Goal: Transaction & Acquisition: Purchase product/service

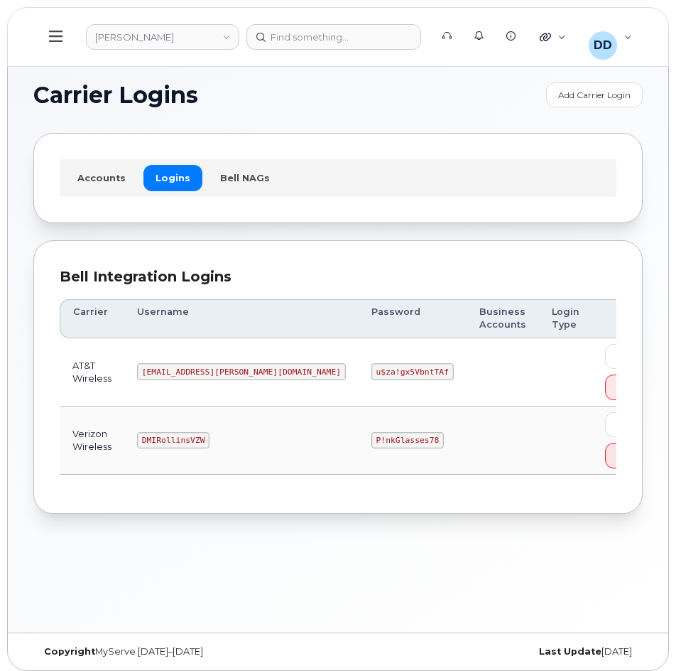
click at [245, 372] on code "MS-Rollins@dminc.com" at bounding box center [241, 371] width 209 height 17
drag, startPoint x: 217, startPoint y: 438, endPoint x: 156, endPoint y: 443, distance: 61.2
click at [156, 443] on code "DMIRollinsVZW" at bounding box center [173, 440] width 72 height 17
copy code "DMIRollinsVZW"
drag, startPoint x: 340, startPoint y: 440, endPoint x: 281, endPoint y: 438, distance: 58.3
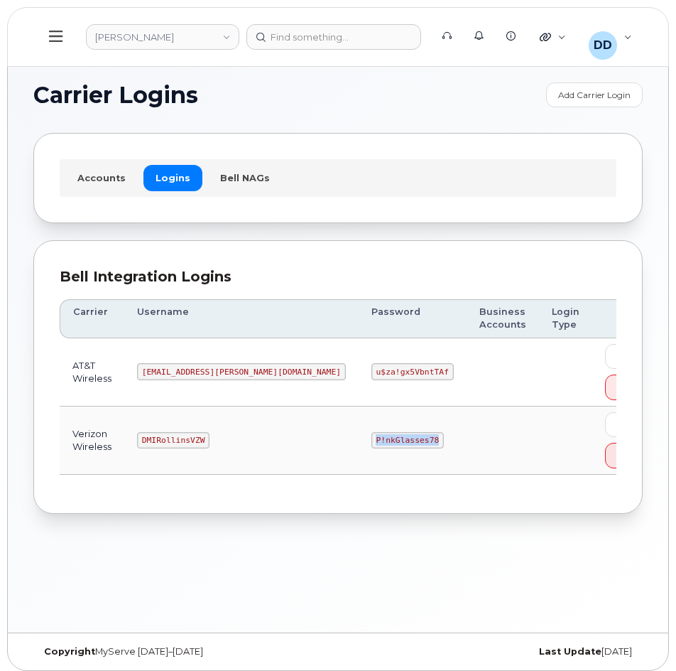
click at [371, 438] on code "P!nkGlasses78" at bounding box center [407, 440] width 72 height 17
copy code "P!nkGlasses78"
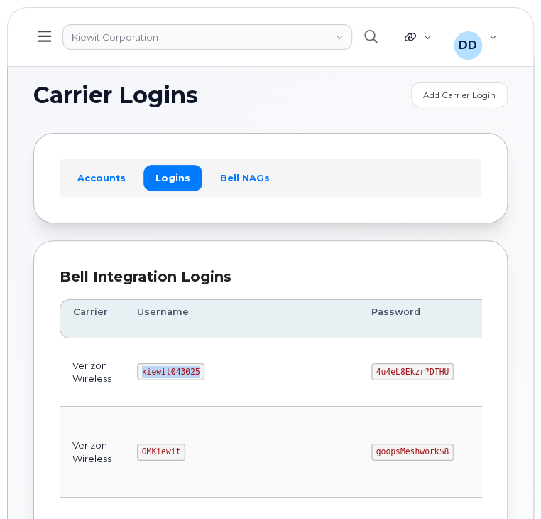
drag, startPoint x: 196, startPoint y: 373, endPoint x: 131, endPoint y: 379, distance: 64.9
click at [131, 379] on td "kiewit043025" at bounding box center [241, 372] width 234 height 68
copy code "kiewit043025"
drag, startPoint x: 382, startPoint y: 373, endPoint x: 303, endPoint y: 375, distance: 78.9
click at [359, 375] on td "4u4eL8Ekzr?DTHU" at bounding box center [427, 372] width 137 height 68
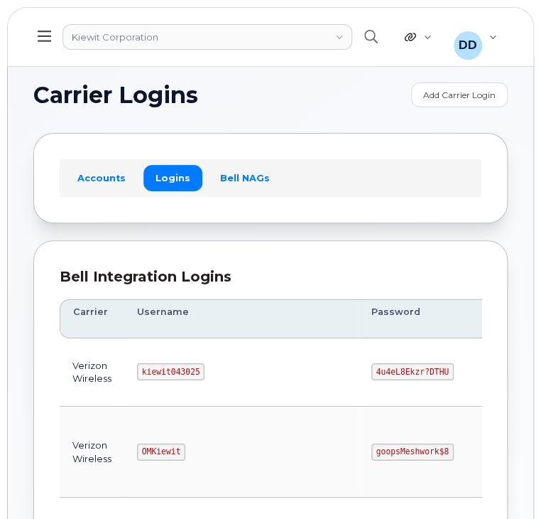
click at [392, 392] on td "4u4eL8Ekzr?DTHU" at bounding box center [427, 372] width 137 height 68
drag, startPoint x: 381, startPoint y: 367, endPoint x: 309, endPoint y: 369, distance: 72.5
click at [359, 369] on td "4u4eL8Ekzr?DTHU" at bounding box center [427, 372] width 137 height 68
copy code "4u4eL8Ekzr?DTHU"
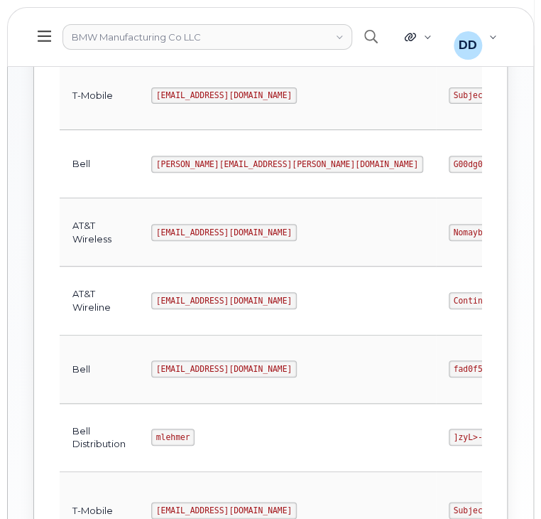
scroll to position [497, 0]
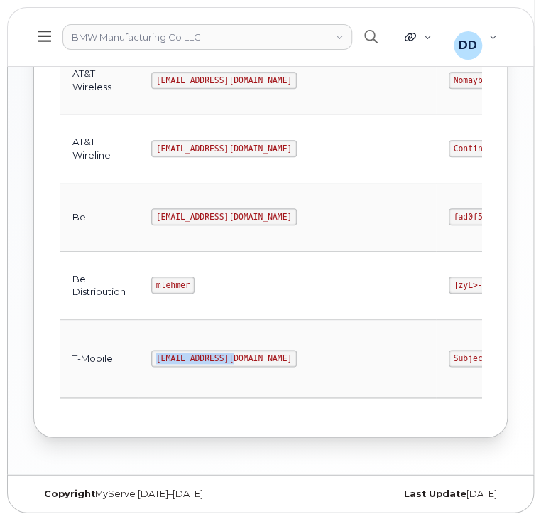
drag, startPoint x: 228, startPoint y: 354, endPoint x: 156, endPoint y: 354, distance: 72.5
click at [156, 354] on code "[EMAIL_ADDRESS][DOMAIN_NAME]" at bounding box center [224, 357] width 146 height 17
copy code "[EMAIL_ADDRESS][DOMAIN_NAME]"
drag, startPoint x: 348, startPoint y: 352, endPoint x: 271, endPoint y: 354, distance: 77.5
click at [436, 354] on td "SubjectTitle!1" at bounding box center [490, 359] width 108 height 78
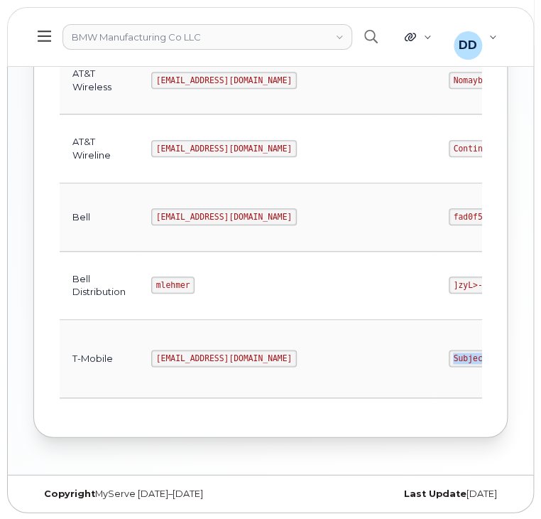
copy code "SubjectTitle!1"
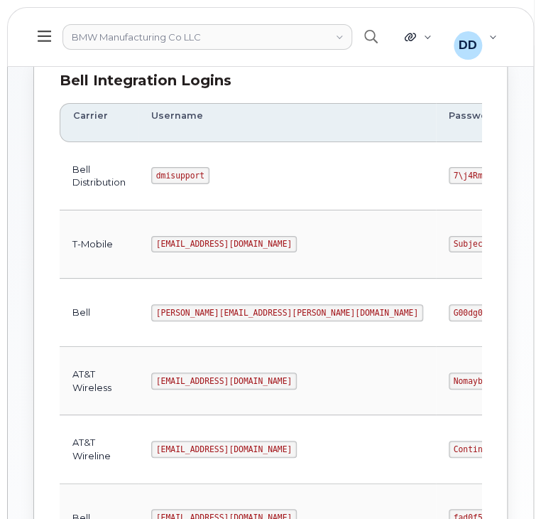
scroll to position [197, 0]
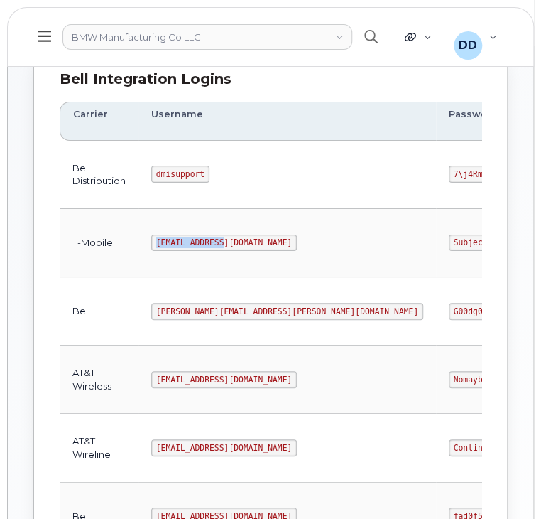
drag, startPoint x: 230, startPoint y: 242, endPoint x: 146, endPoint y: 244, distance: 84.5
click at [146, 244] on td "msem@dminc.com" at bounding box center [288, 243] width 298 height 68
copy code "msem@dminc.com"
drag, startPoint x: 242, startPoint y: 207, endPoint x: 245, endPoint y: 224, distance: 17.3
click at [244, 209] on td "msem@dminc.com" at bounding box center [288, 243] width 298 height 68
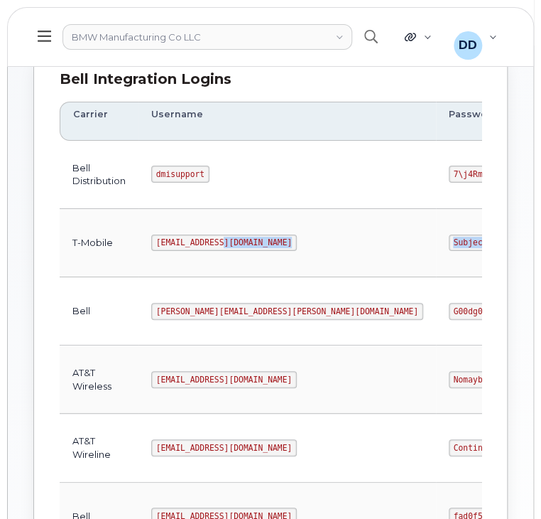
drag, startPoint x: 352, startPoint y: 242, endPoint x: 261, endPoint y: 247, distance: 90.3
click at [261, 247] on tr "T-Mobile msem@dminc.com SubjectTitle!1 207334849 jasper_wireless Edit Delete" at bounding box center [443, 243] width 767 height 68
copy tr "SubjectTitle!1"
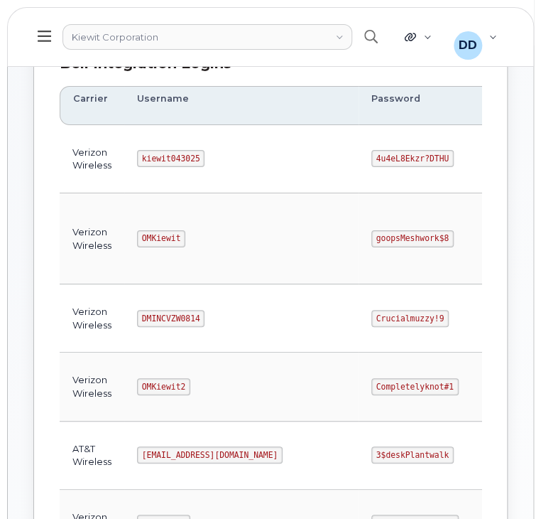
scroll to position [215, 0]
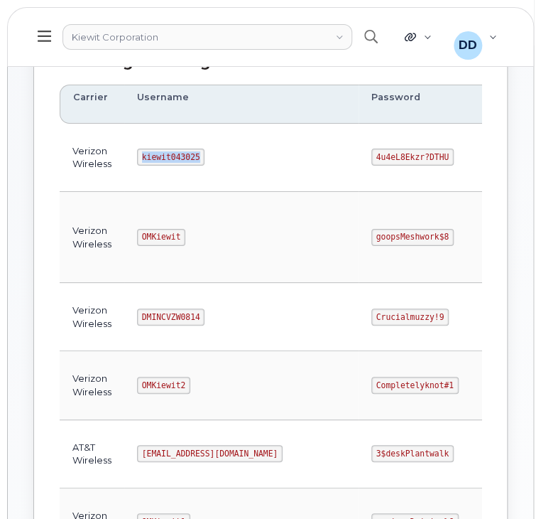
drag, startPoint x: 194, startPoint y: 151, endPoint x: 111, endPoint y: 158, distance: 83.5
click at [111, 158] on tr "Verizon Wireless kiewit043025 4u4eL8Ekzr?DTHU 786080835-00001 Edit Delete" at bounding box center [398, 158] width 676 height 68
copy tr "kiewit043025"
click at [359, 210] on td "goopsMeshwork$8" at bounding box center [427, 237] width 137 height 91
drag, startPoint x: 376, startPoint y: 151, endPoint x: 275, endPoint y: 154, distance: 101.6
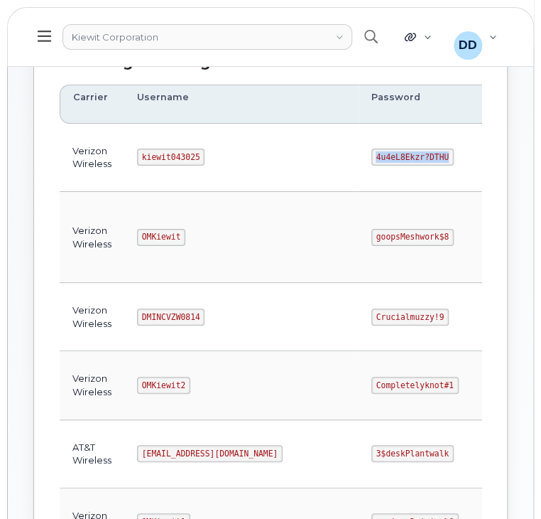
click at [275, 154] on tr "Verizon Wireless kiewit043025 4u4eL8Ekzr?DTHU 786080835-00001 Edit Delete" at bounding box center [398, 158] width 676 height 68
copy tr "4u4eL8Ekzr?DTHU"
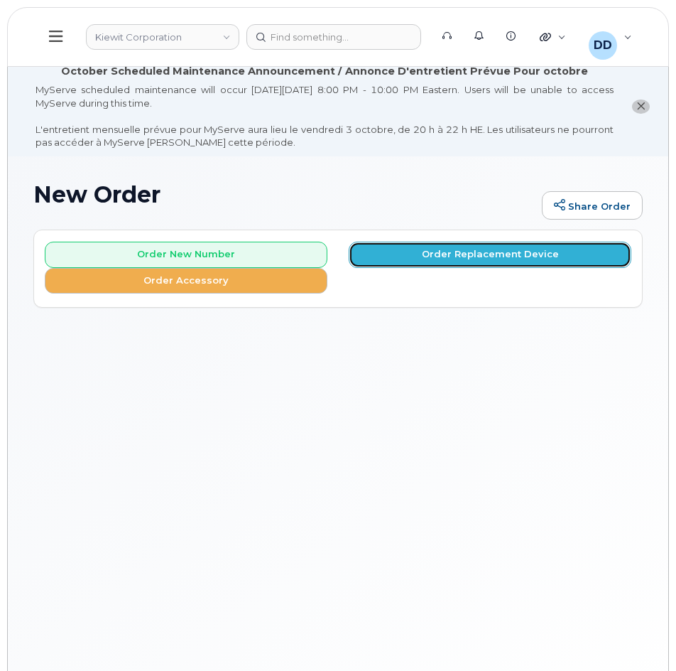
click at [412, 254] on button "Order Replacement Device" at bounding box center [490, 255] width 283 height 26
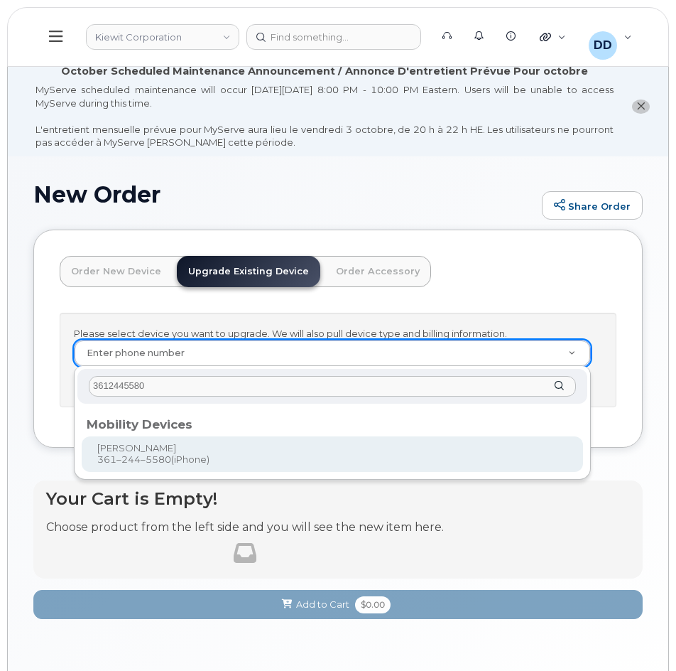
type input "3612445580"
type input "1167000"
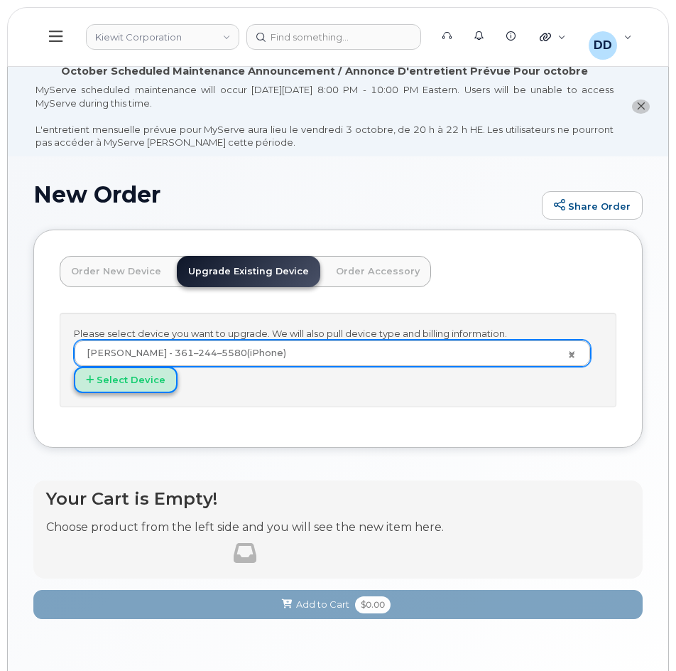
click at [145, 384] on button "Select Device" at bounding box center [126, 380] width 104 height 26
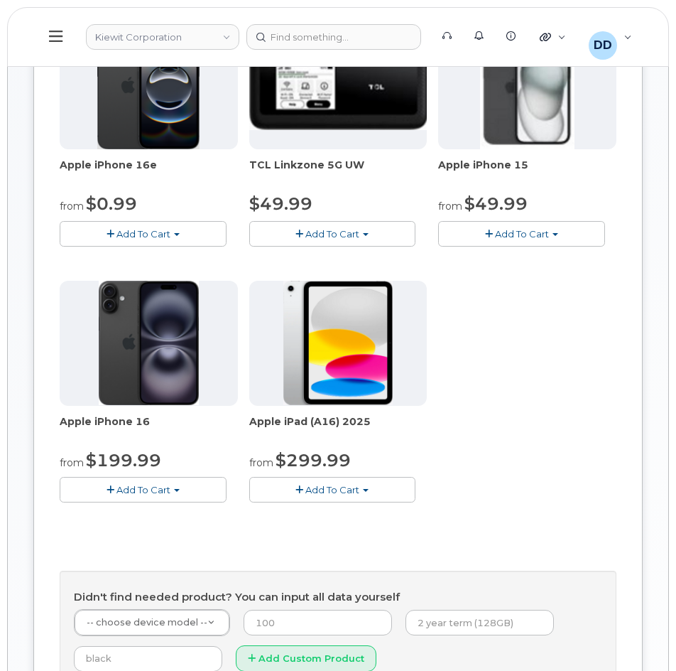
scroll to position [355, 0]
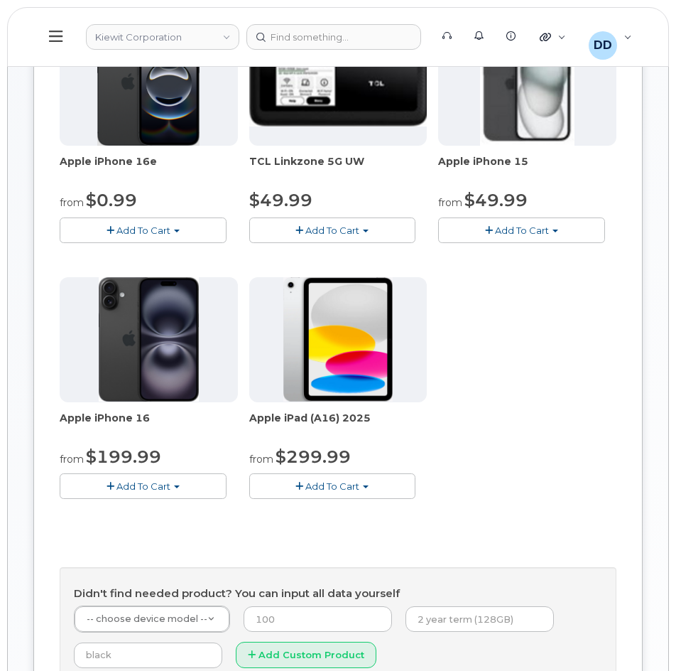
click at [146, 485] on span "Add To Cart" at bounding box center [143, 485] width 54 height 11
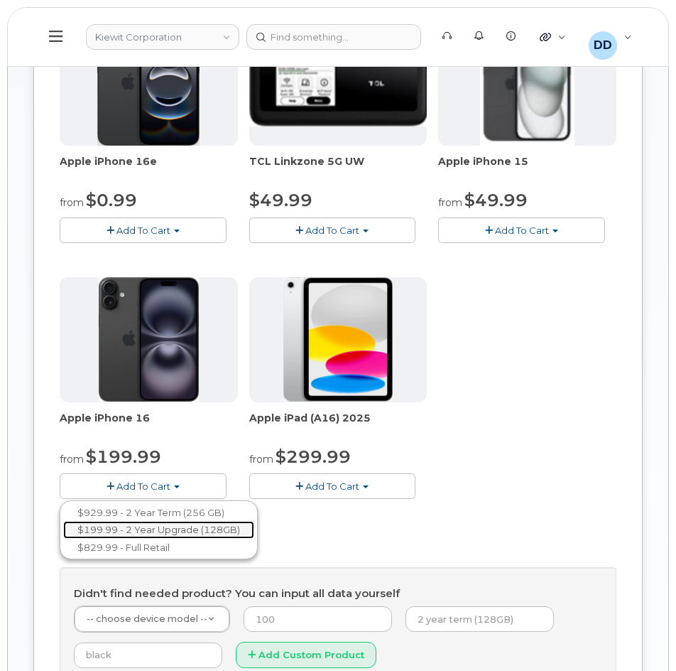
click at [144, 530] on link "$199.99 - 2 Year Upgrade (128GB)" at bounding box center [158, 530] width 191 height 18
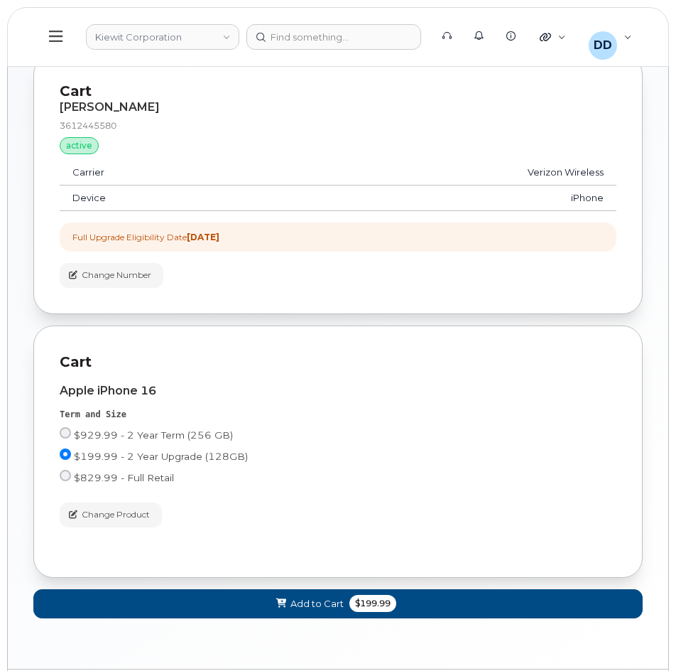
scroll to position [382, 0]
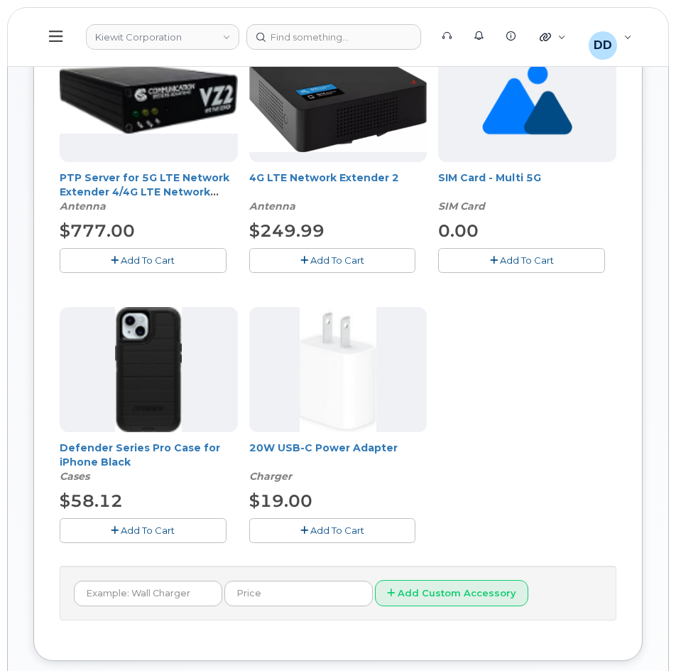
click at [145, 523] on button "Add To Cart" at bounding box center [143, 530] width 167 height 25
click at [335, 526] on span "Add To Cart" at bounding box center [337, 529] width 54 height 11
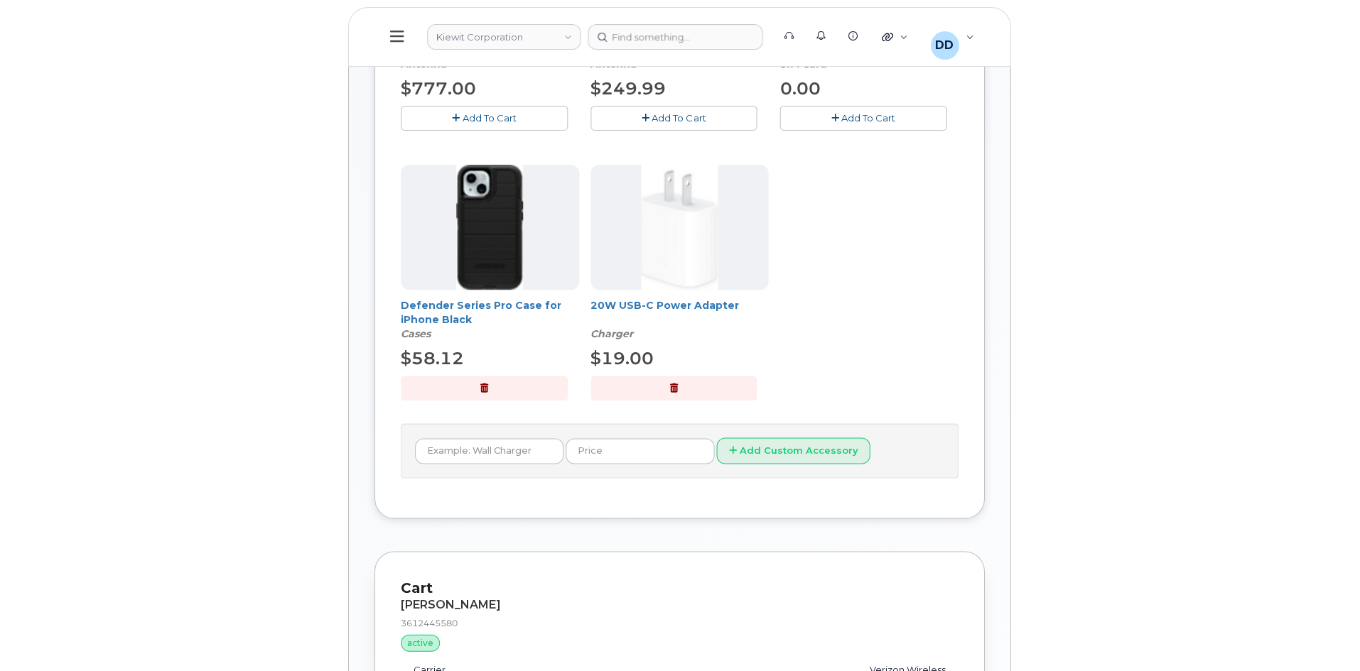
scroll to position [441, 0]
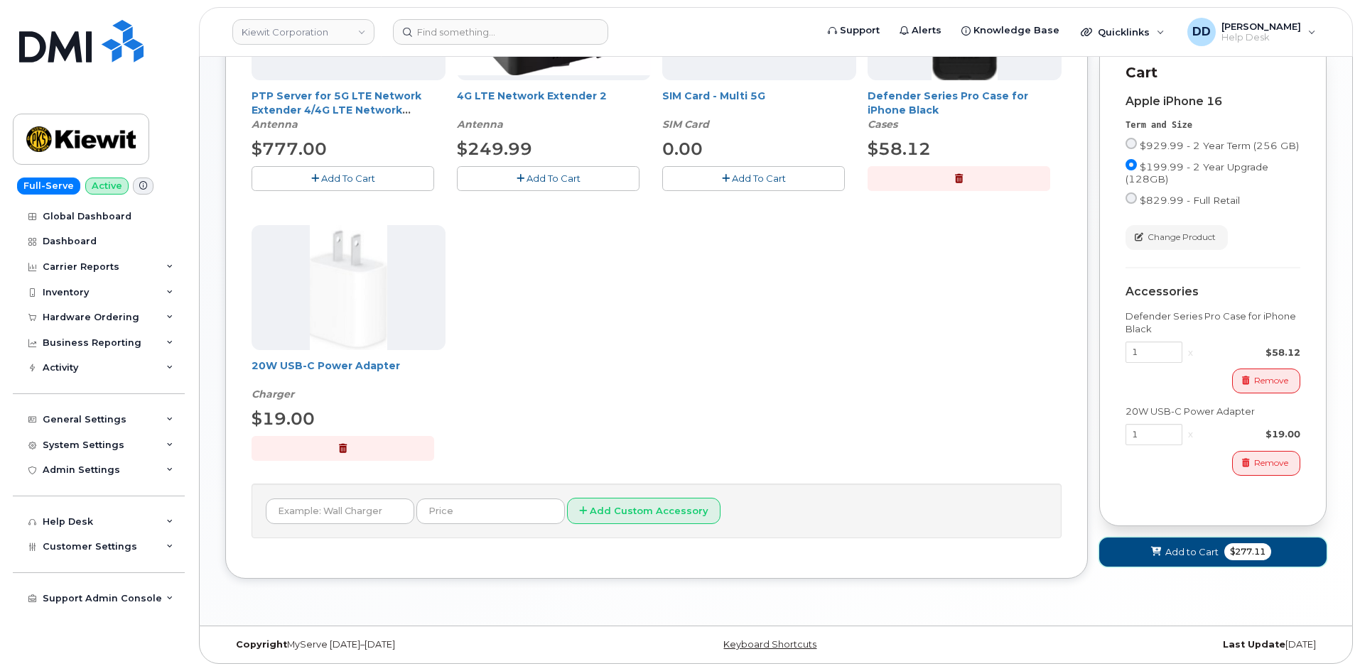
click at [676, 557] on icon at bounding box center [1156, 552] width 10 height 9
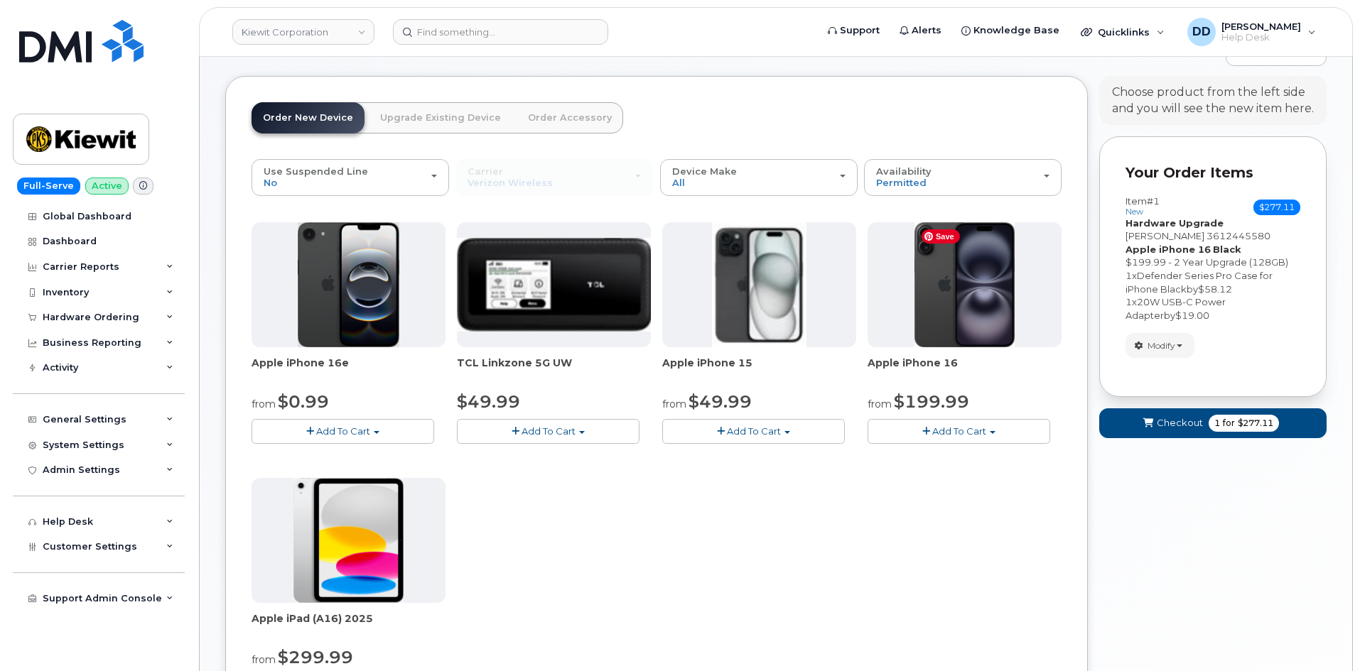
scroll to position [126, 0]
click at [676, 420] on span "Checkout" at bounding box center [1179, 423] width 46 height 13
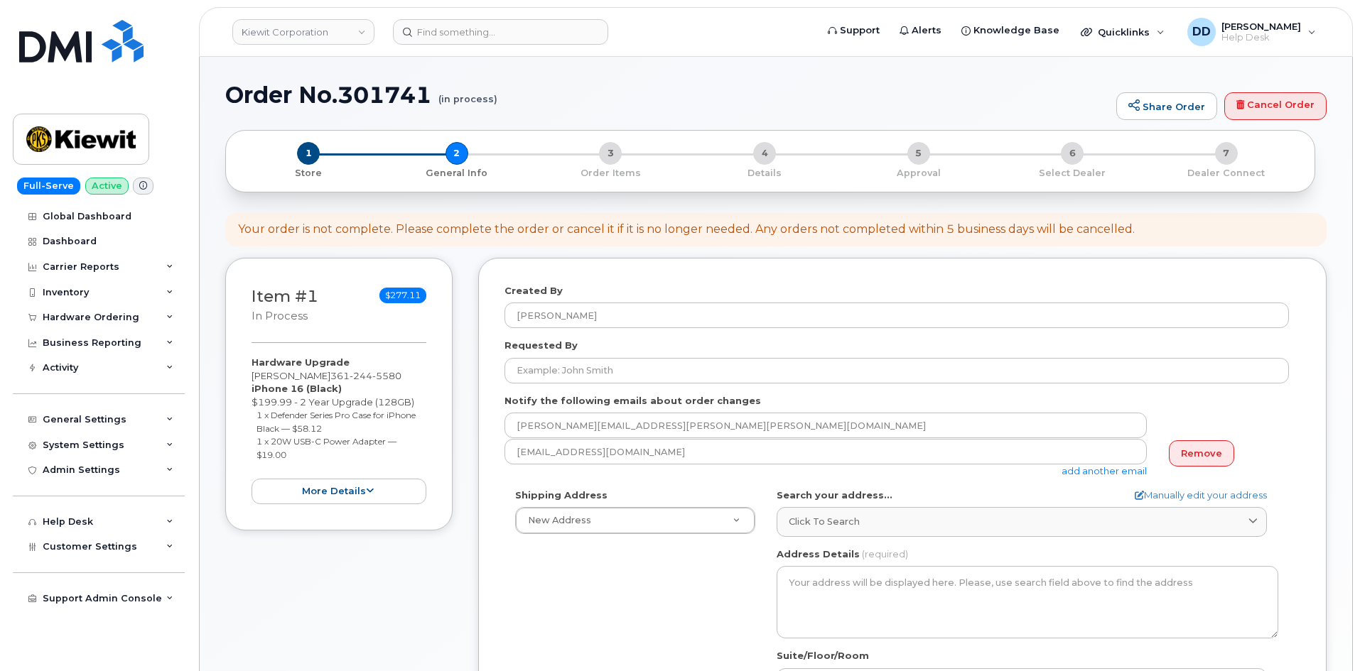
select select
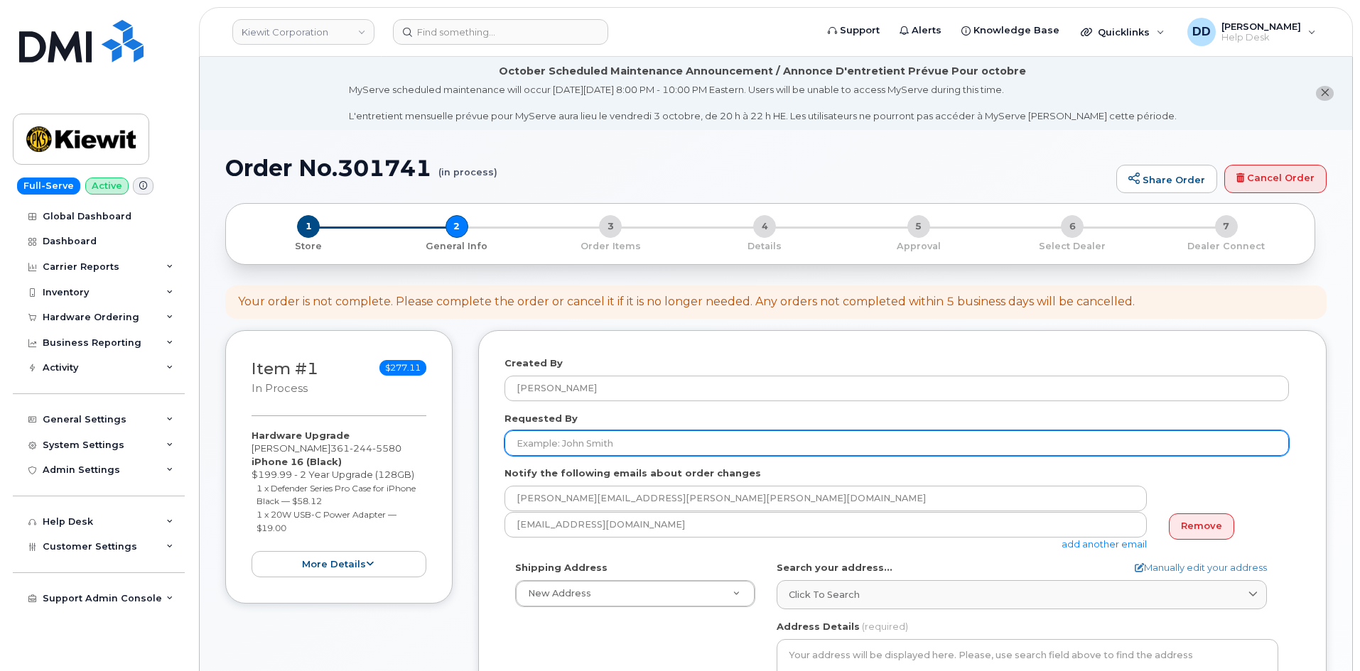
click at [563, 437] on input "Requested By" at bounding box center [896, 443] width 784 height 26
paste input "[PERSON_NAME]"
type input "[PERSON_NAME]"
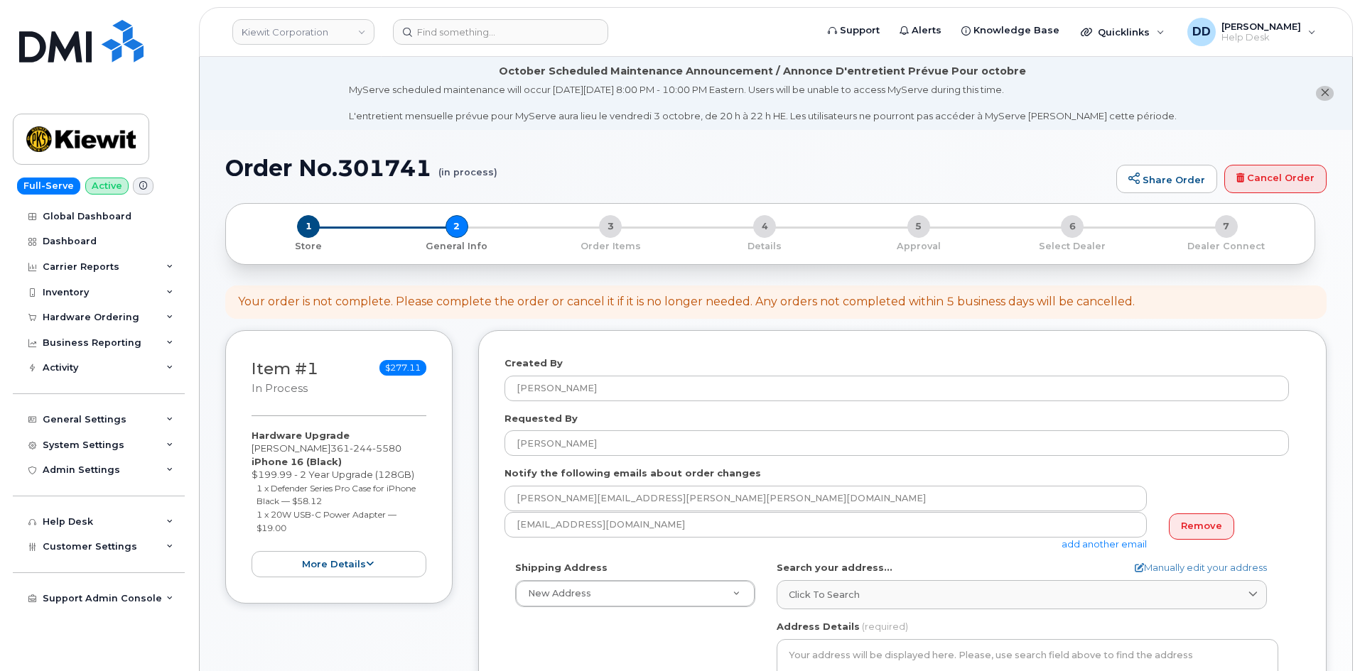
click at [605, 553] on form "Created By David Davis Requested By Jolene Robbins Notify the following emails …" at bounding box center [902, 641] width 796 height 568
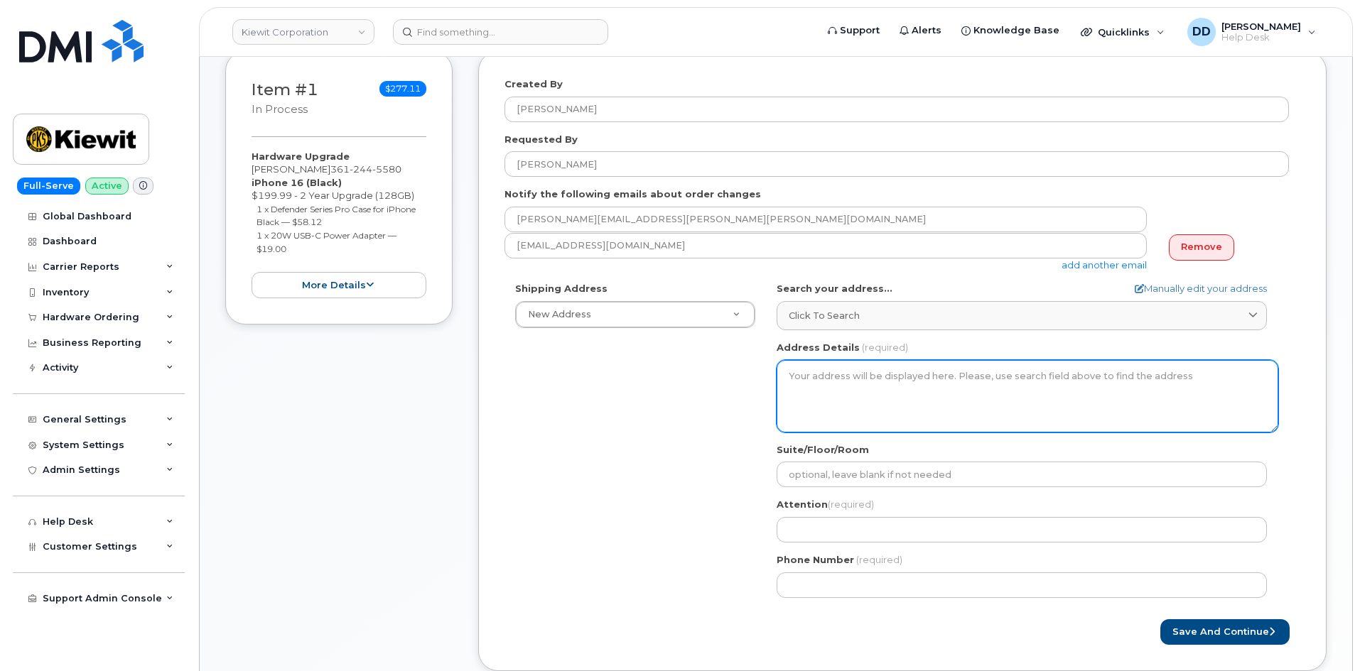
scroll to position [284, 0]
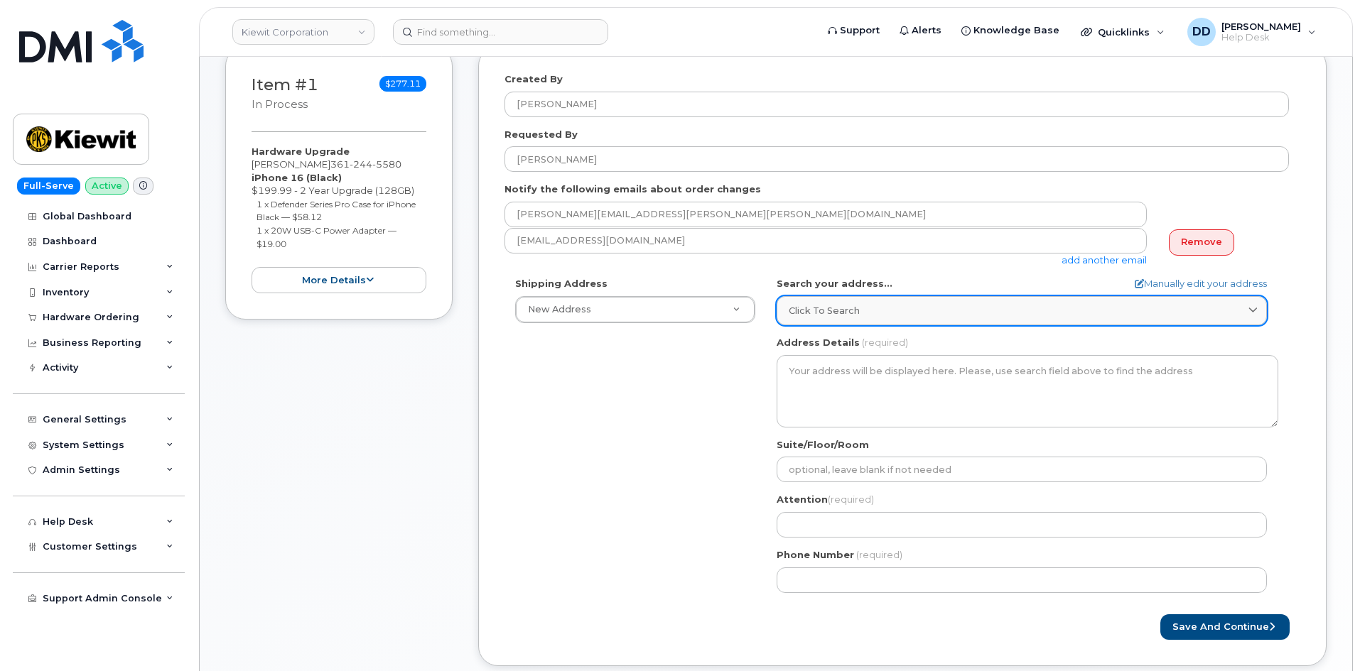
click at [833, 310] on span "Click to search" at bounding box center [823, 310] width 71 height 13
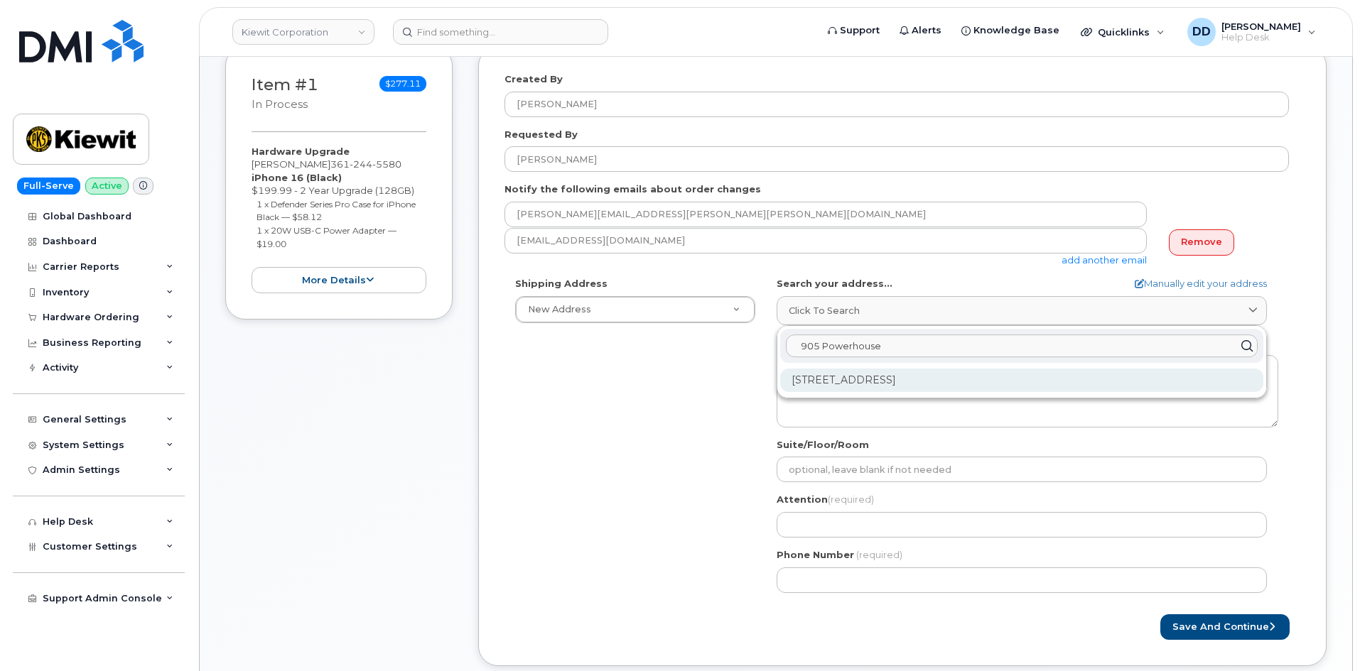
type input "905 Powerhouse"
click at [869, 379] on div "905 Power House Rd Orange TX 77630-1049" at bounding box center [1021, 380] width 483 height 23
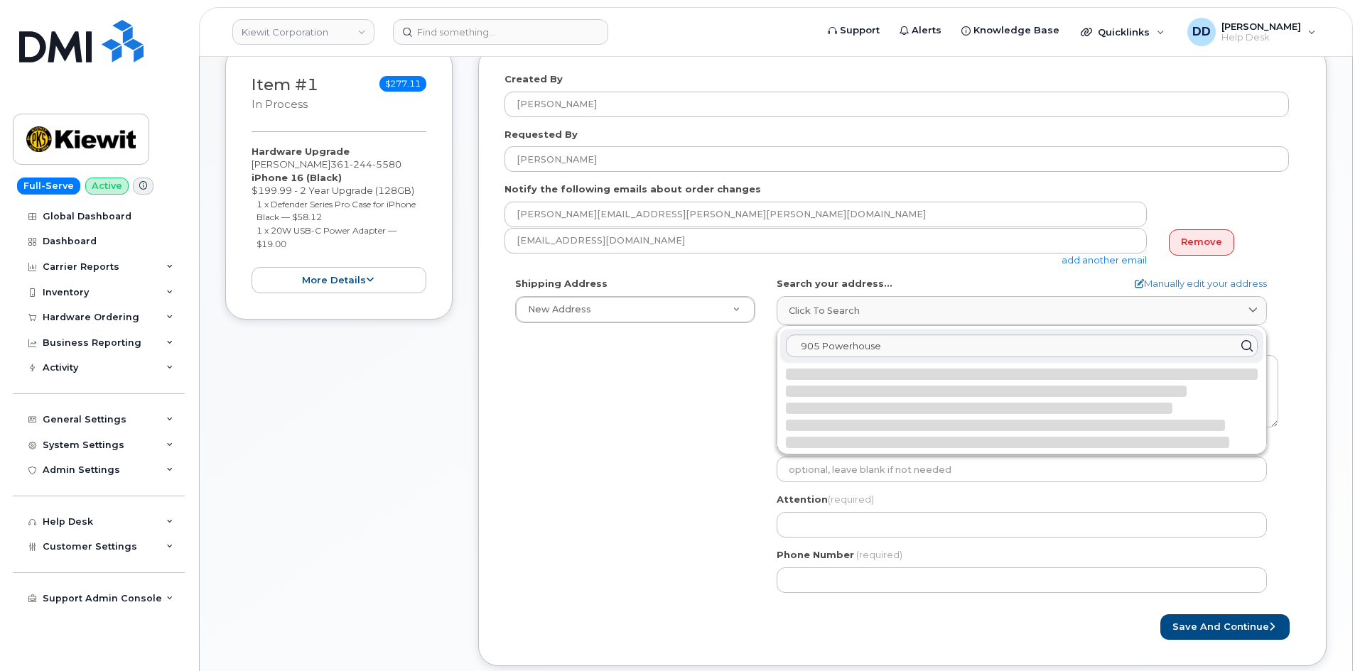
select select
type textarea "905 Power House Rd ORANGE TX 77630-1049 UNITED STATES"
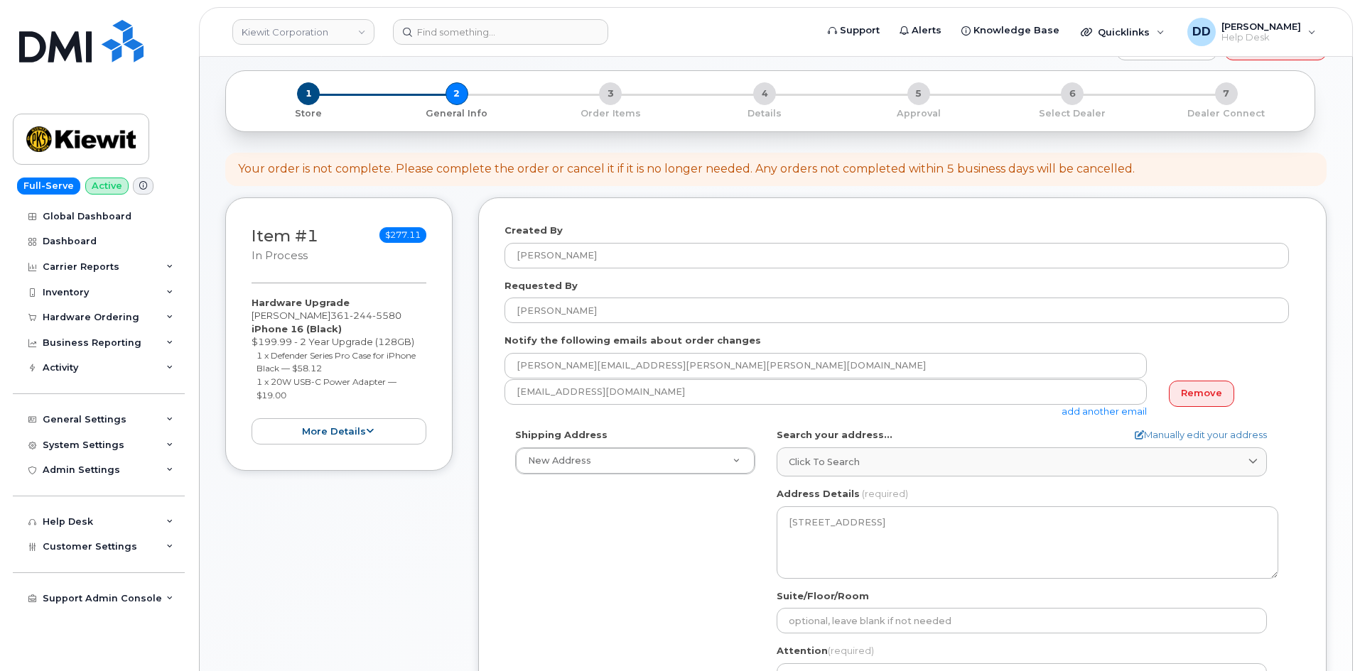
scroll to position [130, 0]
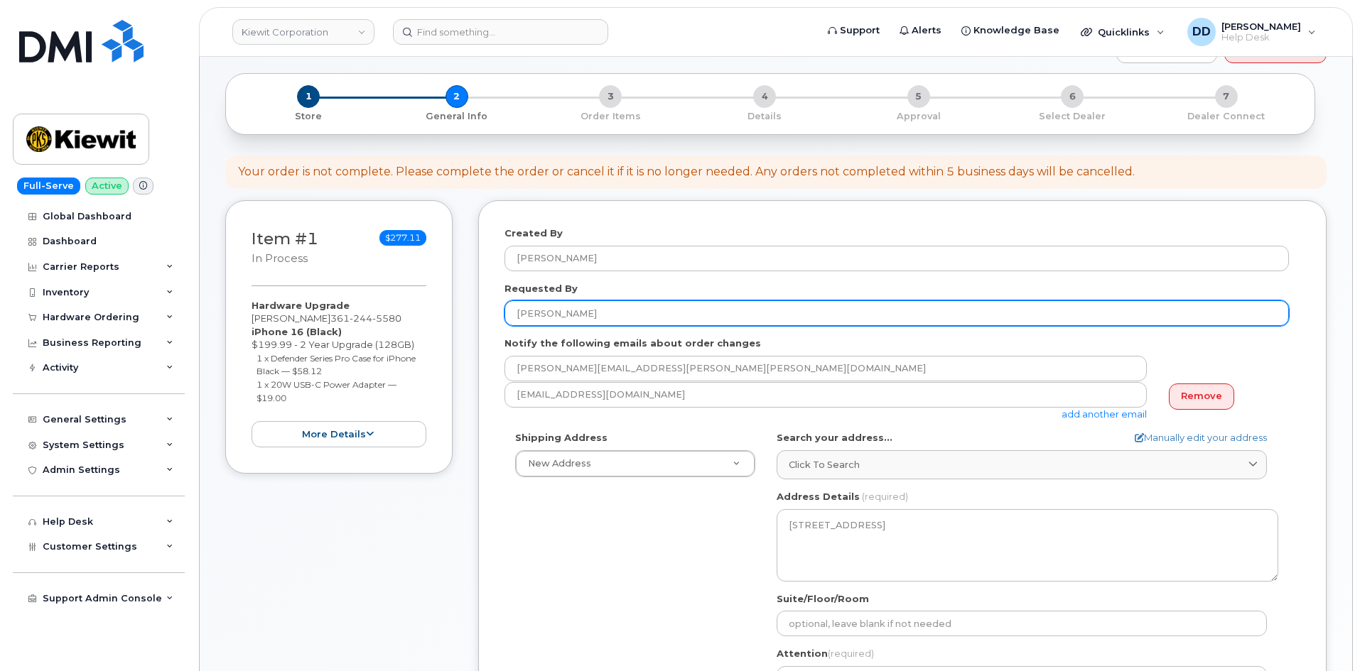
drag, startPoint x: 592, startPoint y: 310, endPoint x: 511, endPoint y: 314, distance: 80.3
click at [515, 315] on input "[PERSON_NAME]" at bounding box center [896, 313] width 784 height 26
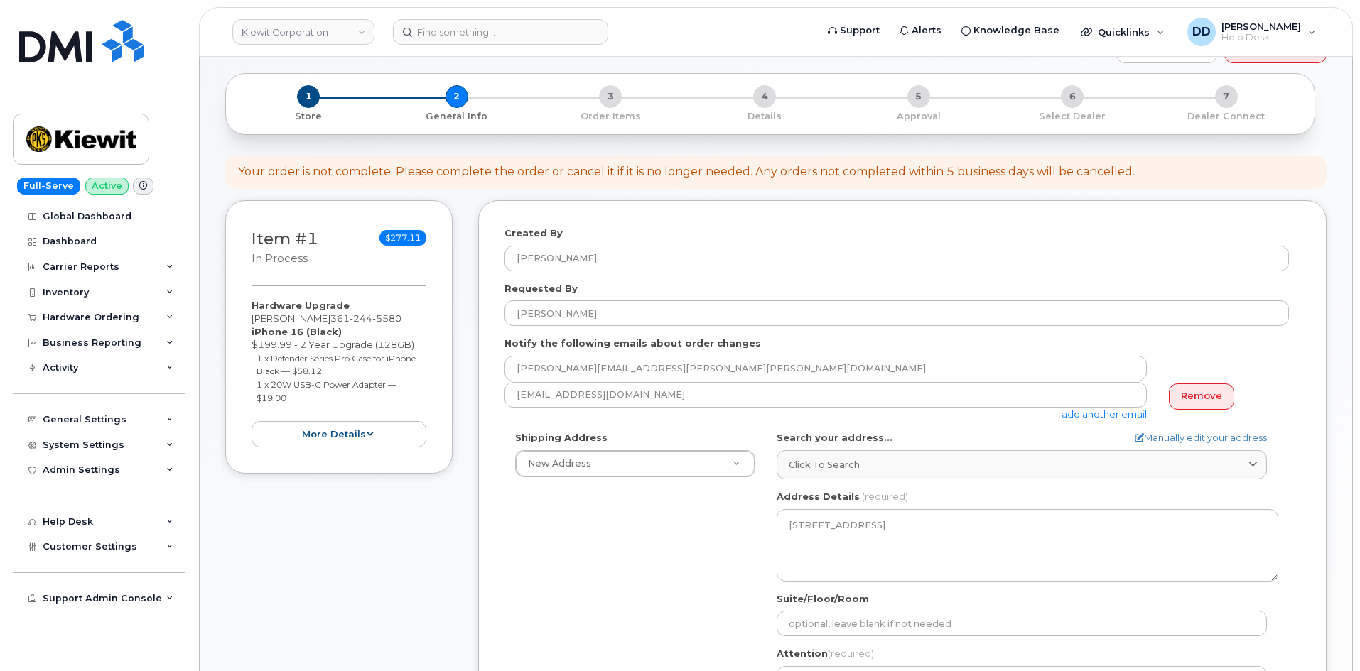
click at [666, 524] on div "Shipping Address New Address New Address 6725 FM503 770 Kemp Bottom Rd Kiwit 23…" at bounding box center [896, 594] width 784 height 326
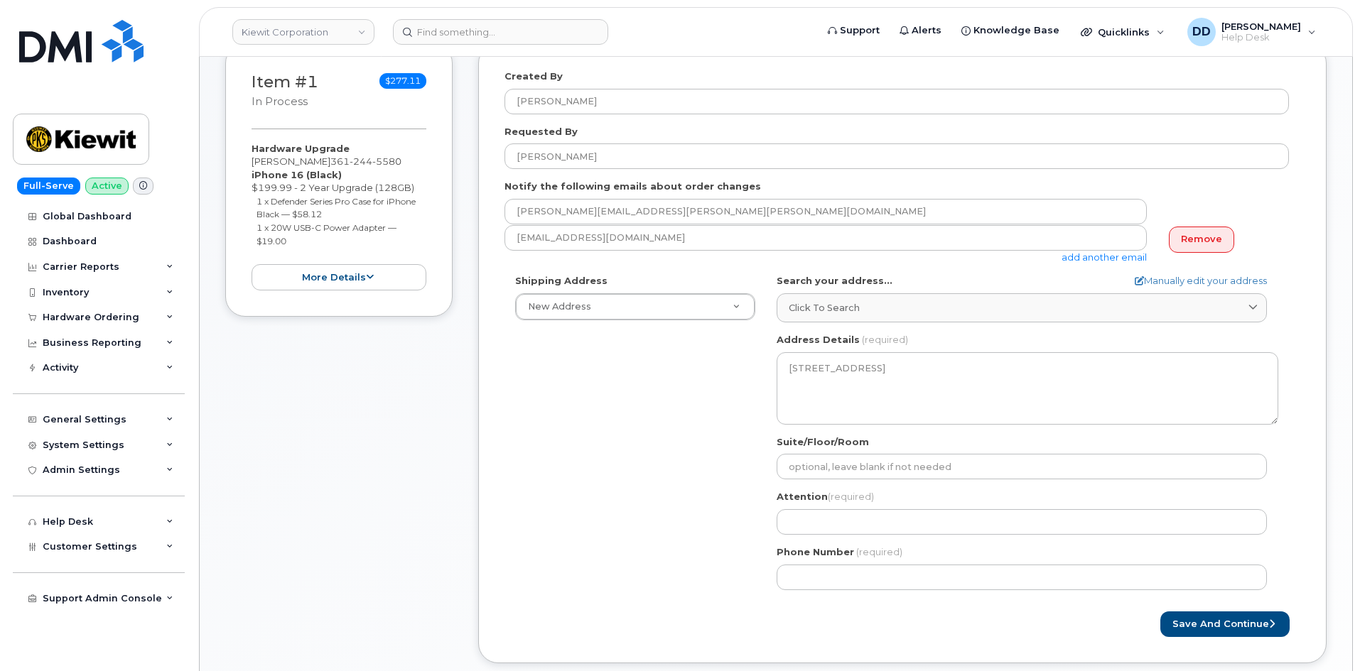
scroll to position [291, 0]
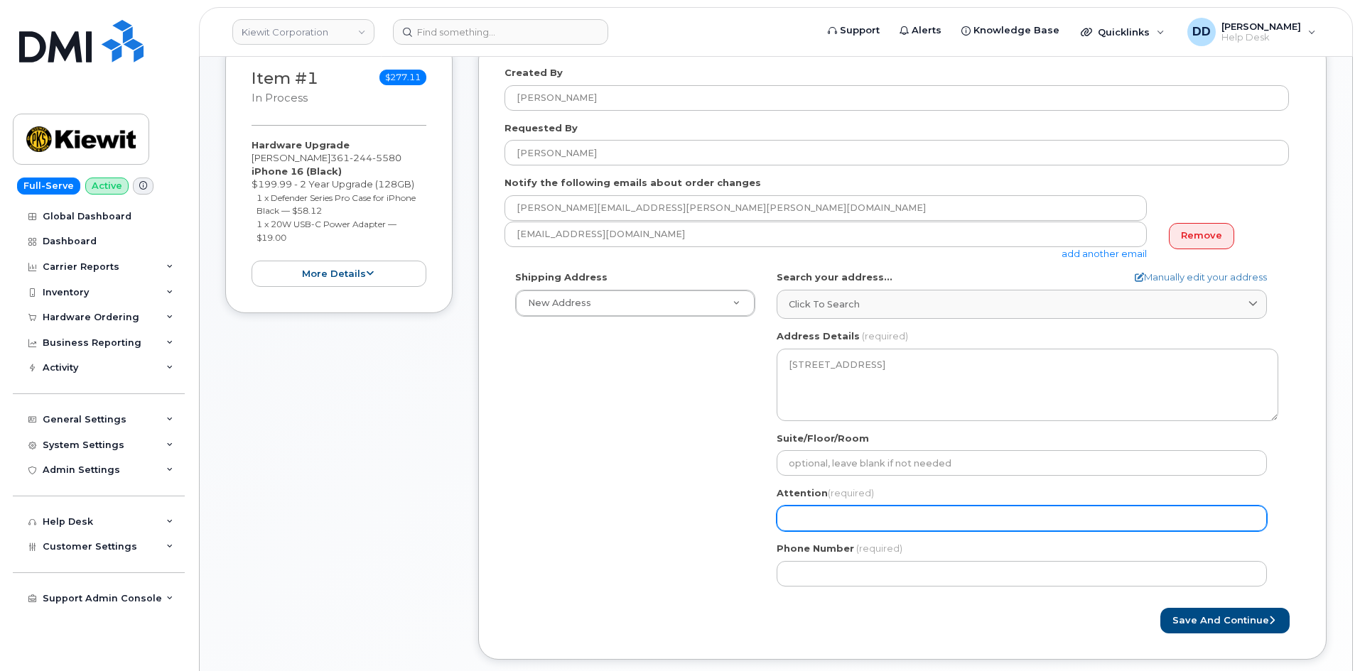
drag, startPoint x: 847, startPoint y: 504, endPoint x: 837, endPoint y: 524, distance: 21.6
click at [847, 504] on div "Attention (required)" at bounding box center [1026, 509] width 501 height 45
click at [842, 521] on input "Attention (required)" at bounding box center [1021, 519] width 490 height 26
paste input "[PERSON_NAME]"
select select
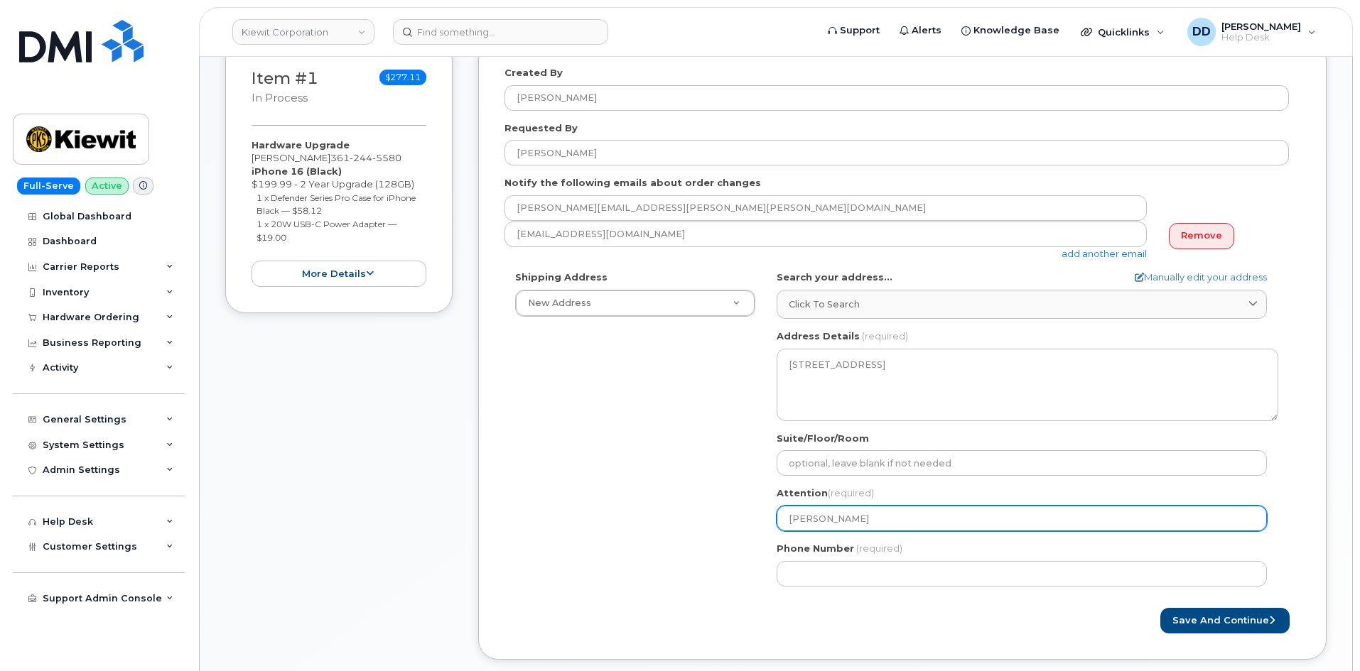
type input "[PERSON_NAME]"
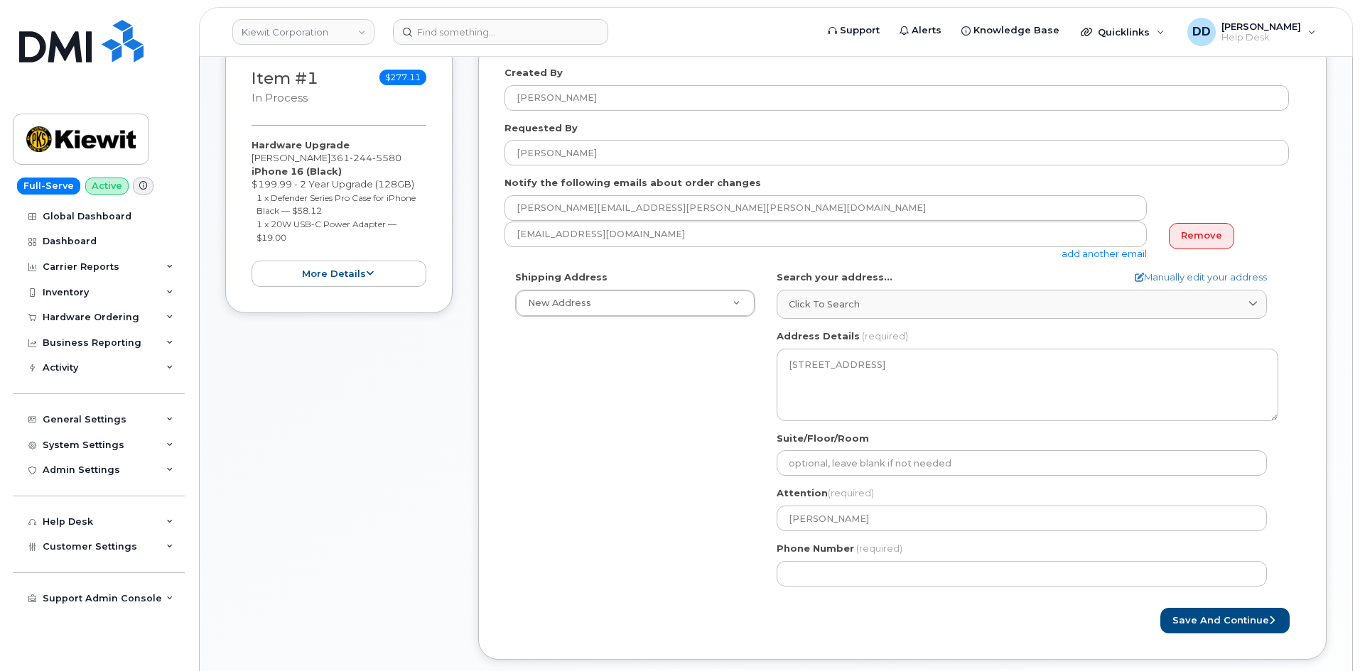
click at [694, 499] on div "Shipping Address New Address New Address 6725 FM503 770 Kemp Bottom Rd Kiwit 23…" at bounding box center [896, 434] width 784 height 326
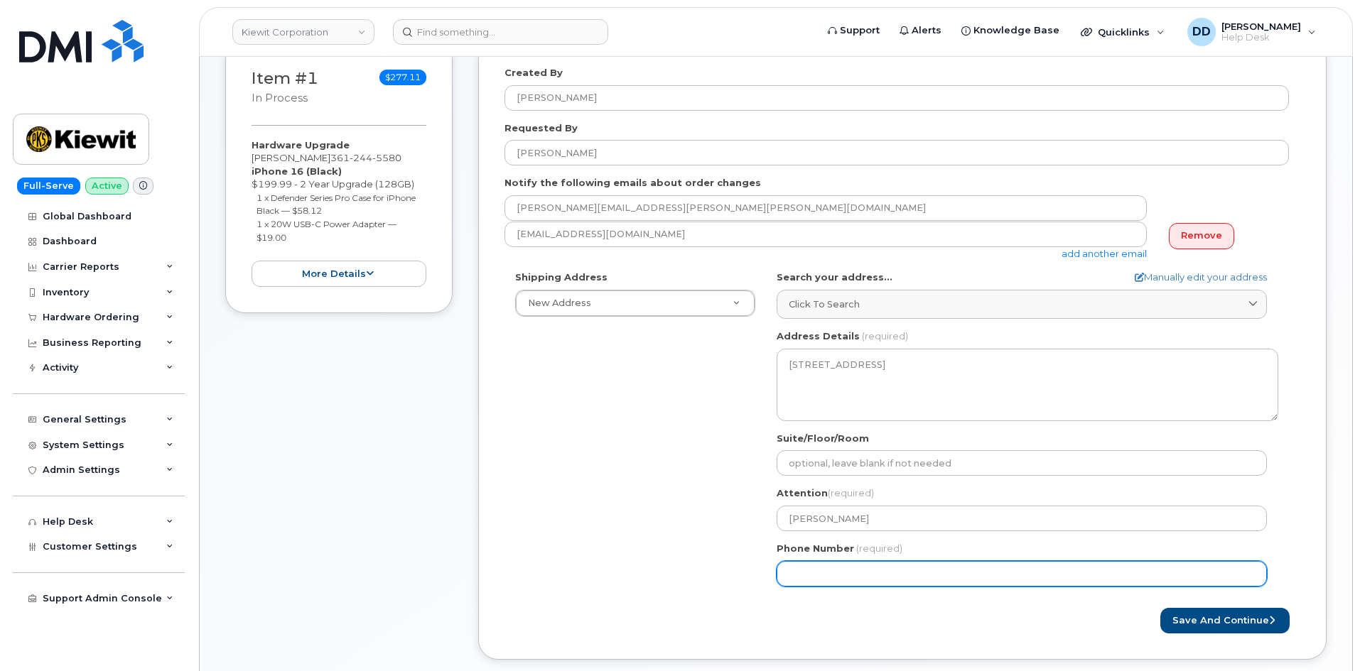
click at [814, 578] on input "Phone Number" at bounding box center [1021, 574] width 490 height 26
paste input "9283107425"
select select
type input "9283107425"
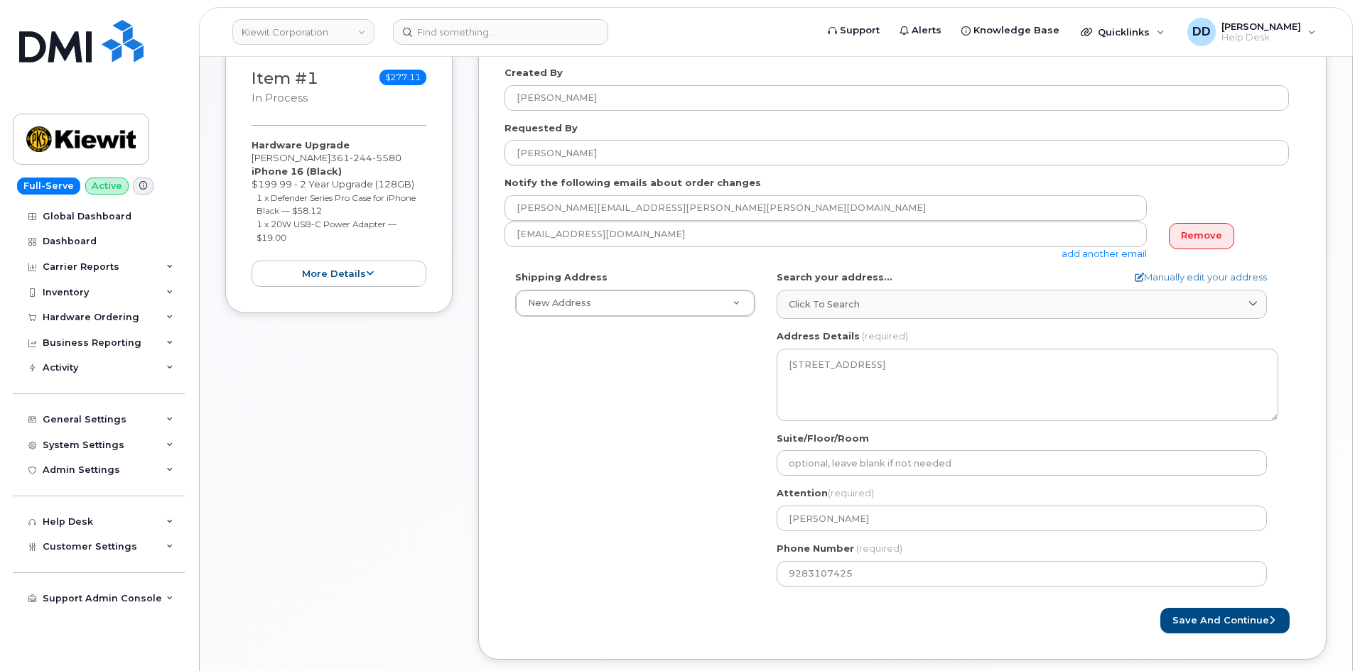
click at [663, 556] on div "Shipping Address New Address New Address 6725 FM503 770 Kemp Bottom Rd Kiwit 23…" at bounding box center [896, 434] width 784 height 326
click at [1227, 619] on button "Save and Continue" at bounding box center [1224, 621] width 129 height 26
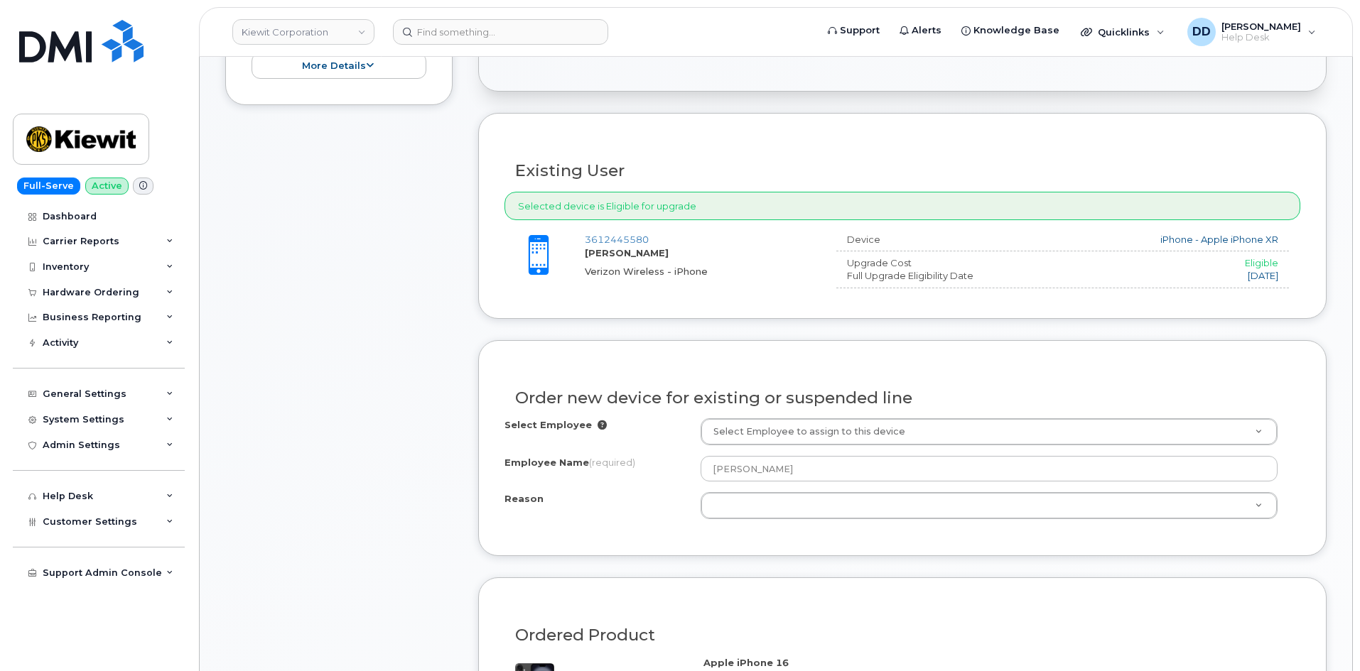
scroll to position [507, 0]
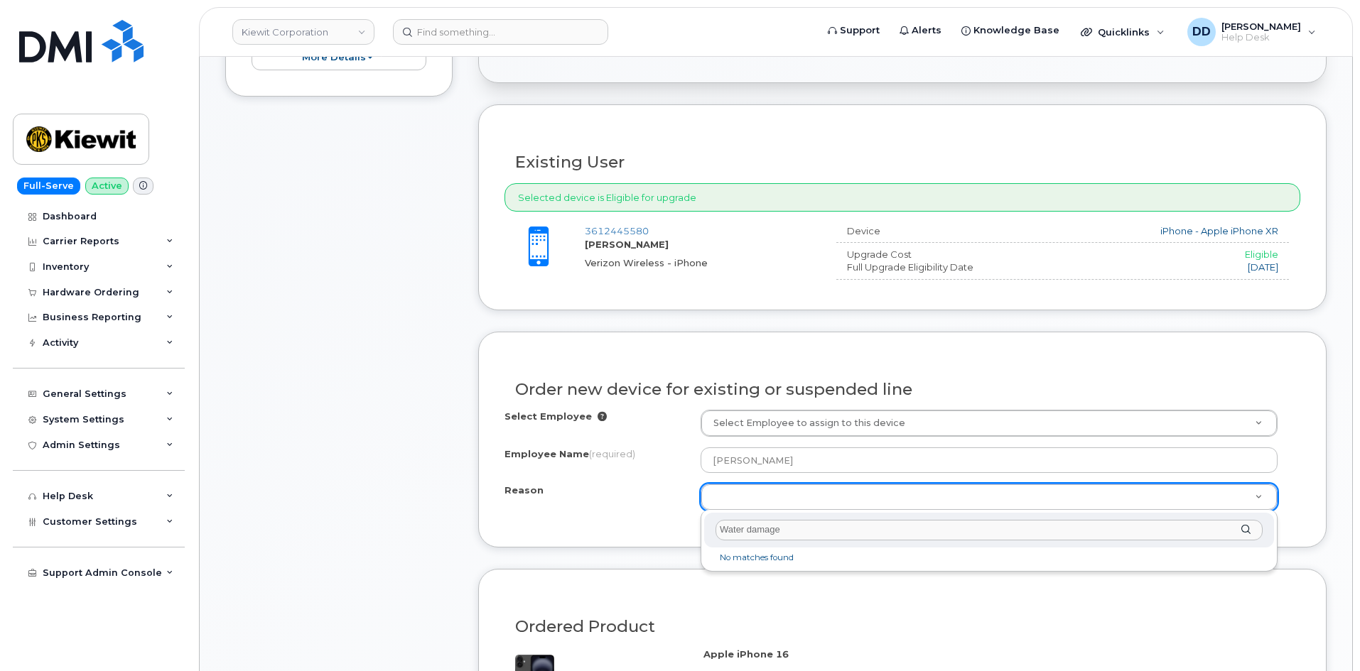
type input "Water damaged"
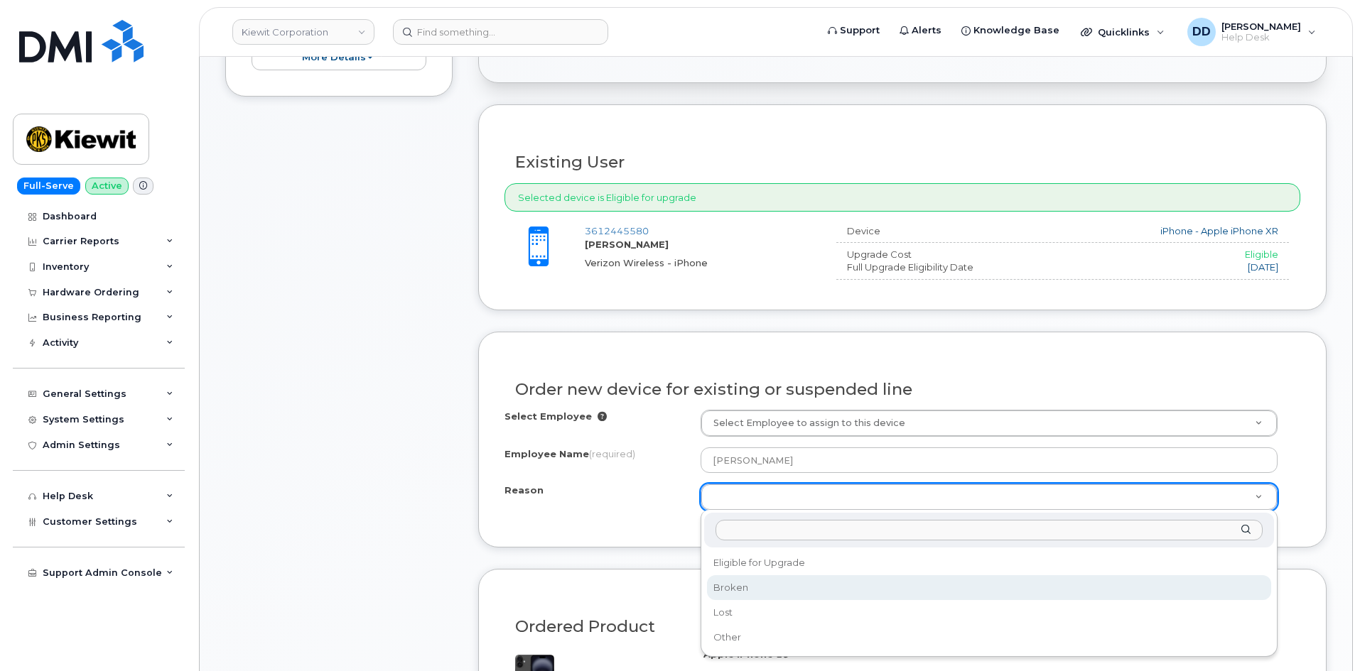
select select "broken"
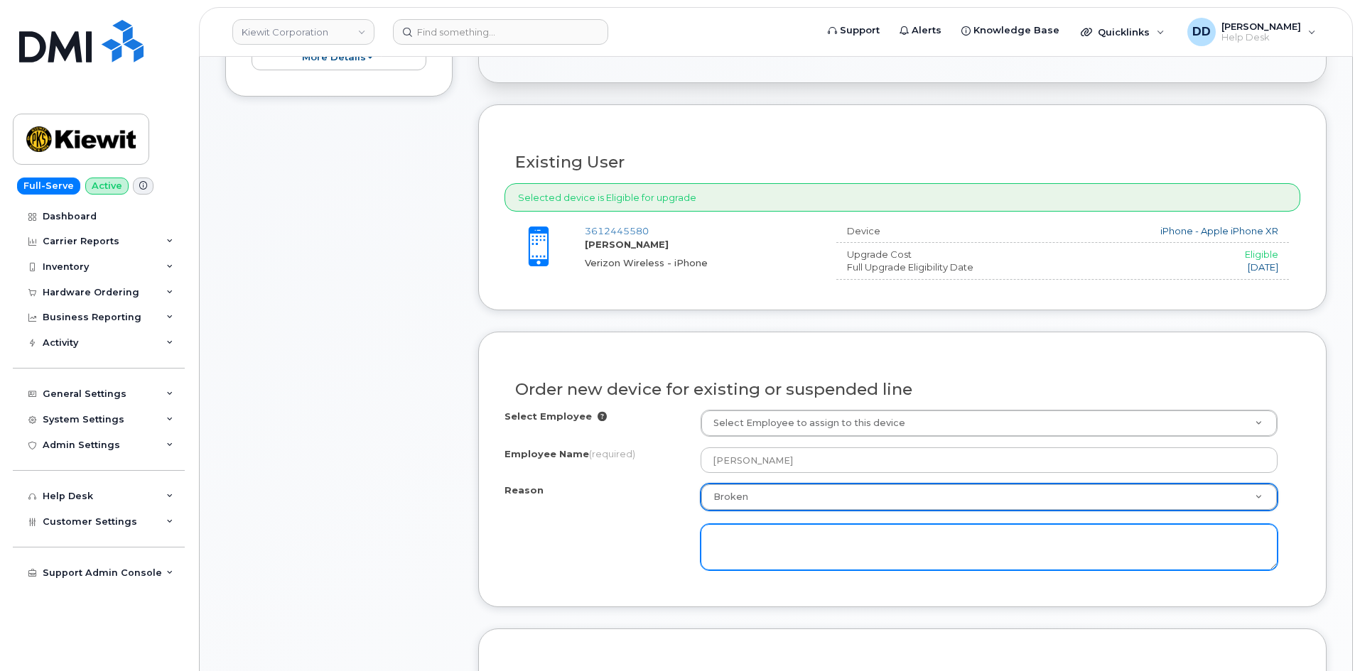
click at [774, 551] on textarea at bounding box center [988, 547] width 577 height 47
type textarea "Water damaged"
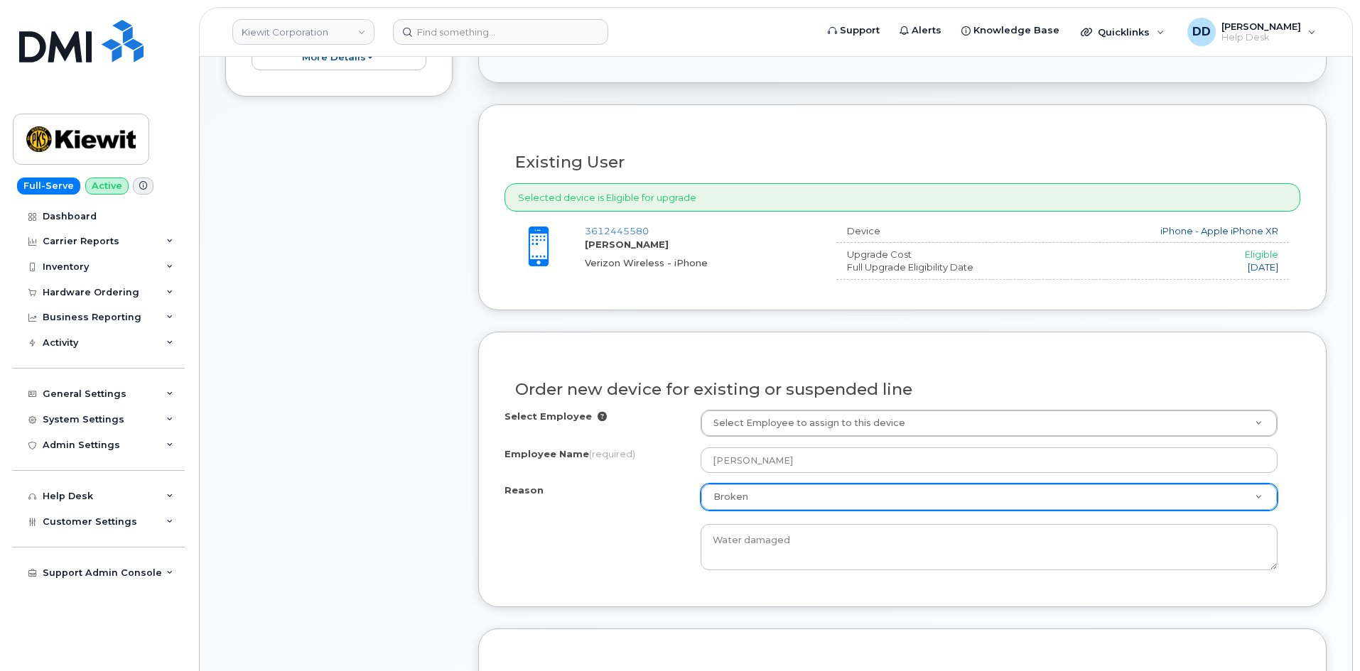
click at [953, 365] on div "Order new device for existing or suspended line" at bounding box center [902, 384] width 796 height 52
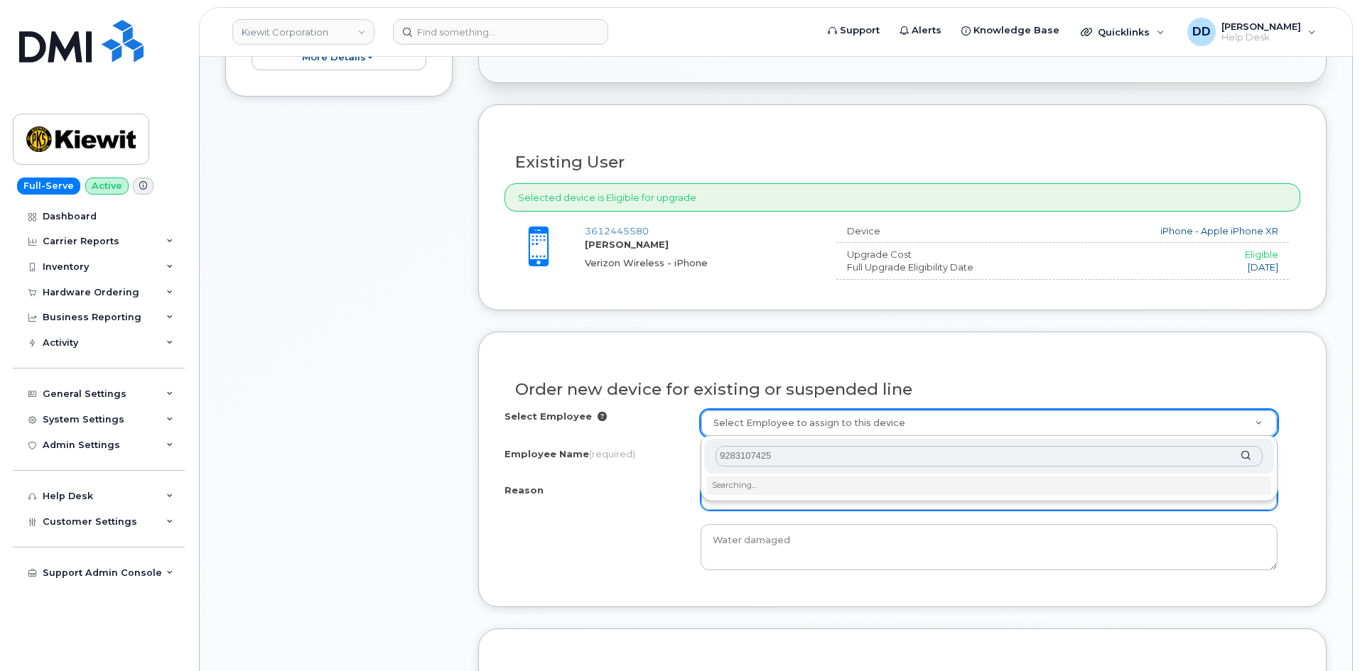
drag, startPoint x: 734, startPoint y: 455, endPoint x: 695, endPoint y: 455, distance: 38.4
paste input "[PERSON_NAME]"
type input "[PERSON_NAME]"
type input "2153142"
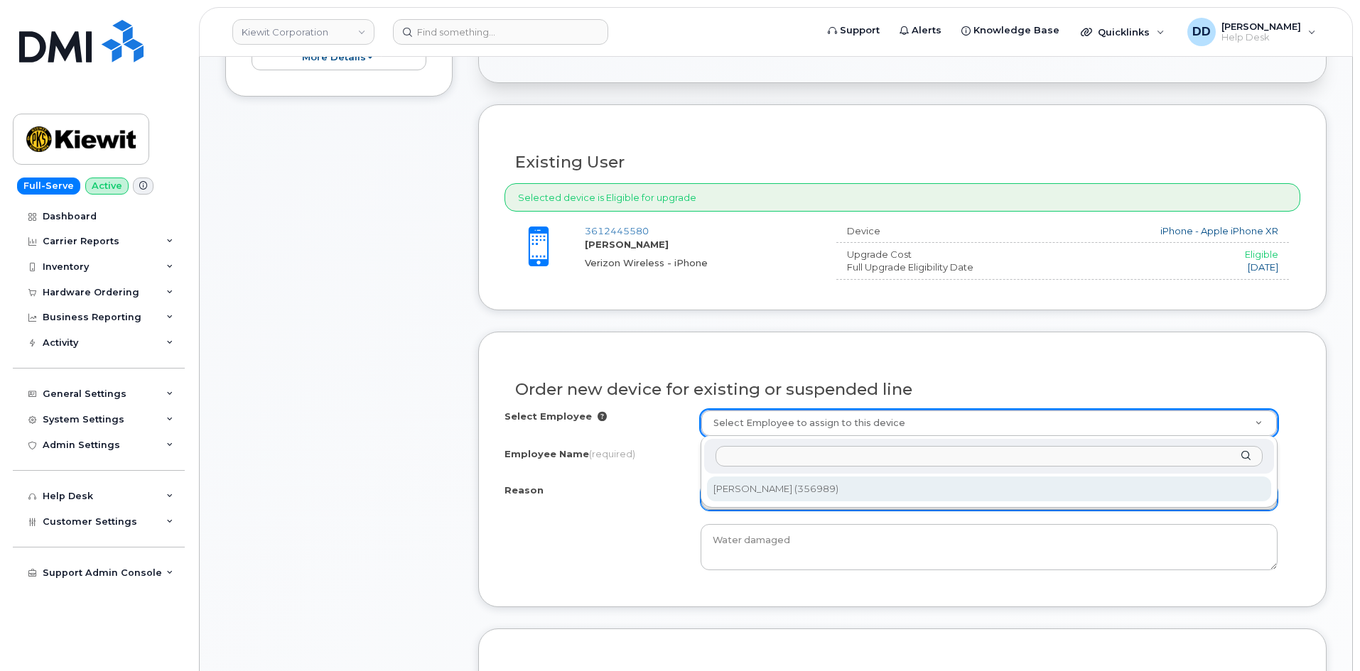
type input "[PERSON_NAME]"
select select
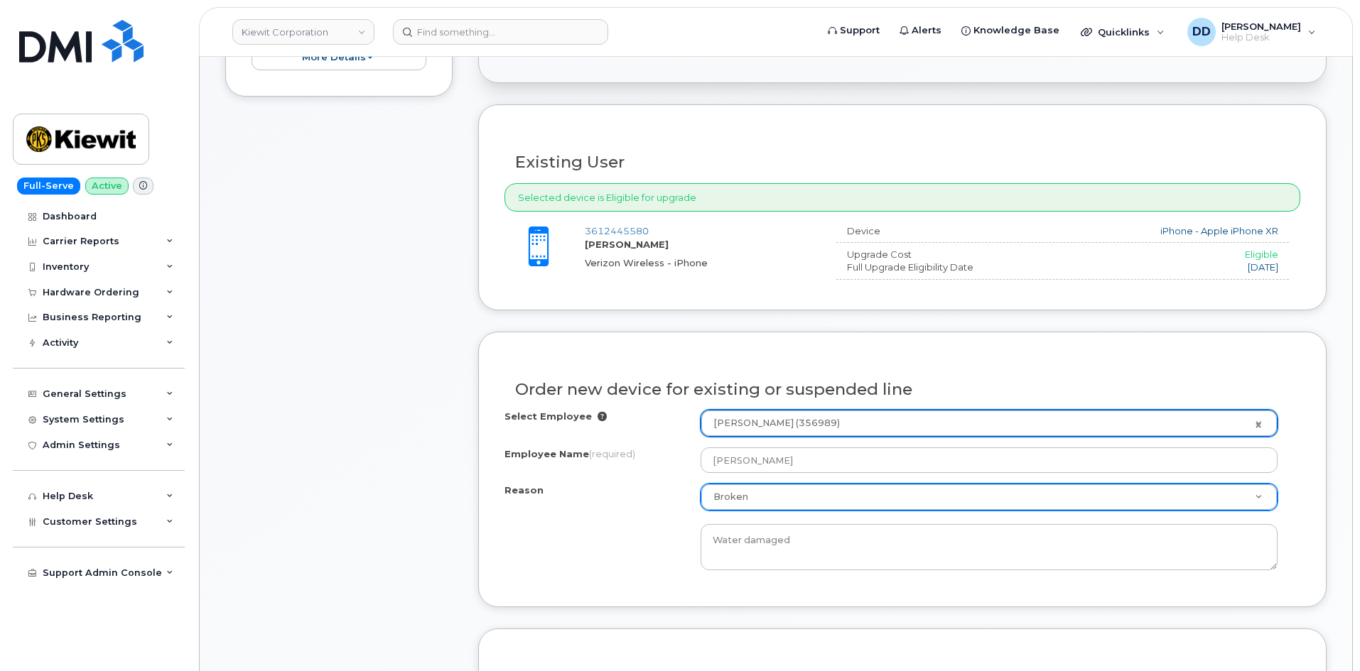
click at [631, 533] on div "Reason Broken Reason Eligible for Upgrade Broken Lost Other Water damaged" at bounding box center [902, 527] width 796 height 87
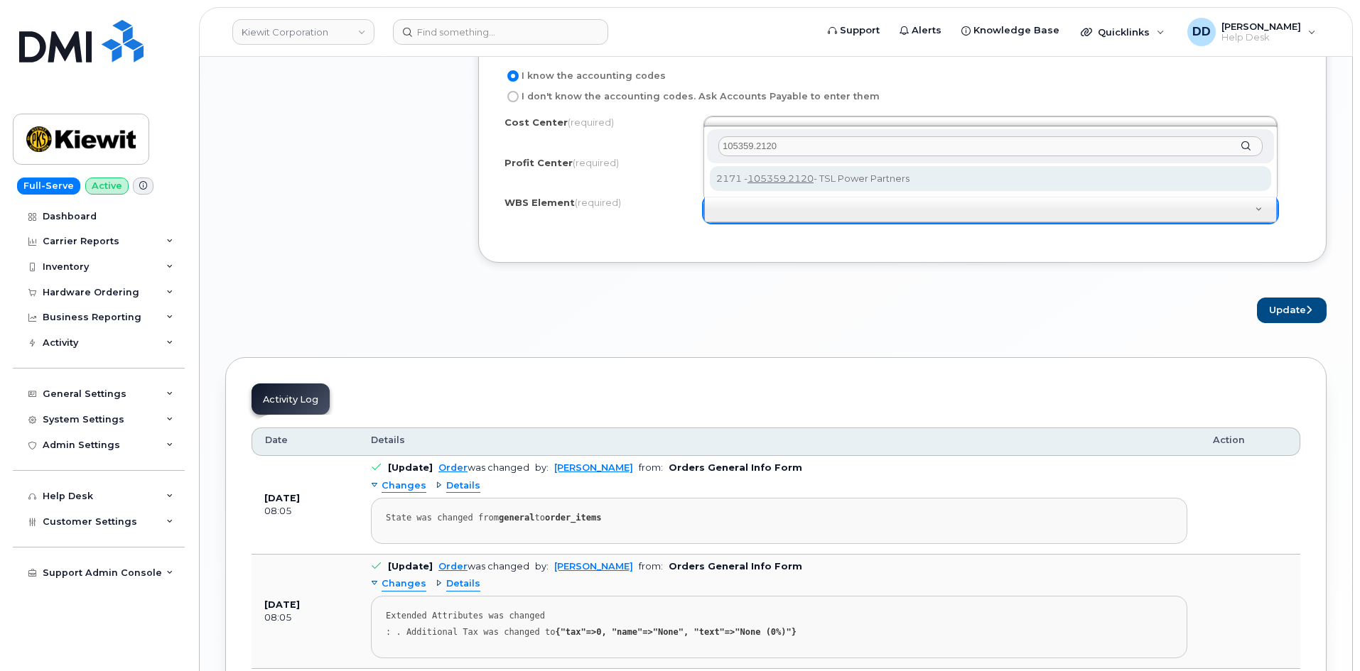
scroll to position [1414, 0]
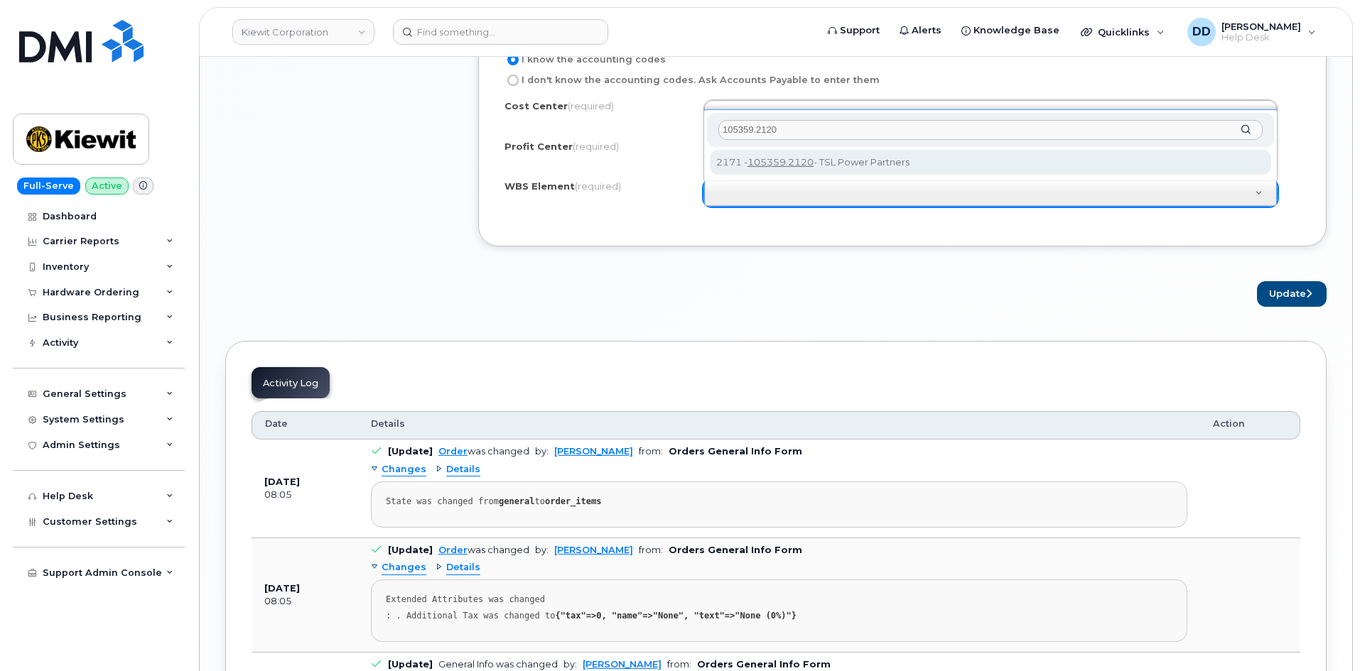
type input "105359.2120"
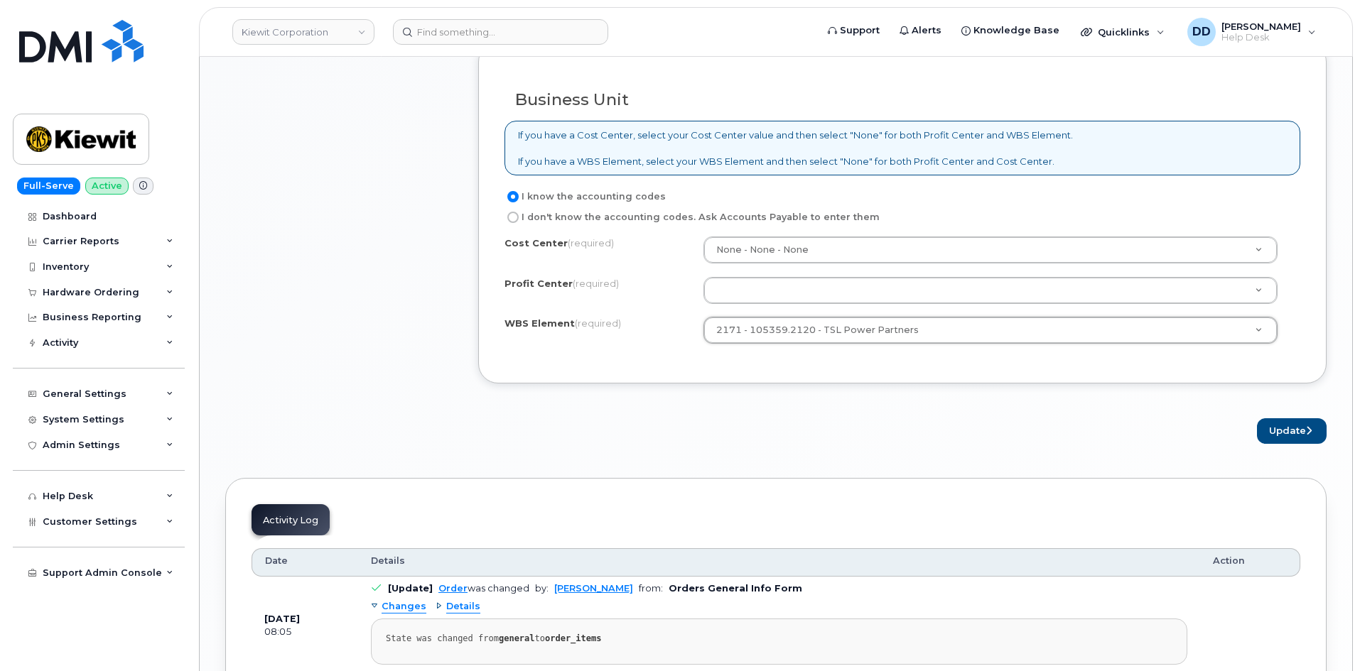
scroll to position [1271, 0]
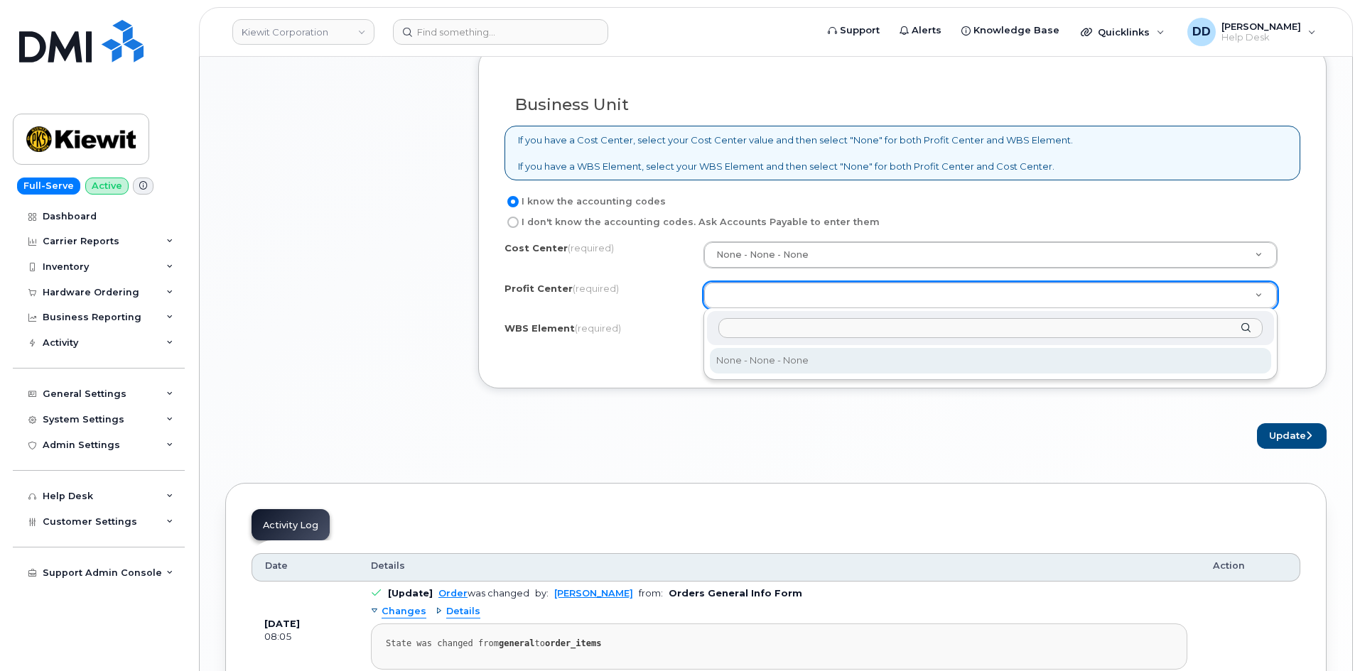
select select "None"
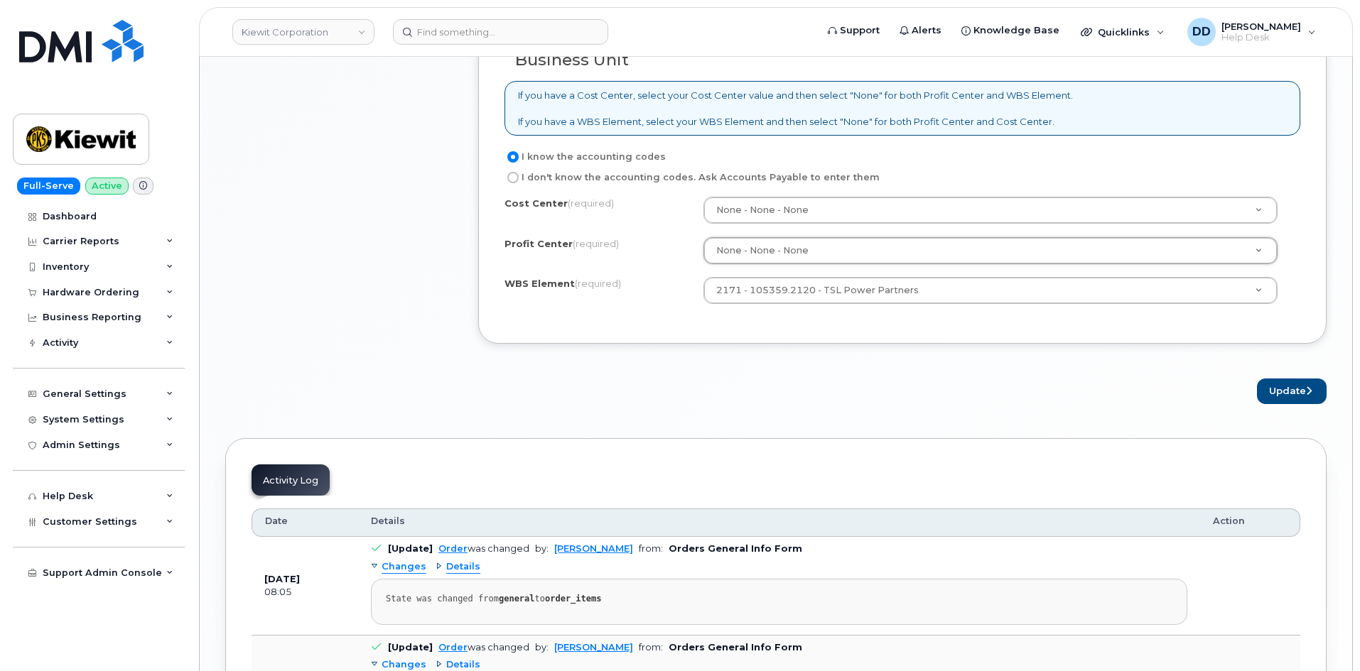
scroll to position [1324, 0]
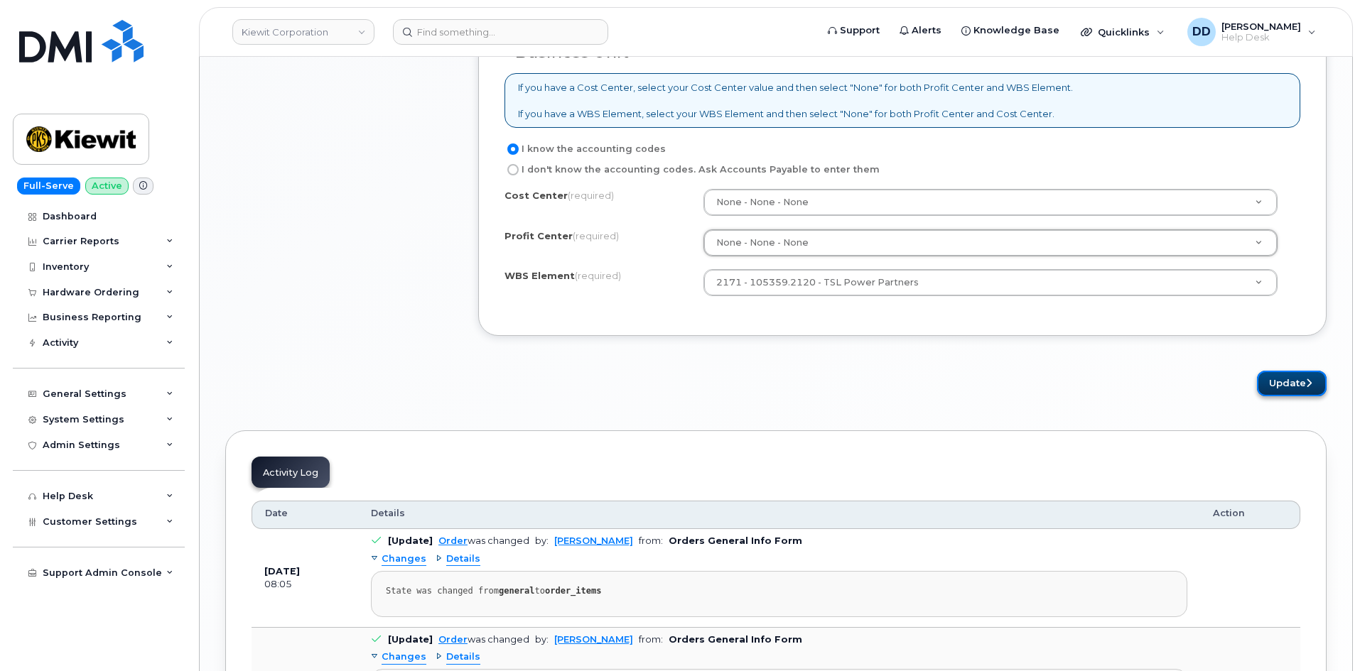
click at [1284, 388] on button "Update" at bounding box center [1292, 384] width 70 height 26
click at [855, 144] on div "I know the accounting codes" at bounding box center [896, 149] width 784 height 17
click at [1268, 382] on button "Update" at bounding box center [1292, 384] width 70 height 26
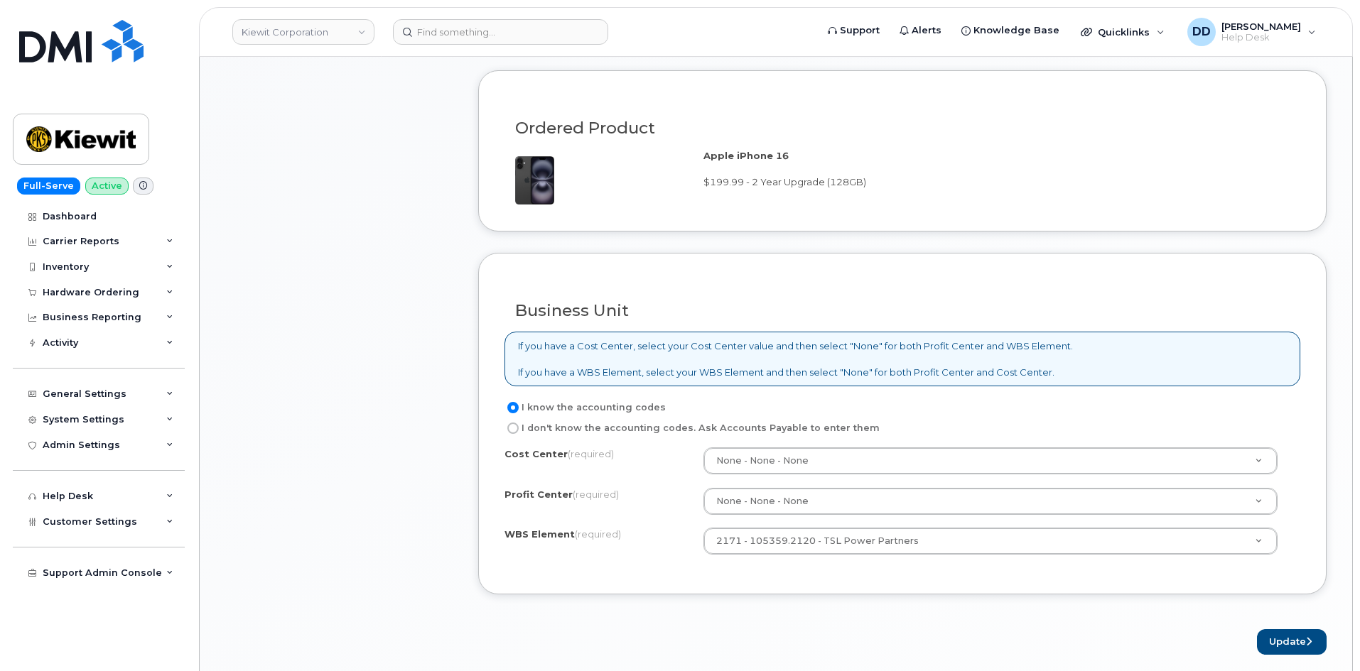
scroll to position [1040, 0]
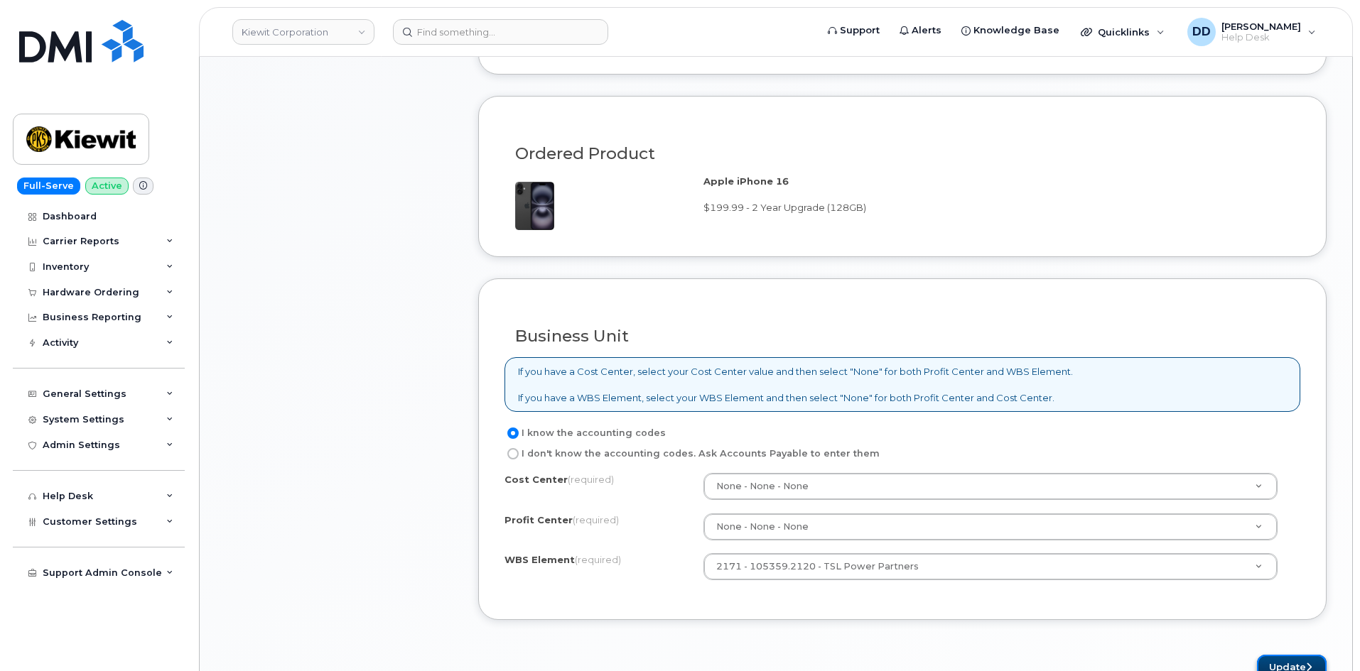
click at [1272, 662] on button "Update" at bounding box center [1292, 668] width 70 height 26
click at [866, 440] on div "I know the accounting codes" at bounding box center [896, 433] width 784 height 17
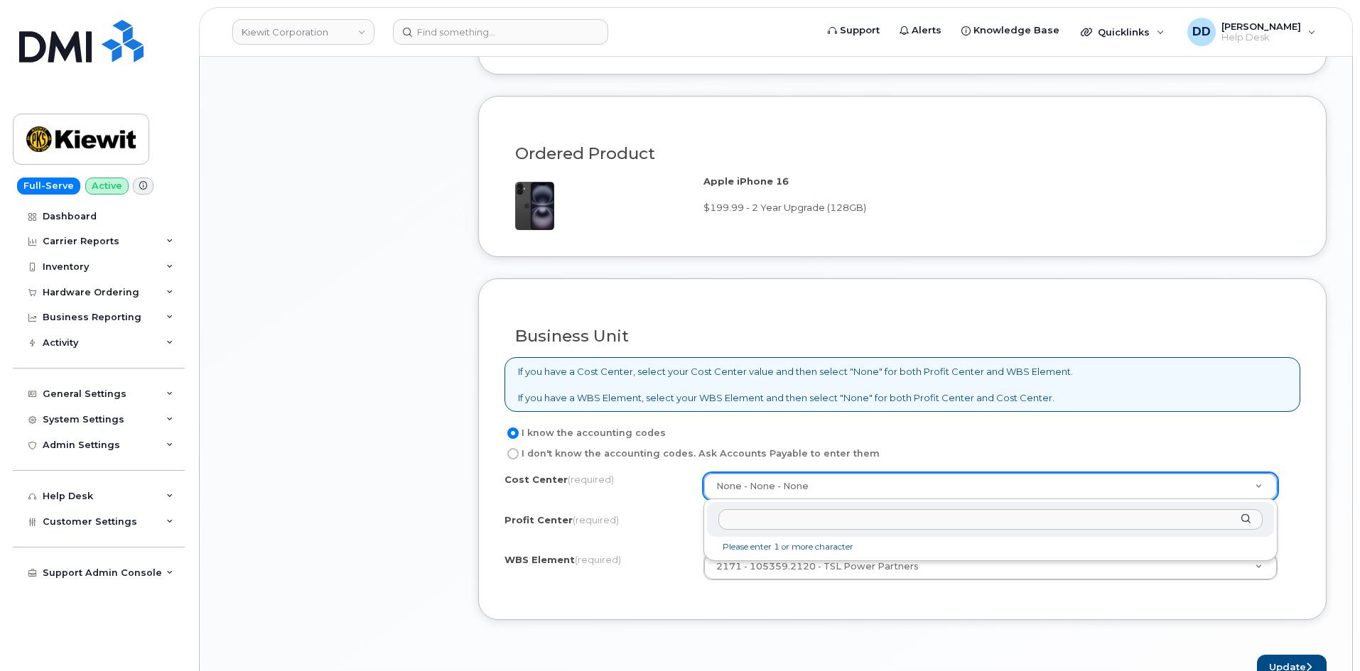
drag, startPoint x: 841, startPoint y: 478, endPoint x: 664, endPoint y: 467, distance: 177.2
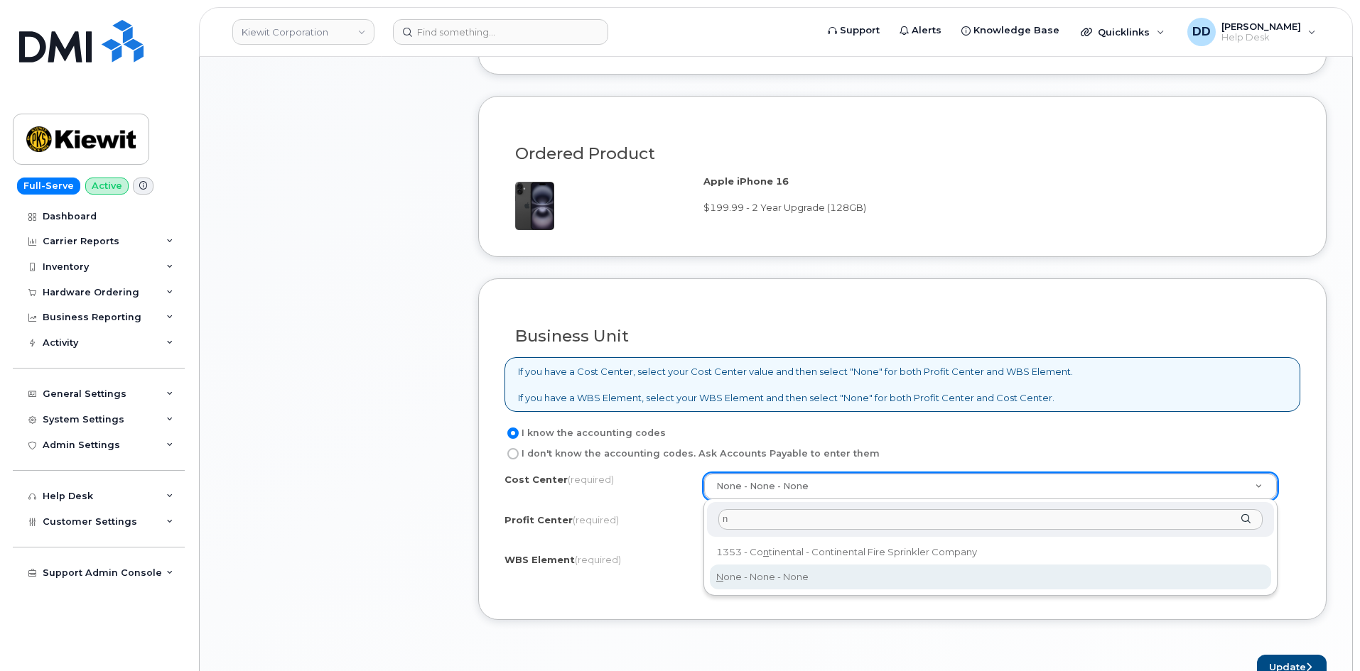
type input "n"
type input "None"
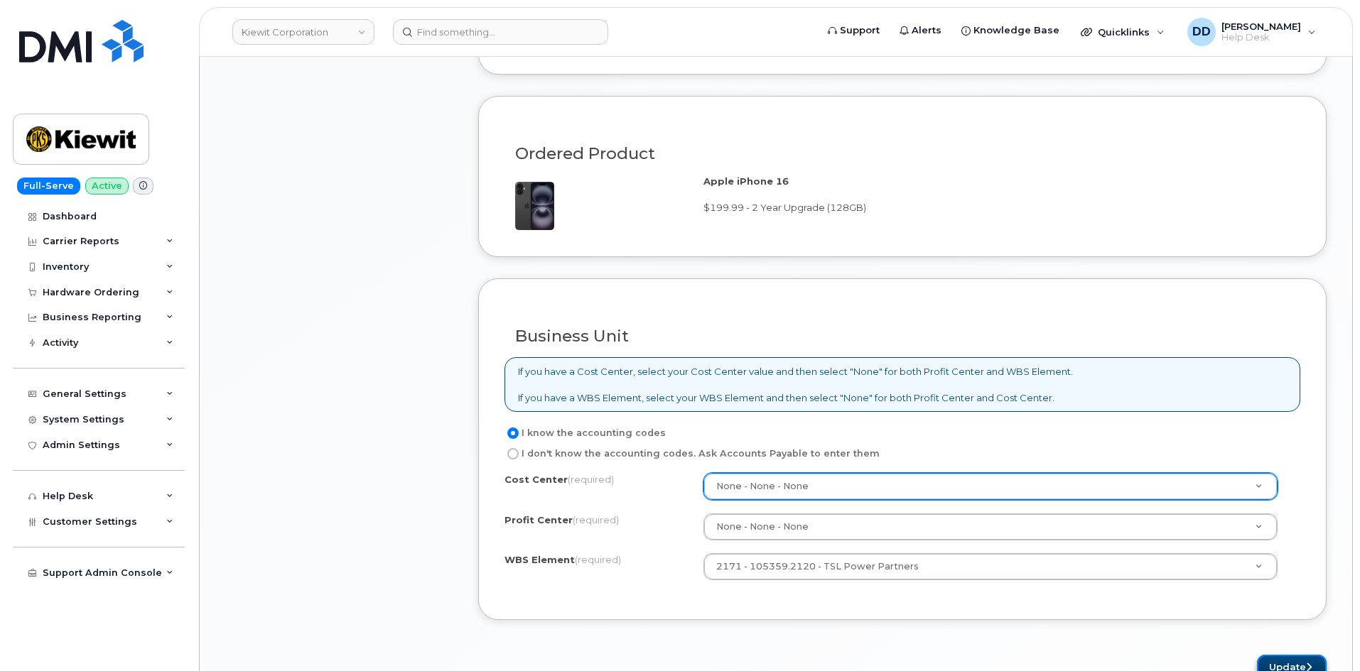
click at [1271, 661] on button "Update" at bounding box center [1292, 668] width 70 height 26
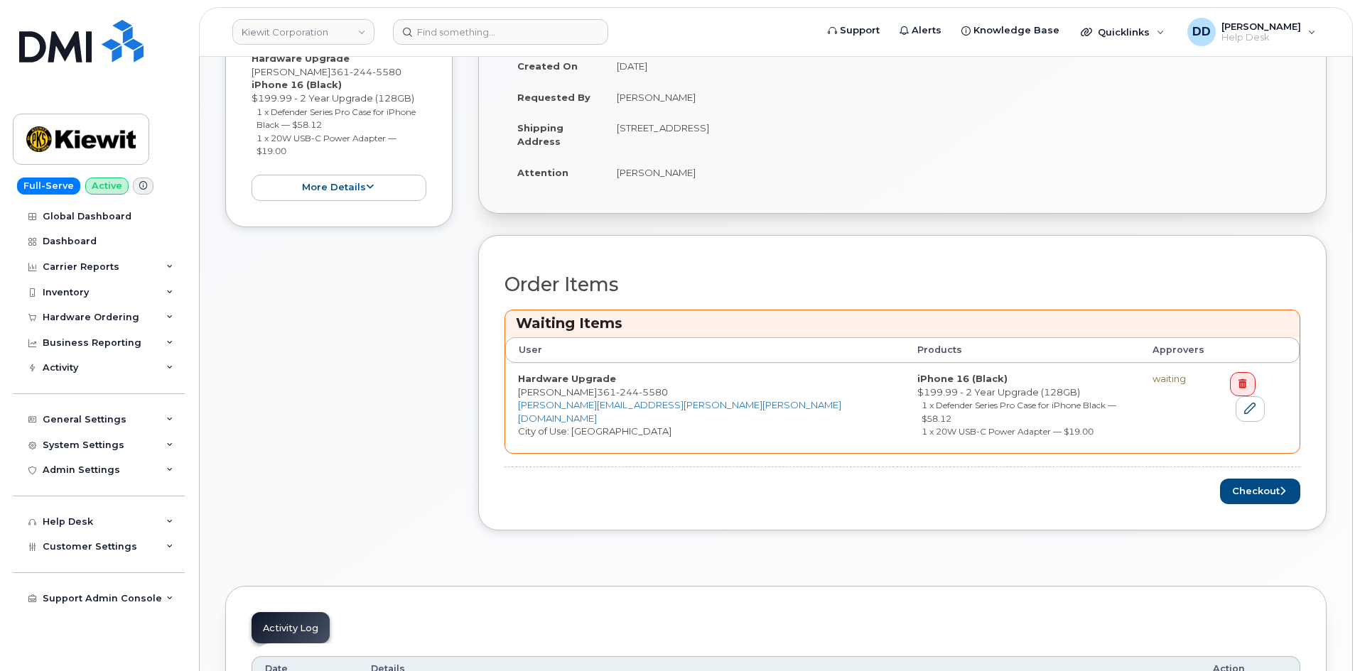
scroll to position [460, 0]
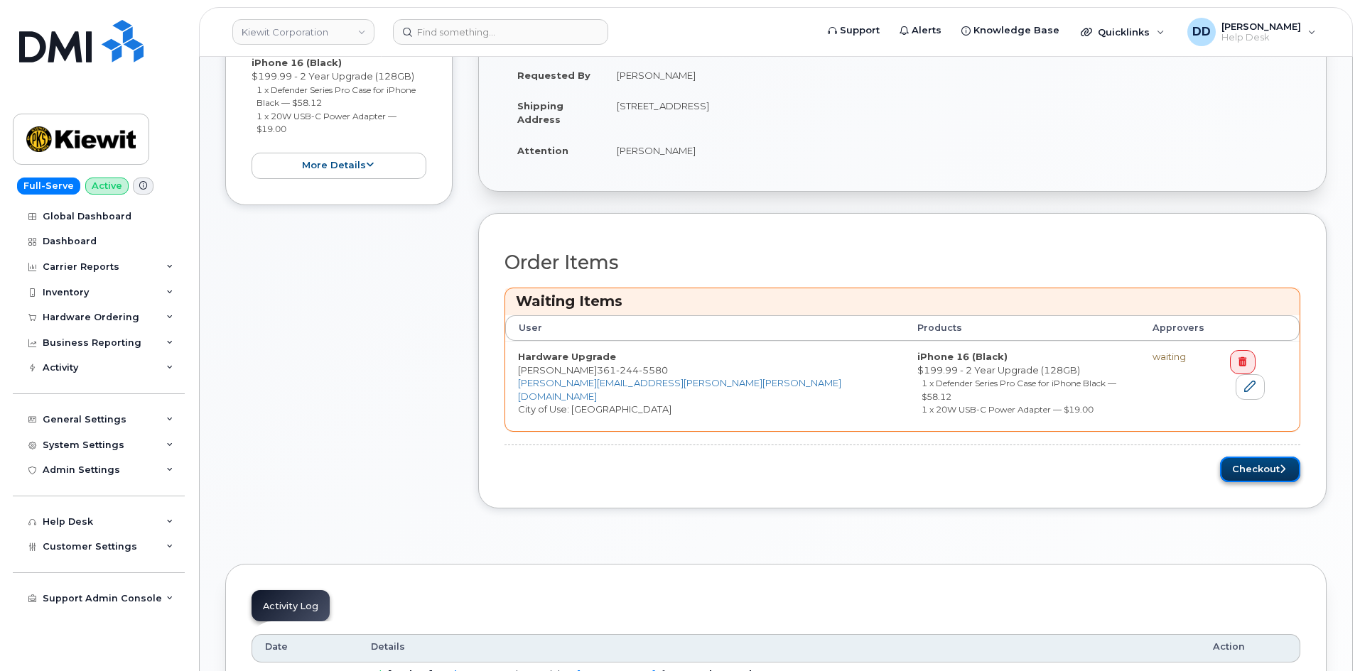
click at [1255, 457] on button "Checkout" at bounding box center [1260, 470] width 80 height 26
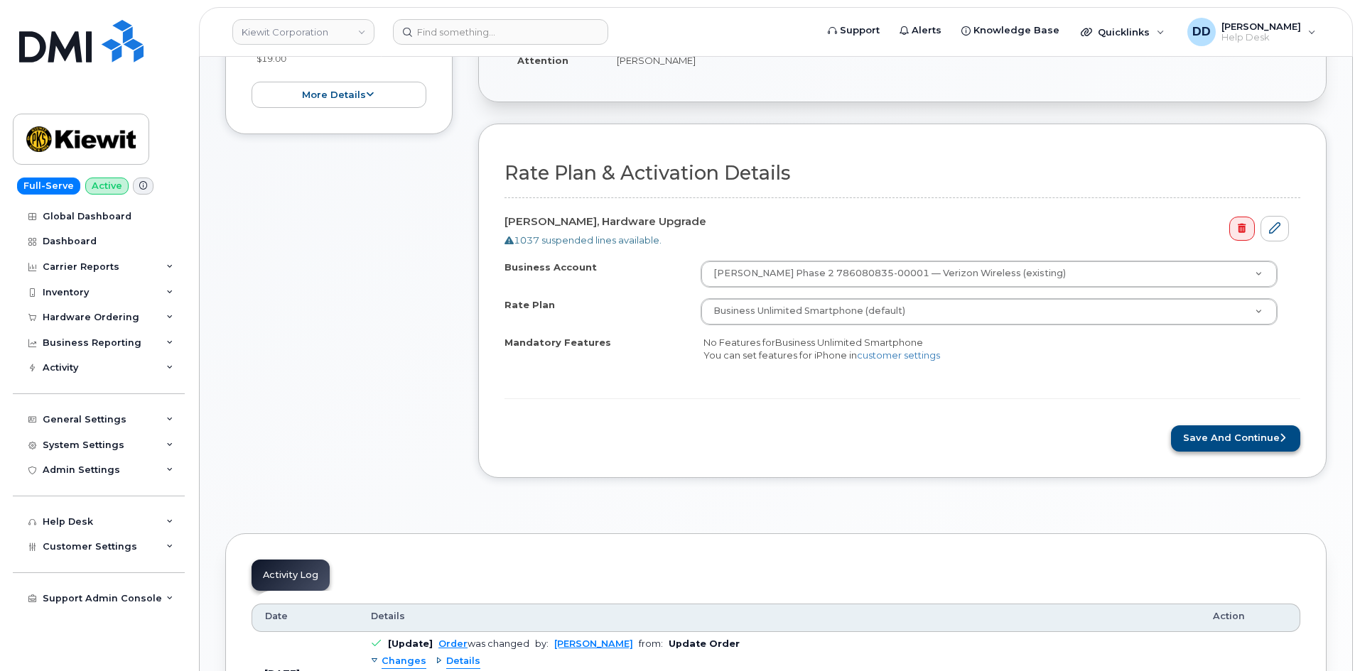
scroll to position [445, 0]
click at [1207, 439] on button "Save and Continue" at bounding box center [1235, 438] width 129 height 26
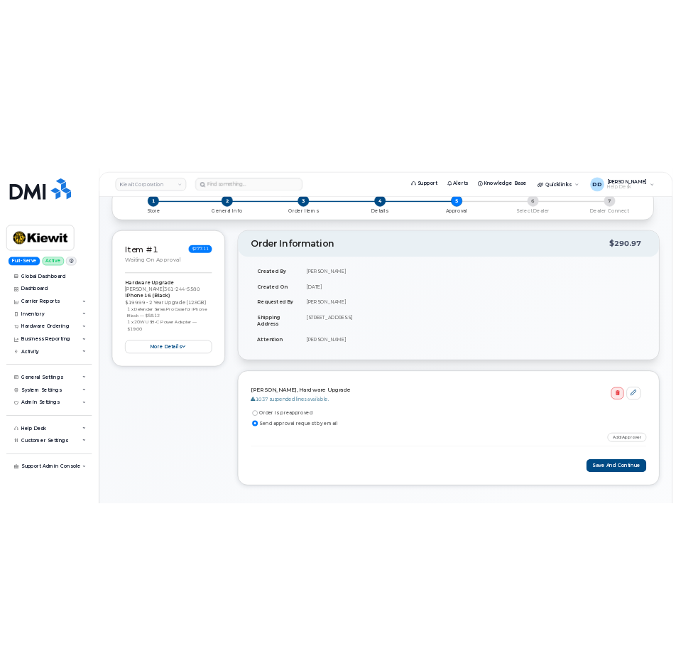
scroll to position [162, 0]
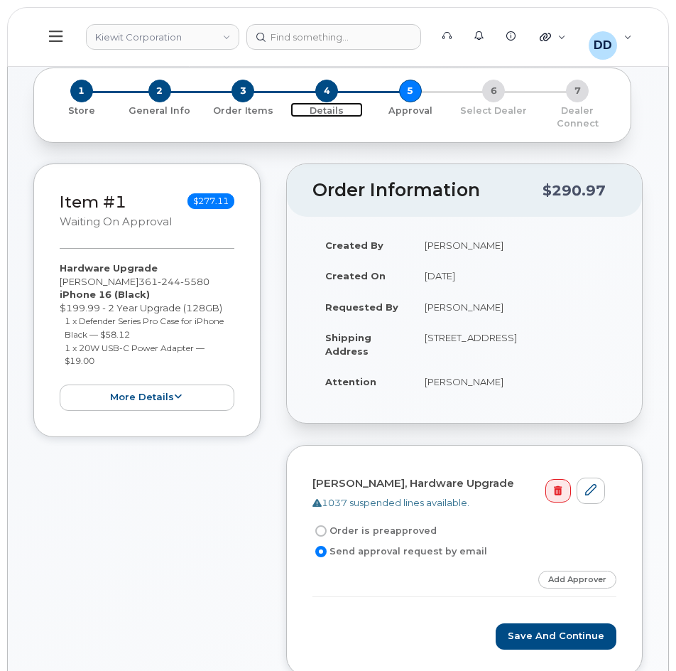
click at [330, 94] on span "4" at bounding box center [326, 91] width 23 height 23
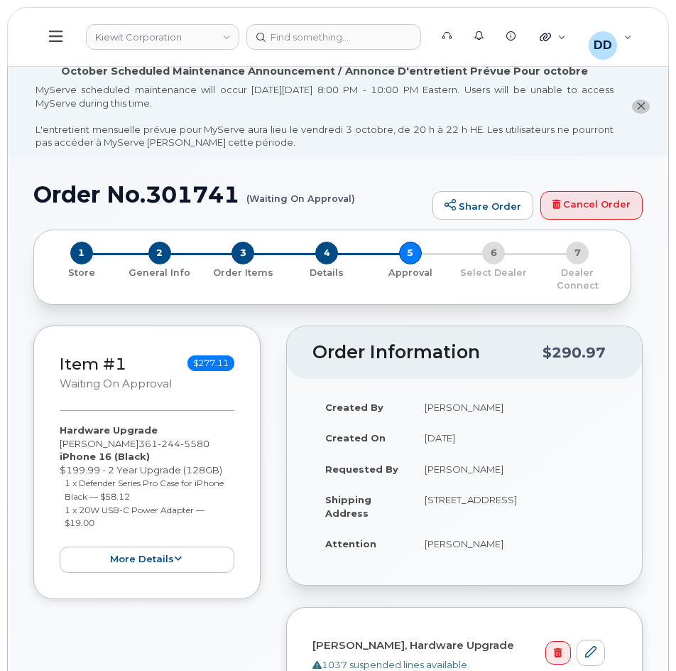
click at [53, 31] on icon at bounding box center [55, 36] width 13 height 11
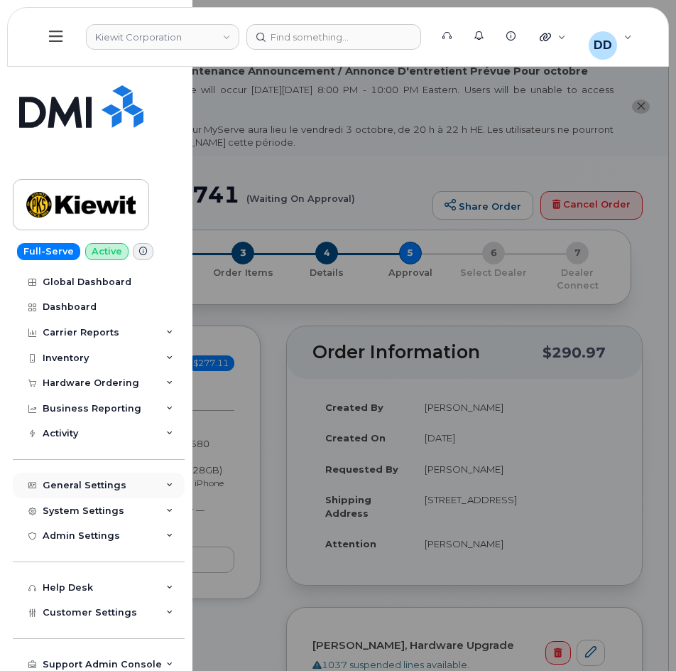
click at [92, 480] on div "General Settings" at bounding box center [85, 484] width 84 height 11
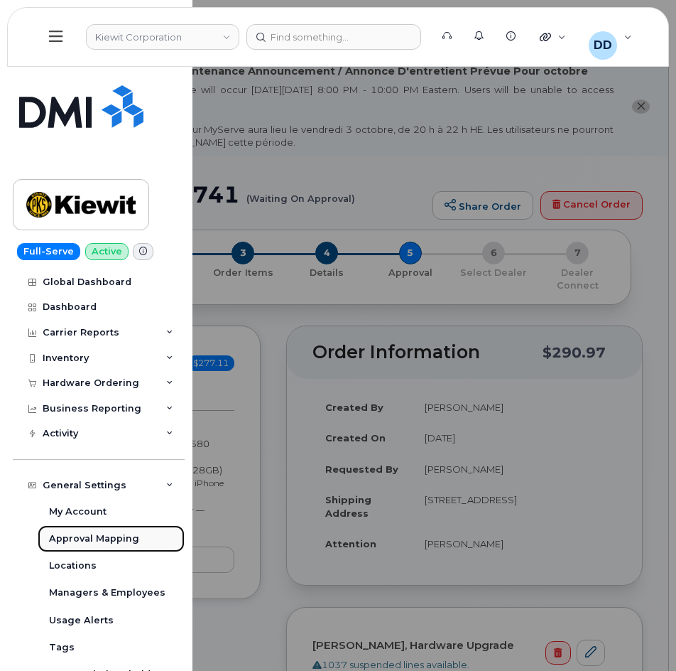
click at [112, 538] on div "Approval Mapping" at bounding box center [94, 538] width 90 height 13
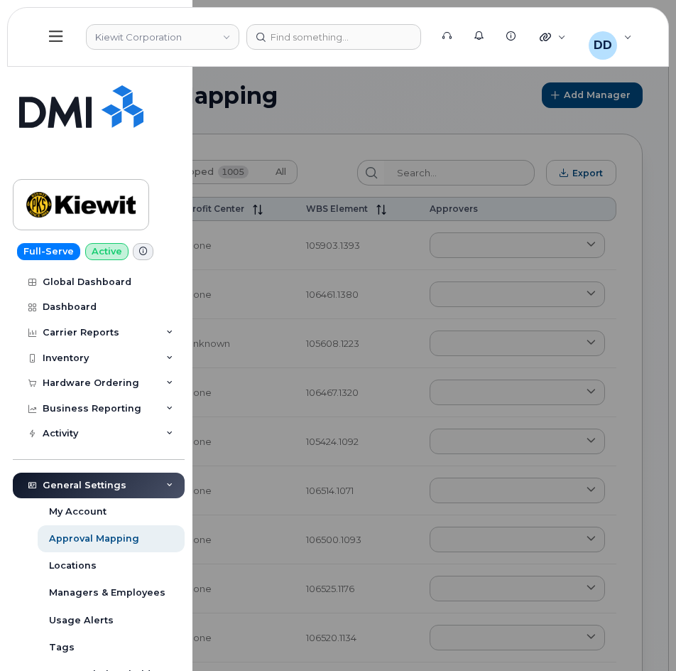
click at [414, 94] on div at bounding box center [338, 335] width 676 height 671
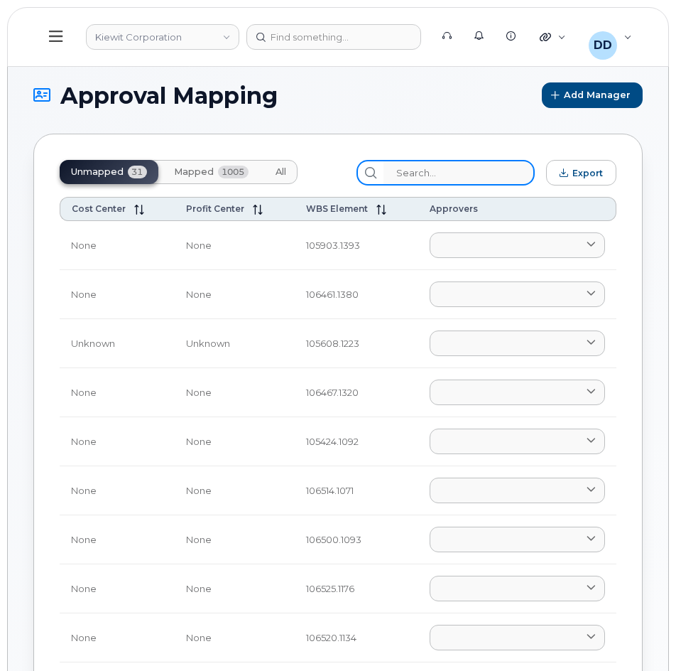
click at [452, 169] on input "search" at bounding box center [459, 173] width 151 height 26
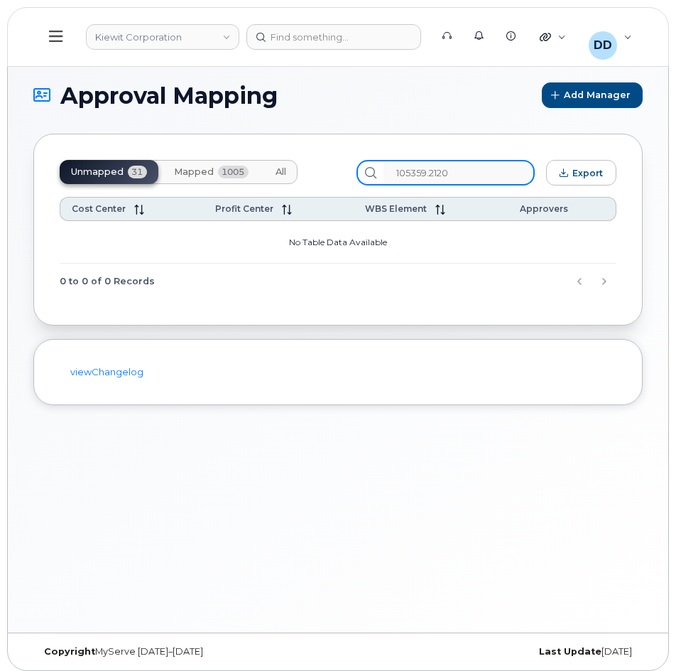
click at [477, 170] on input "105359.2120" at bounding box center [459, 173] width 151 height 26
type input "105359.2144"
click at [479, 175] on input "105359.2144" at bounding box center [459, 173] width 151 height 26
drag, startPoint x: 475, startPoint y: 173, endPoint x: 359, endPoint y: 172, distance: 115.8
click at [359, 172] on div "Unmapped 31 Mapped 1005 All 105359.2144 Export" at bounding box center [338, 173] width 557 height 26
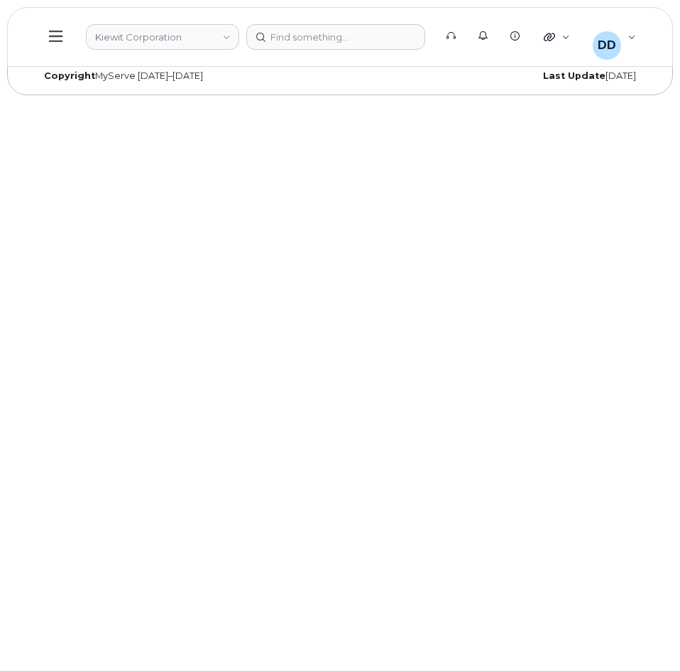
click at [54, 31] on icon at bounding box center [55, 36] width 13 height 11
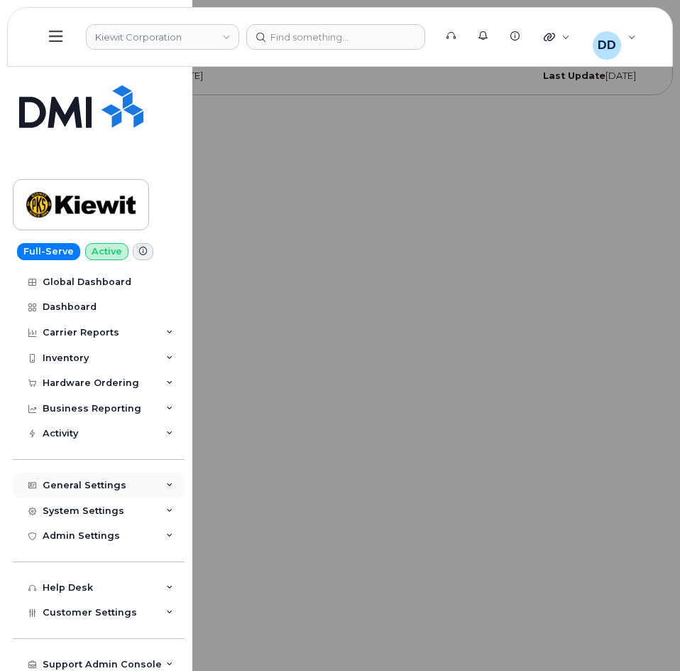
click at [81, 485] on div "General Settings" at bounding box center [85, 484] width 84 height 11
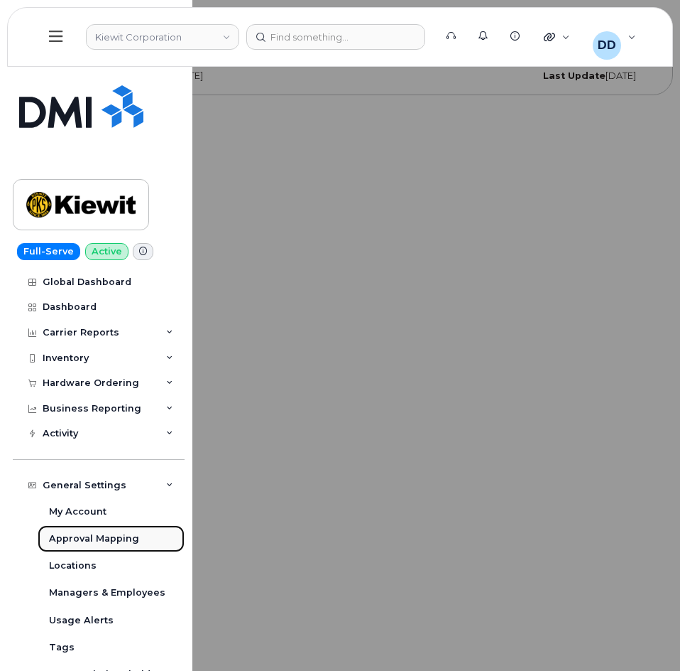
click at [102, 539] on div "Approval Mapping" at bounding box center [94, 538] width 90 height 13
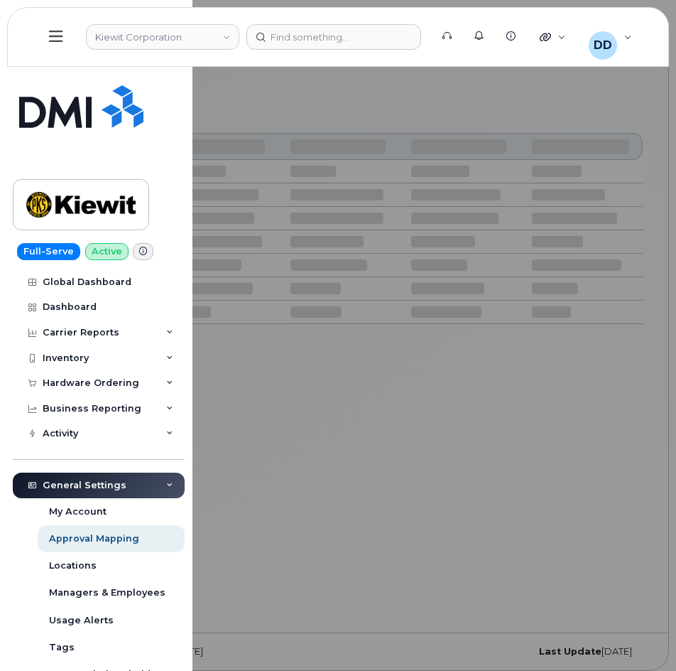
click at [357, 479] on div at bounding box center [338, 335] width 676 height 671
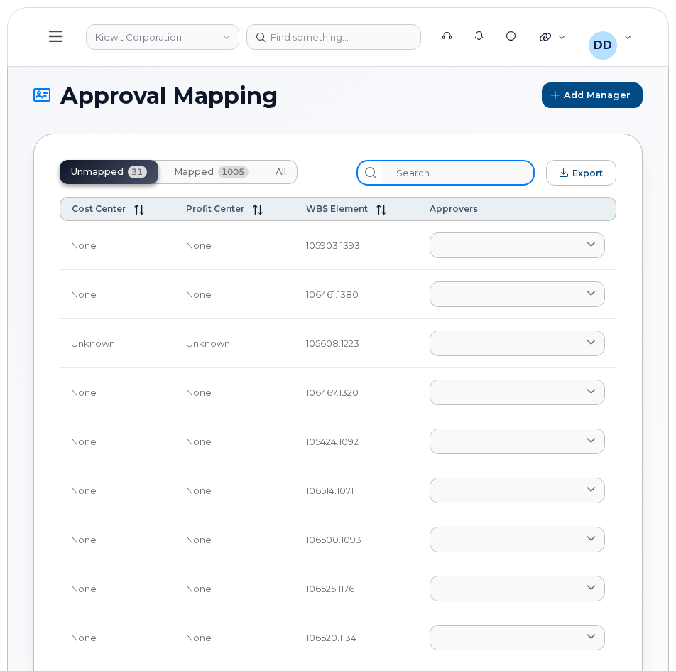
click at [435, 170] on input "search" at bounding box center [459, 173] width 151 height 26
paste input "105359.2144"
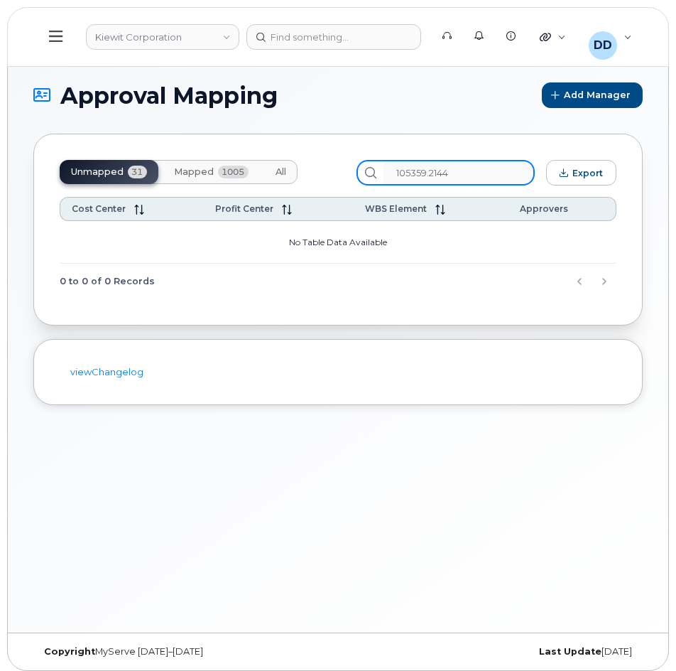
type input "105359.2144"
drag, startPoint x: 482, startPoint y: 170, endPoint x: 395, endPoint y: 167, distance: 87.4
click at [396, 167] on div "105359.2144" at bounding box center [446, 173] width 178 height 26
type input "Anthony Koeppen"
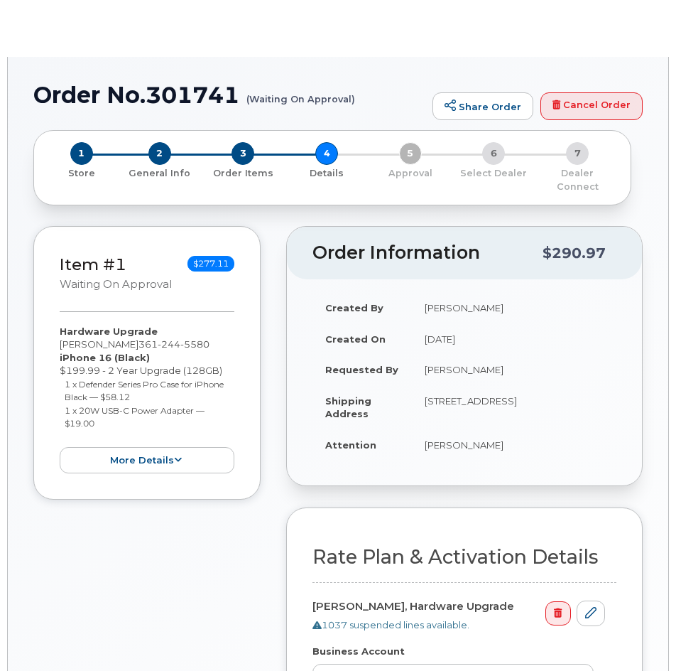
select select "Business Unlimited Smartphone"
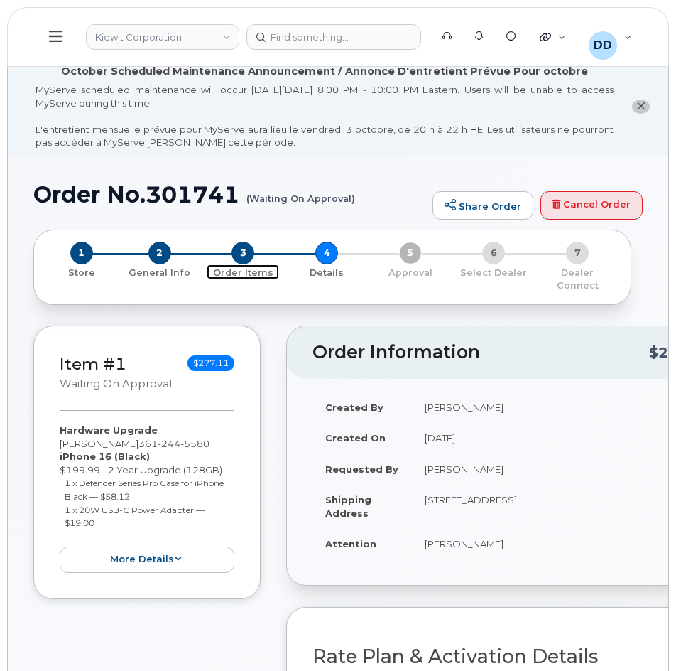
click at [245, 255] on span "3" at bounding box center [243, 253] width 23 height 23
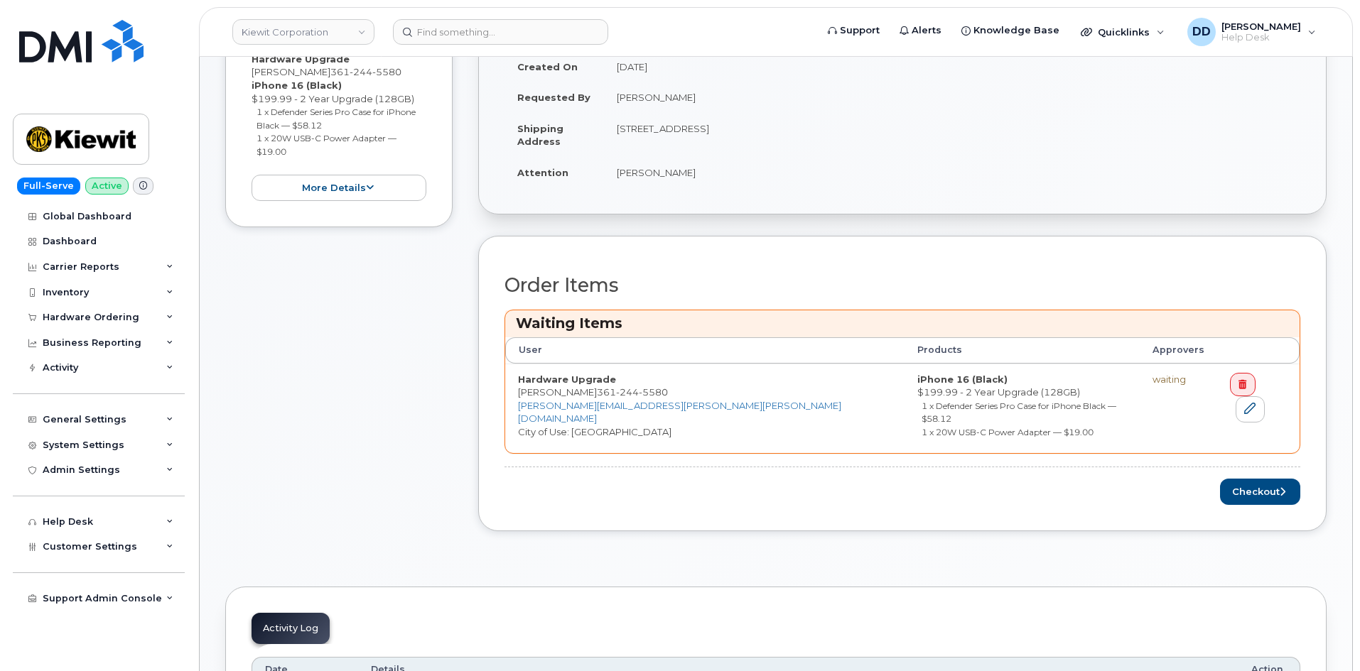
scroll to position [335, 0]
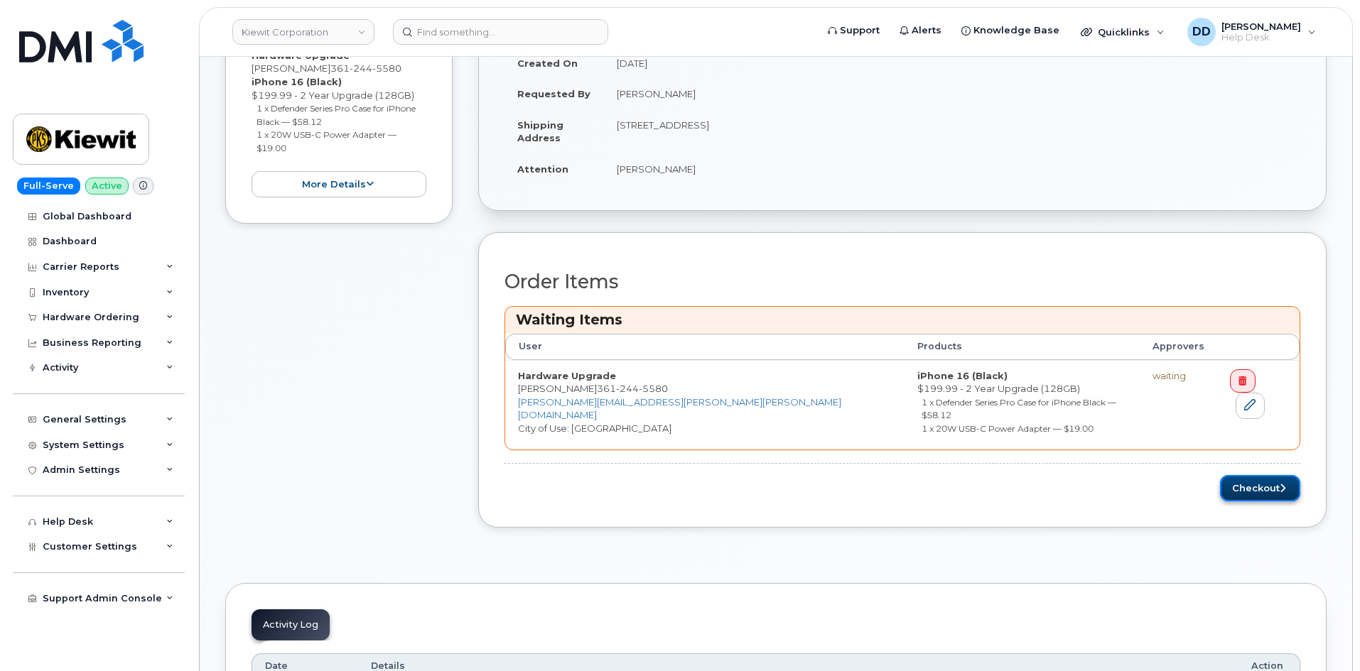
click at [676, 479] on button "Checkout" at bounding box center [1260, 488] width 80 height 26
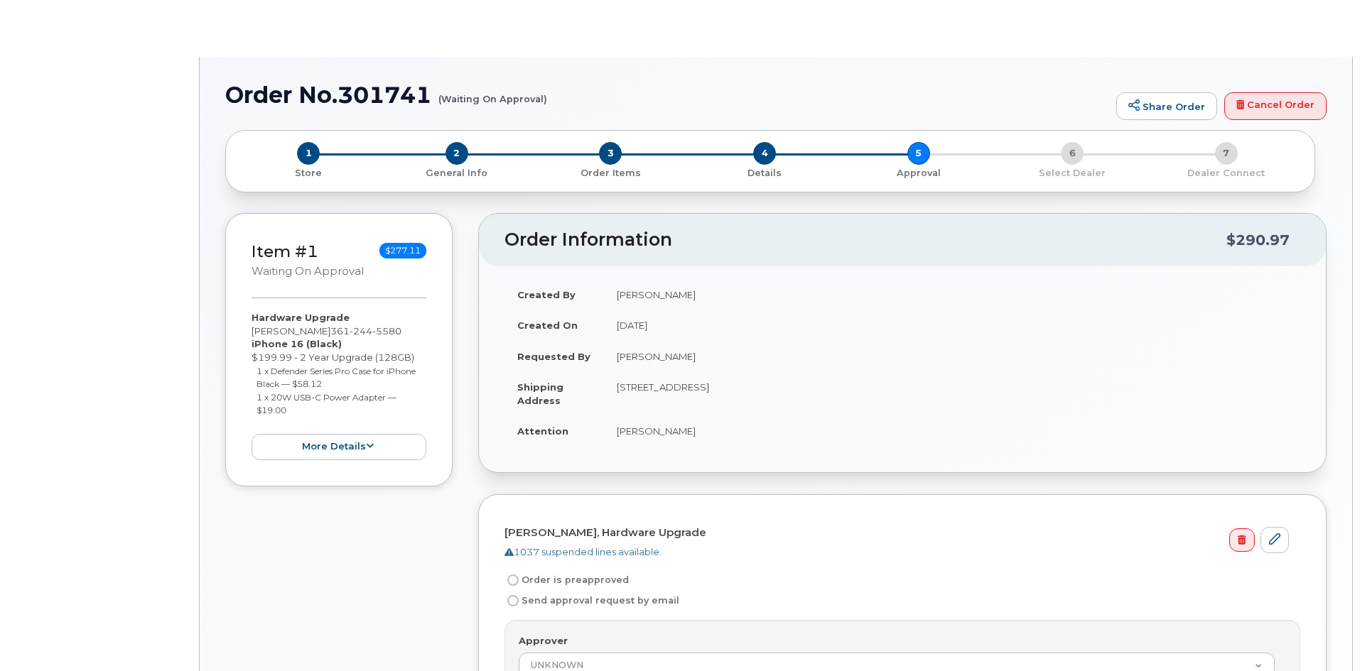
radio input "true"
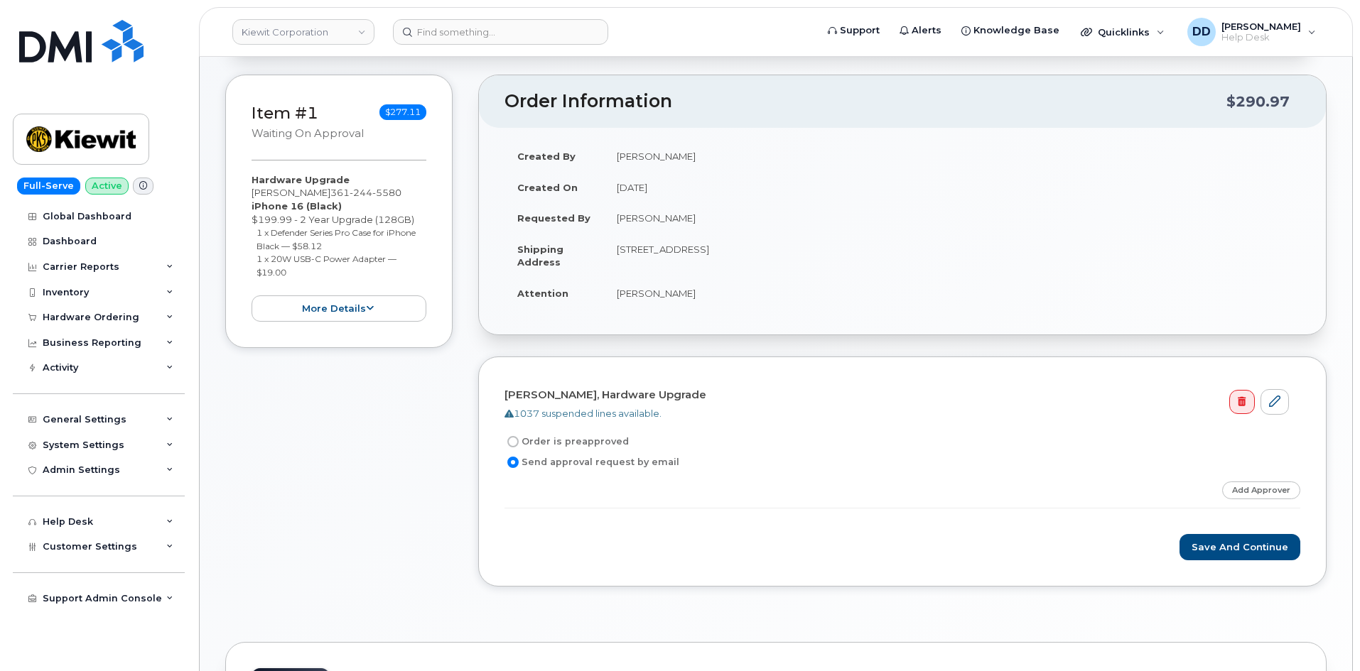
scroll to position [215, 0]
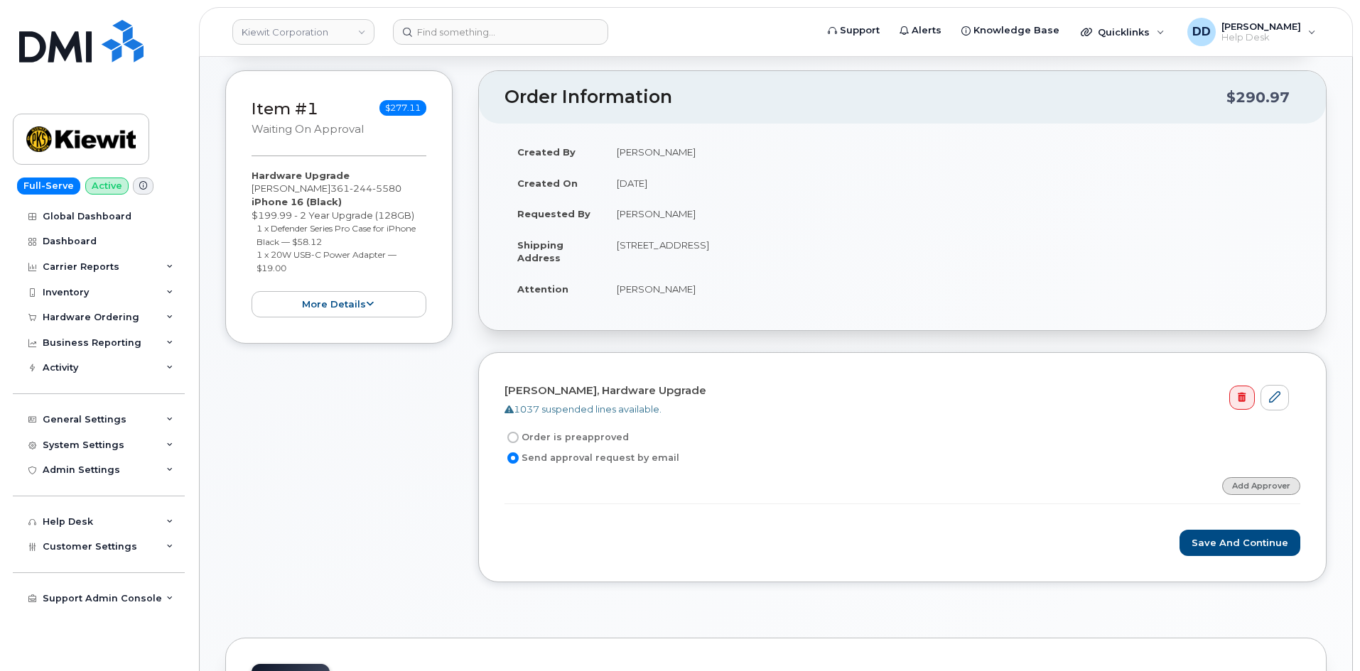
click at [1262, 488] on link "Add Approver" at bounding box center [1261, 486] width 78 height 18
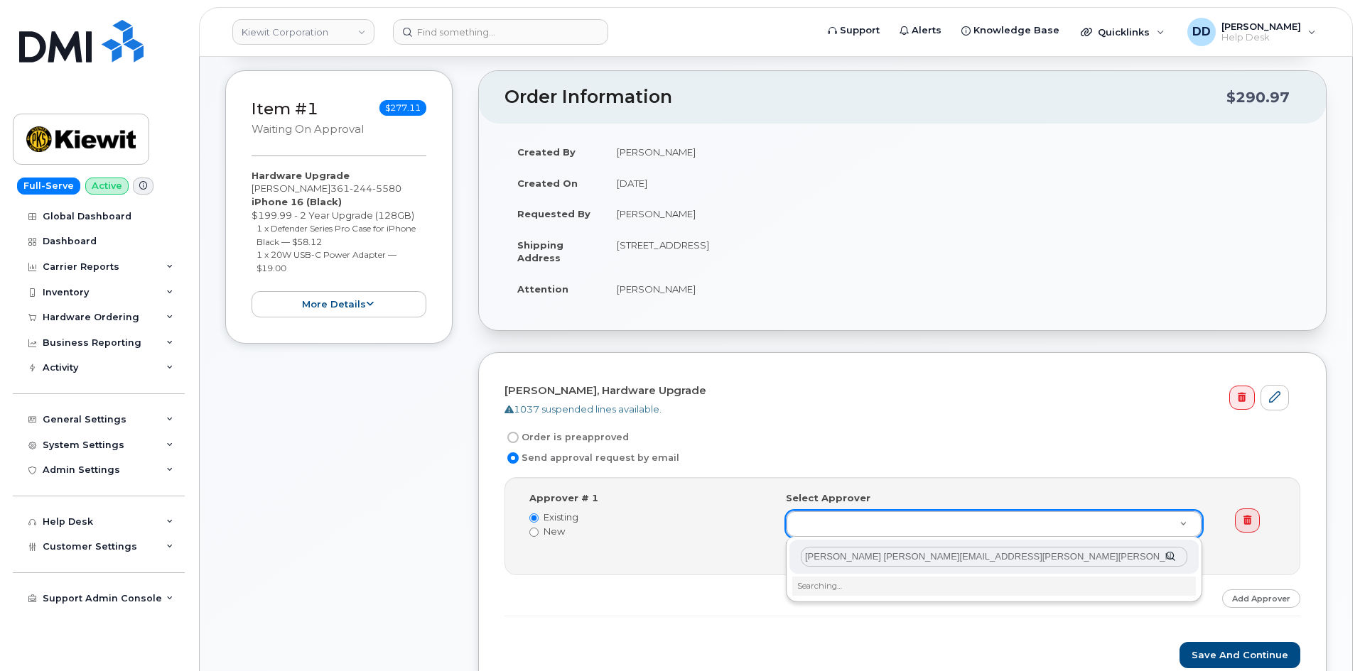
type input "[PERSON_NAME] [PERSON_NAME][EMAIL_ADDRESS][PERSON_NAME][PERSON_NAME][DOMAIN_NAM…"
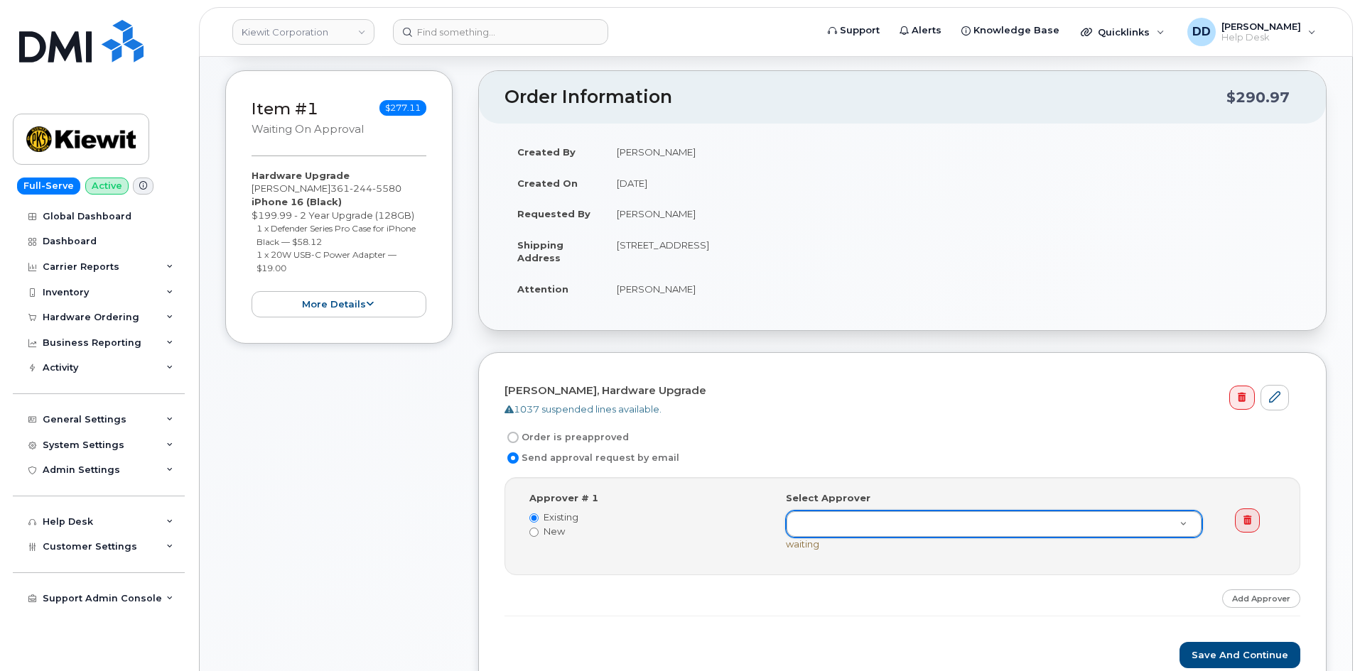
click at [511, 438] on input "Order is preapproved" at bounding box center [512, 437] width 11 height 11
radio input "true"
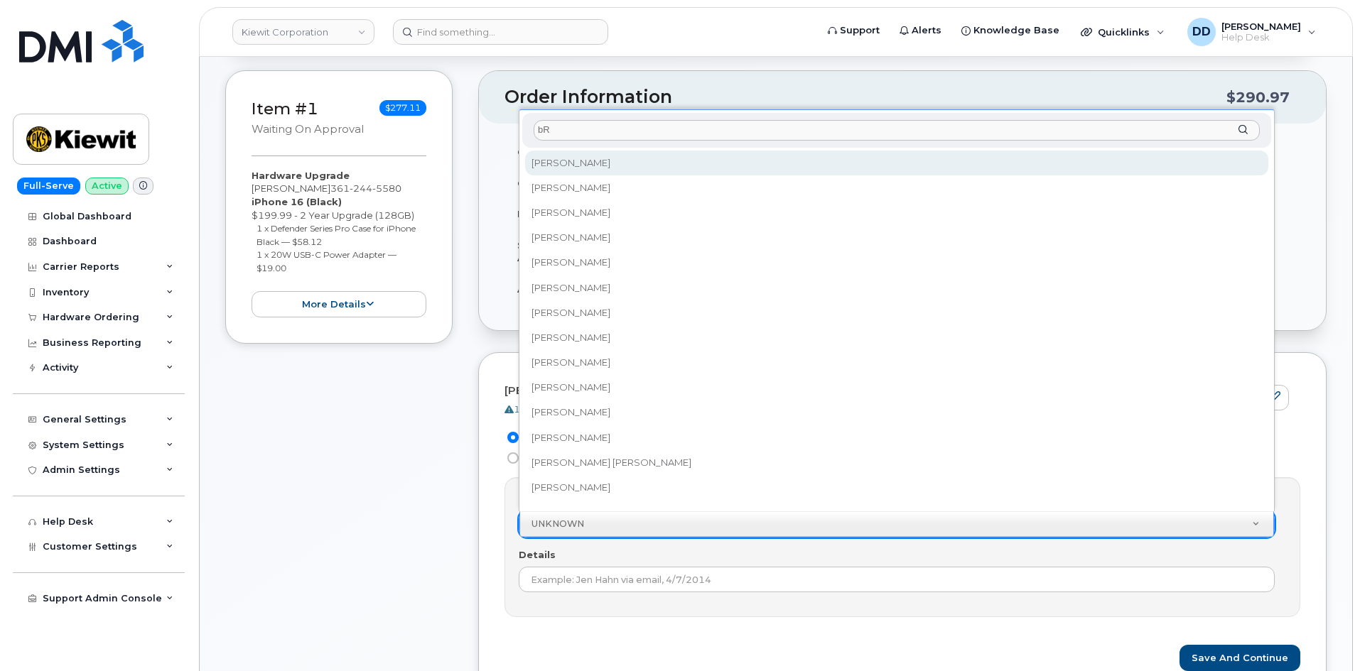
type input "b"
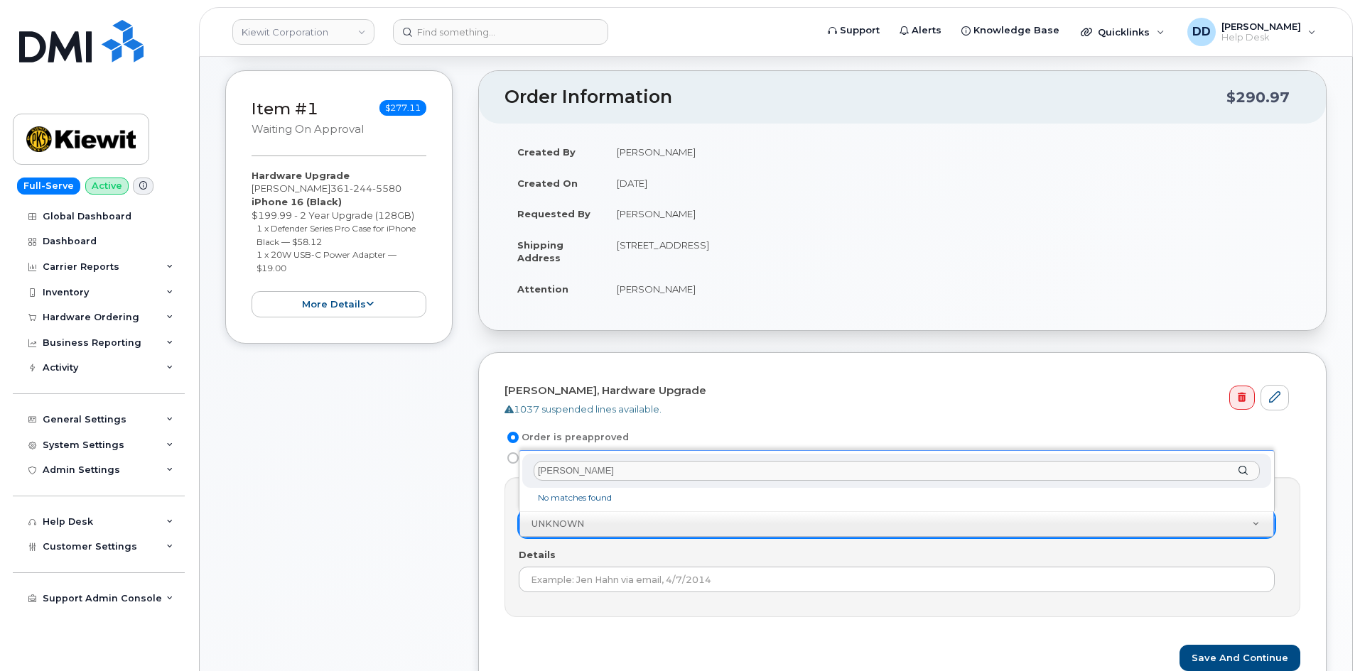
type input "[PERSON_NAME]"
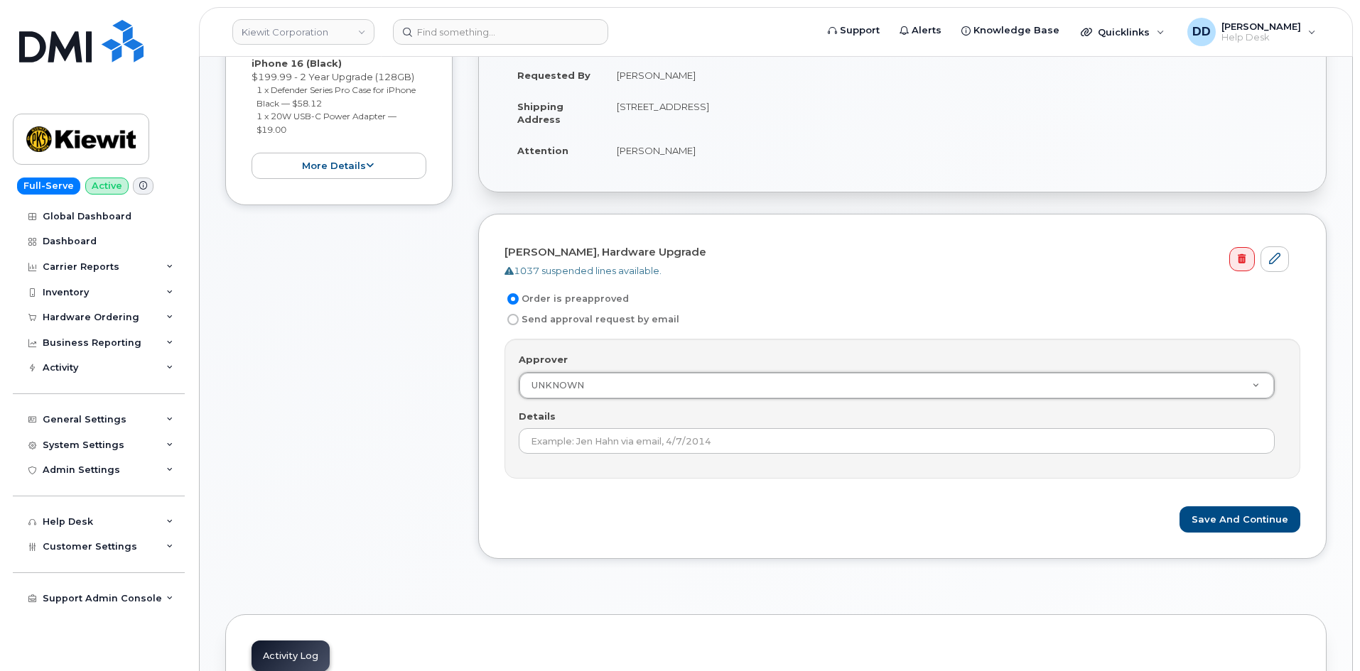
scroll to position [357, 0]
click at [1233, 516] on button "Save and Continue" at bounding box center [1239, 516] width 121 height 26
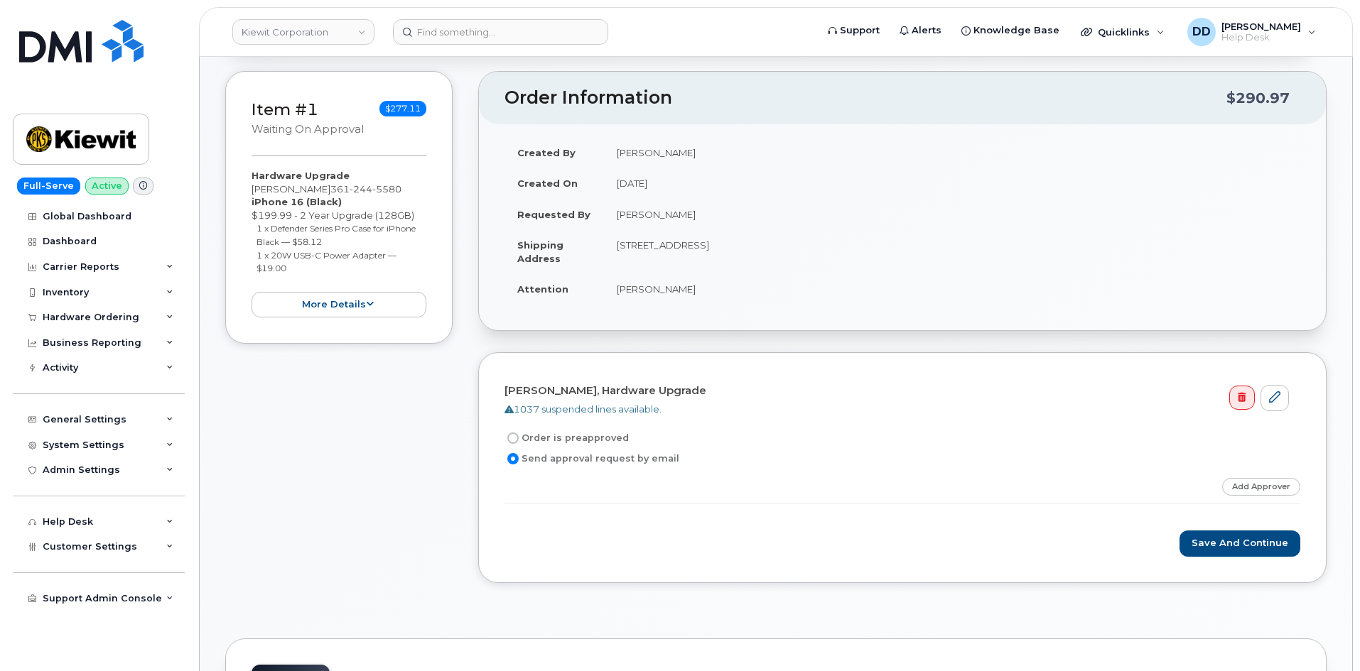
scroll to position [320, 0]
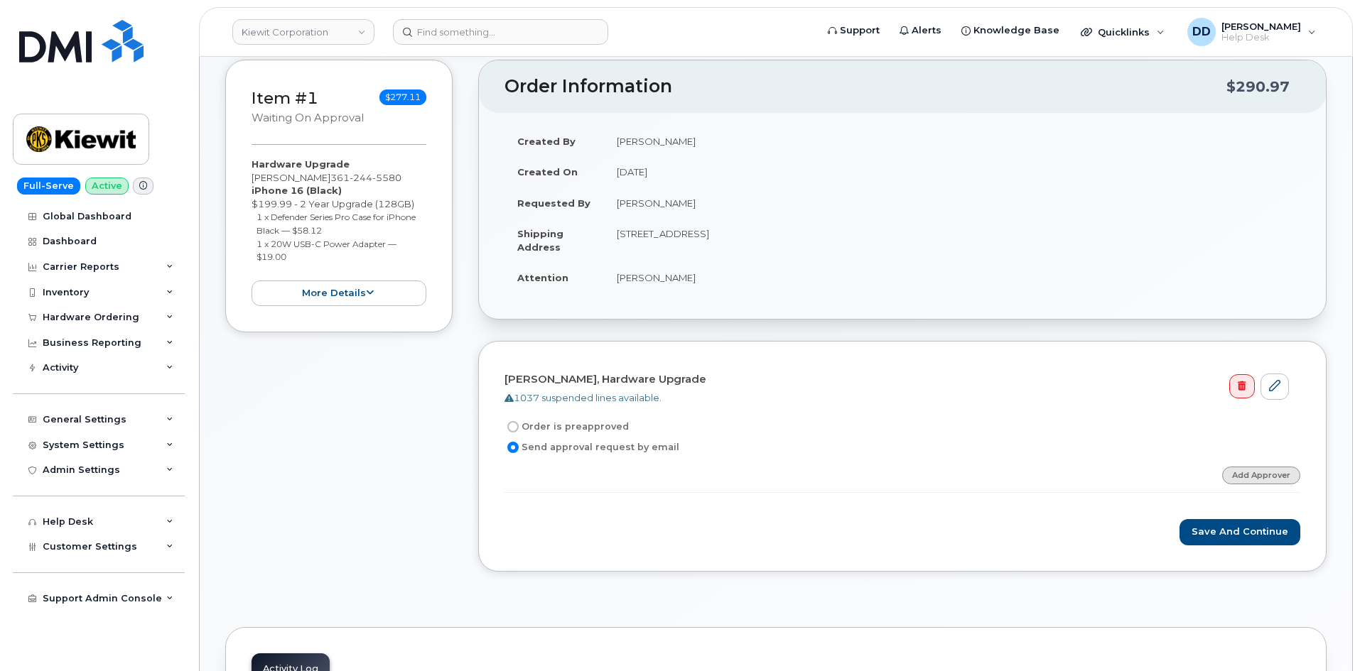
click at [1255, 475] on link "Add Approver" at bounding box center [1261, 476] width 78 height 18
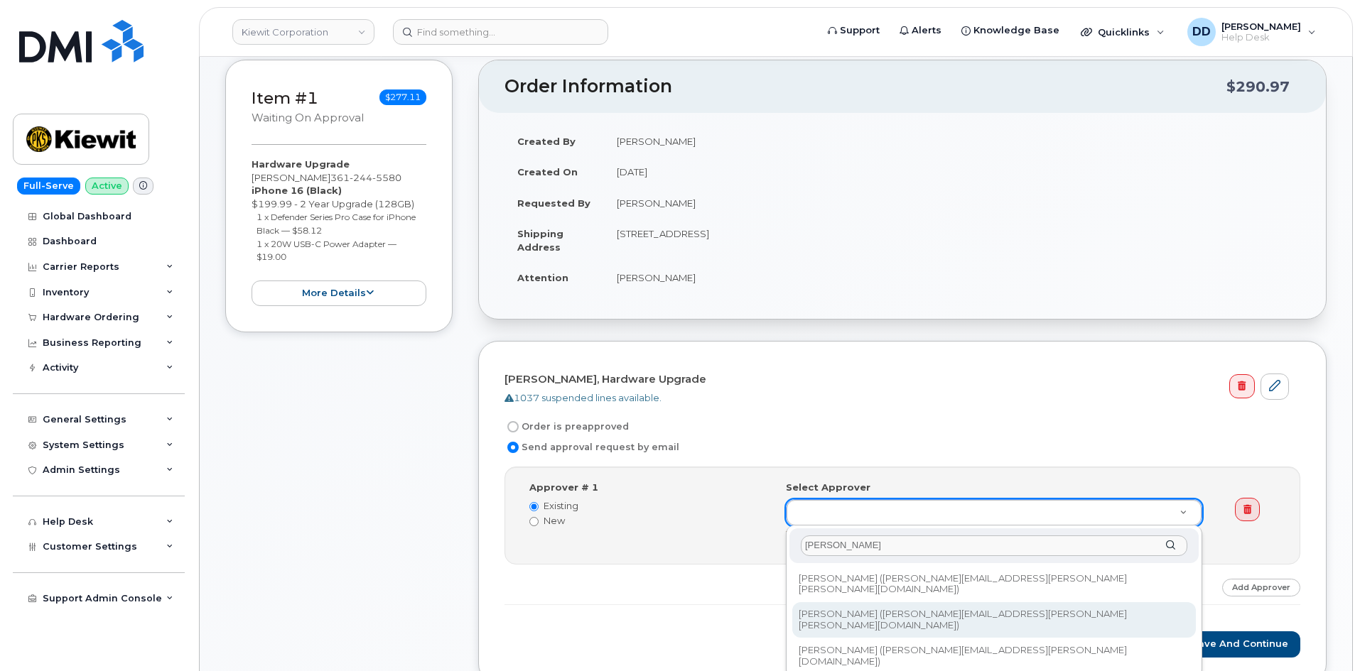
type input "Anthony"
type input "2146956"
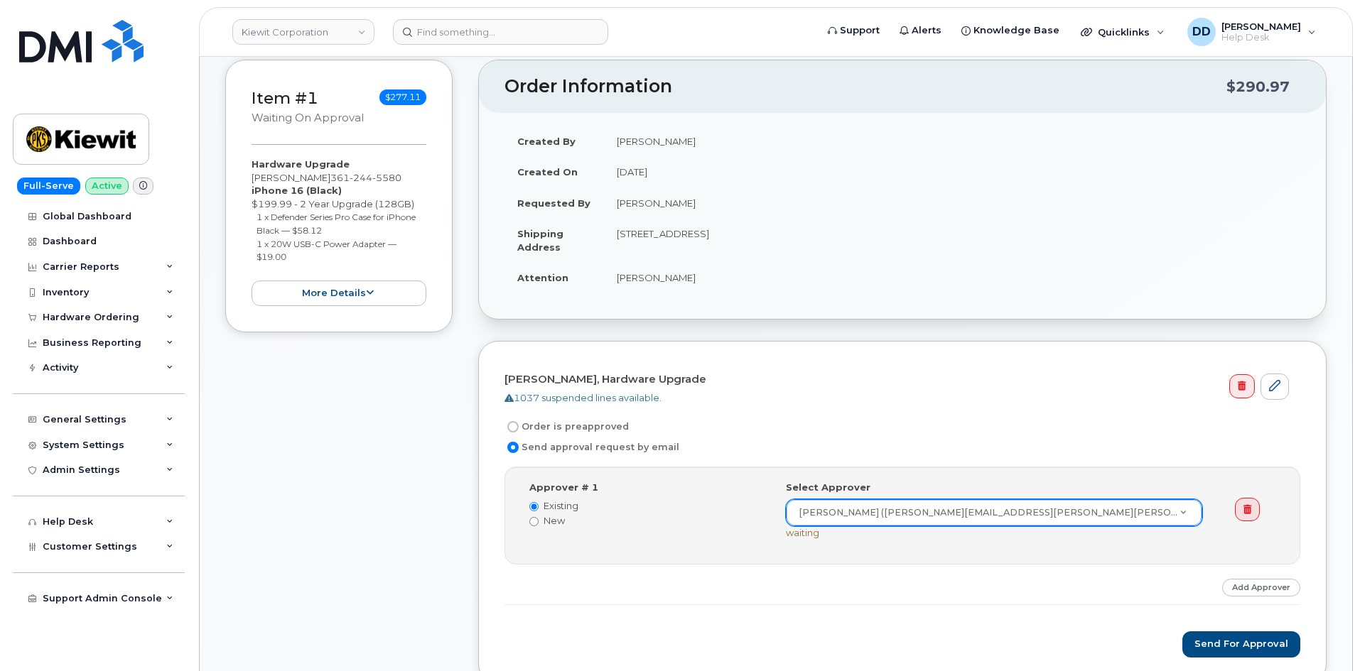
click at [951, 585] on div "Step-by-step approvals: Anthony Koeppen » Approved Approver # 1 Existing New Se…" at bounding box center [902, 536] width 796 height 139
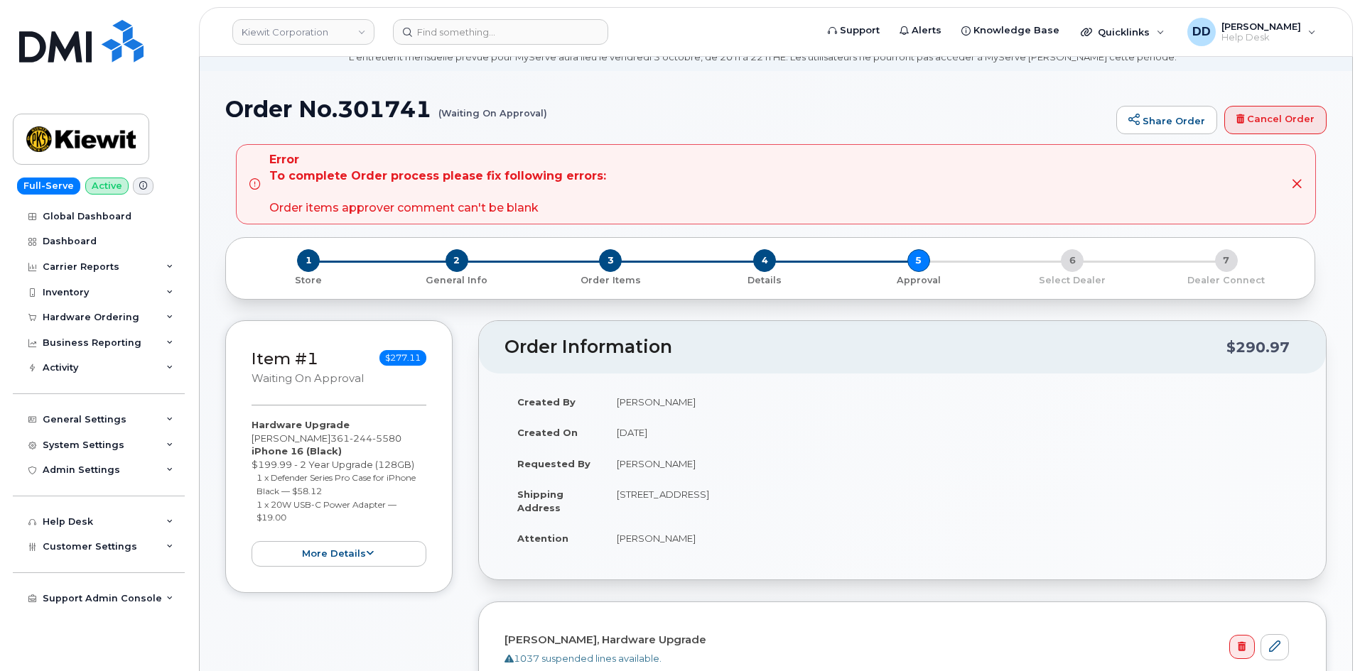
scroll to position [53, 0]
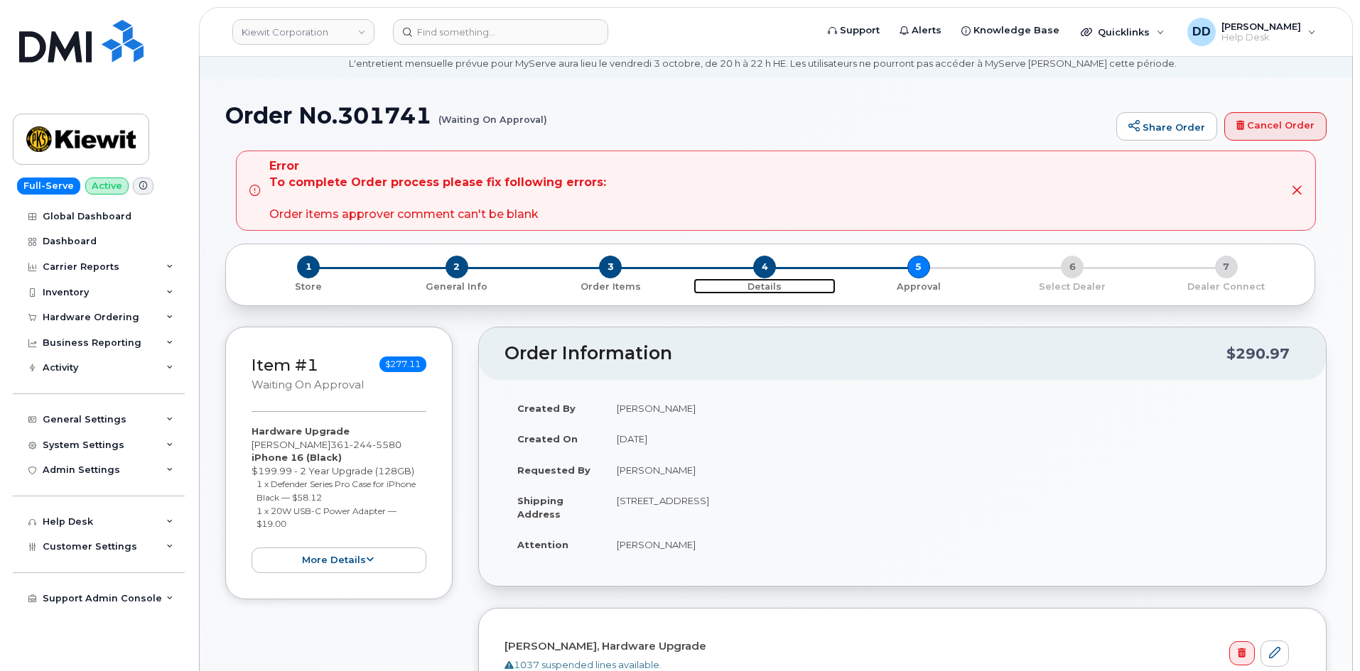
click at [769, 266] on span "4" at bounding box center [764, 267] width 23 height 23
drag, startPoint x: 456, startPoint y: 268, endPoint x: 452, endPoint y: 288, distance: 20.9
click at [457, 268] on span "2" at bounding box center [456, 267] width 23 height 23
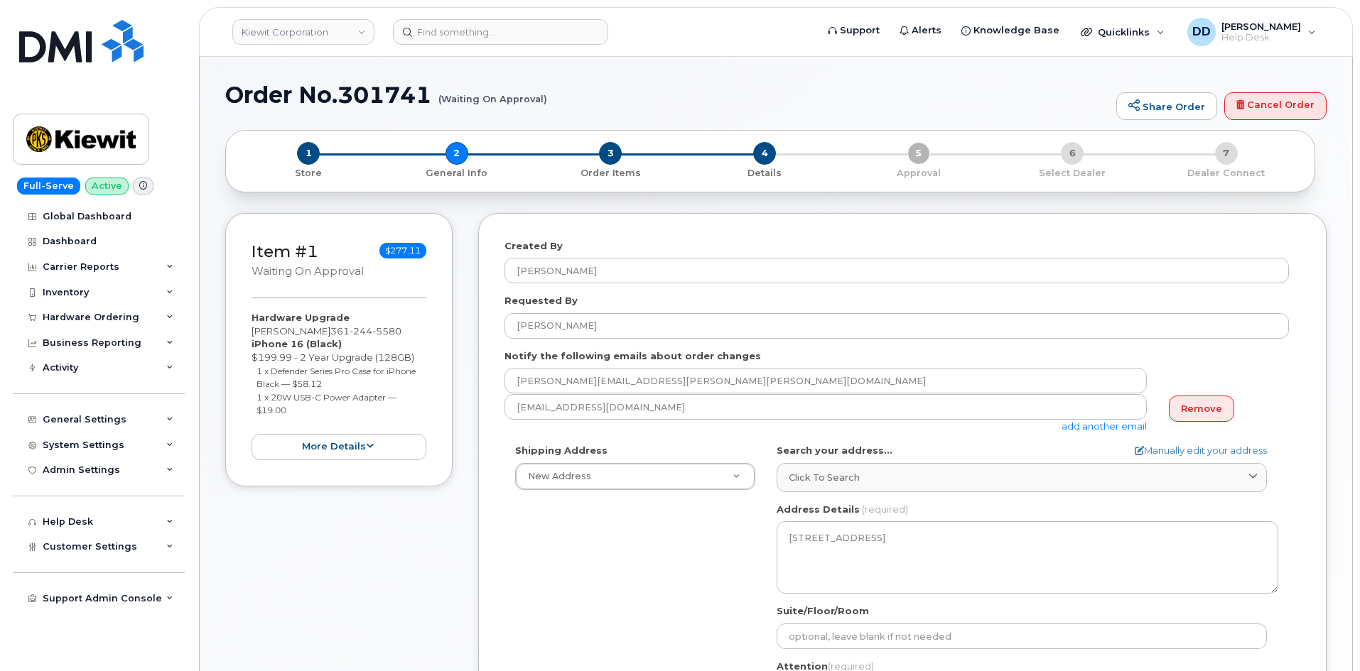
select select
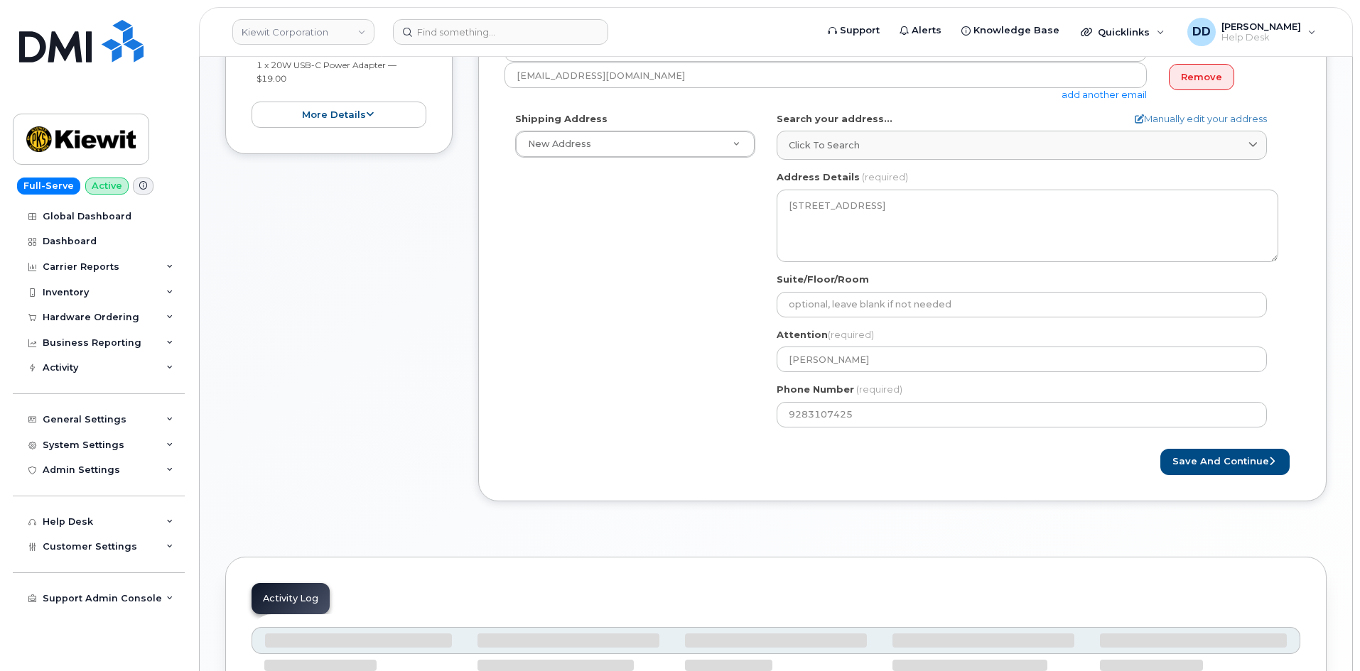
scroll to position [410, 0]
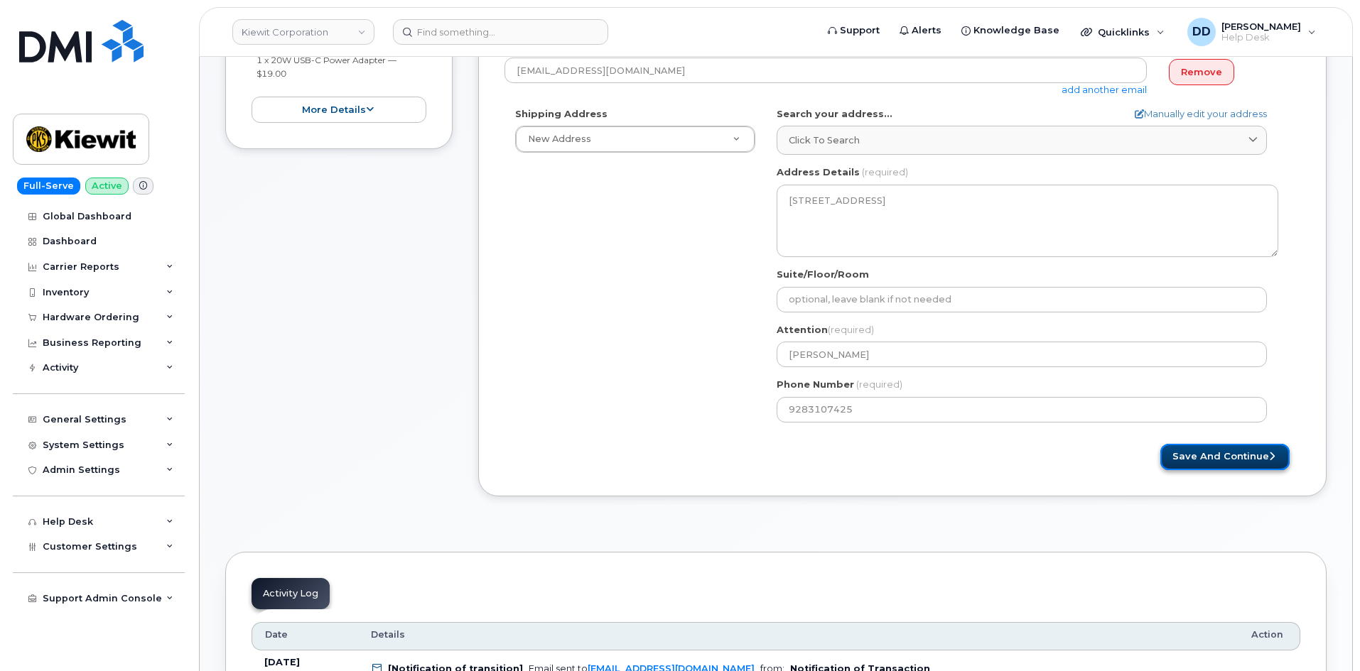
click at [1220, 455] on button "Save and Continue" at bounding box center [1224, 457] width 129 height 26
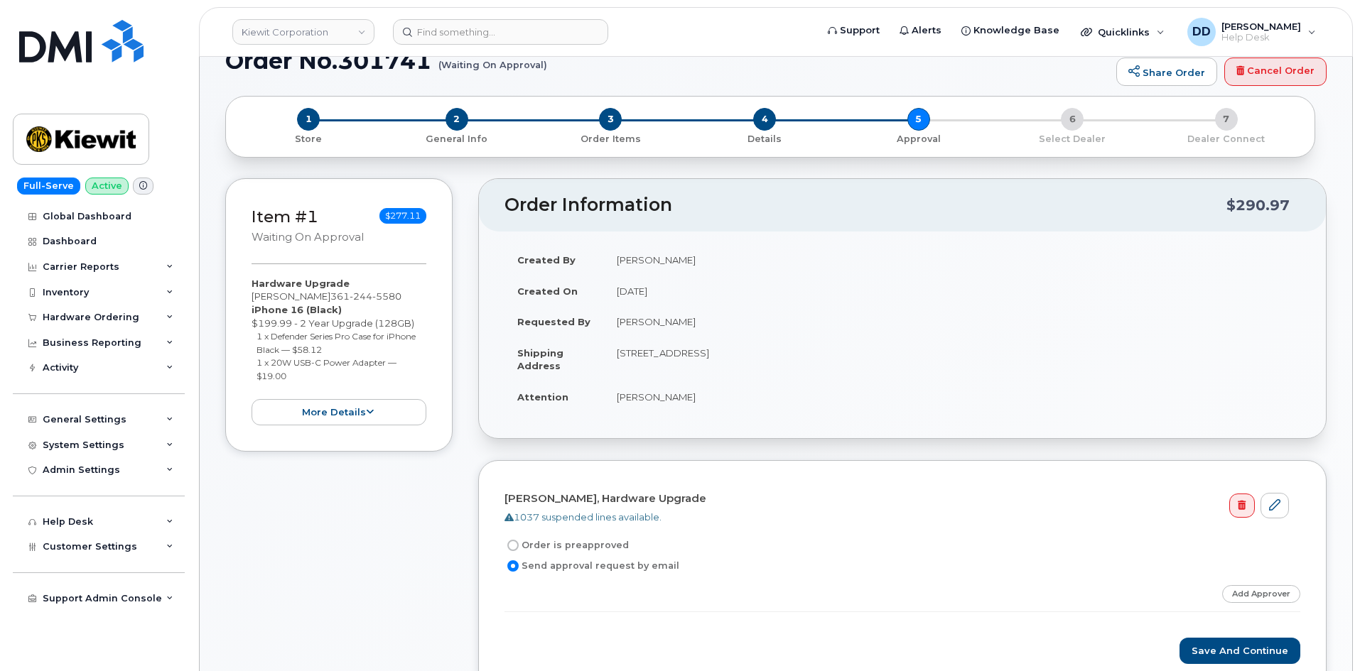
scroll to position [107, 0]
drag, startPoint x: 914, startPoint y: 354, endPoint x: 614, endPoint y: 359, distance: 299.8
click at [614, 359] on td "[STREET_ADDRESS]" at bounding box center [952, 360] width 696 height 44
copy td "[STREET_ADDRESS]"
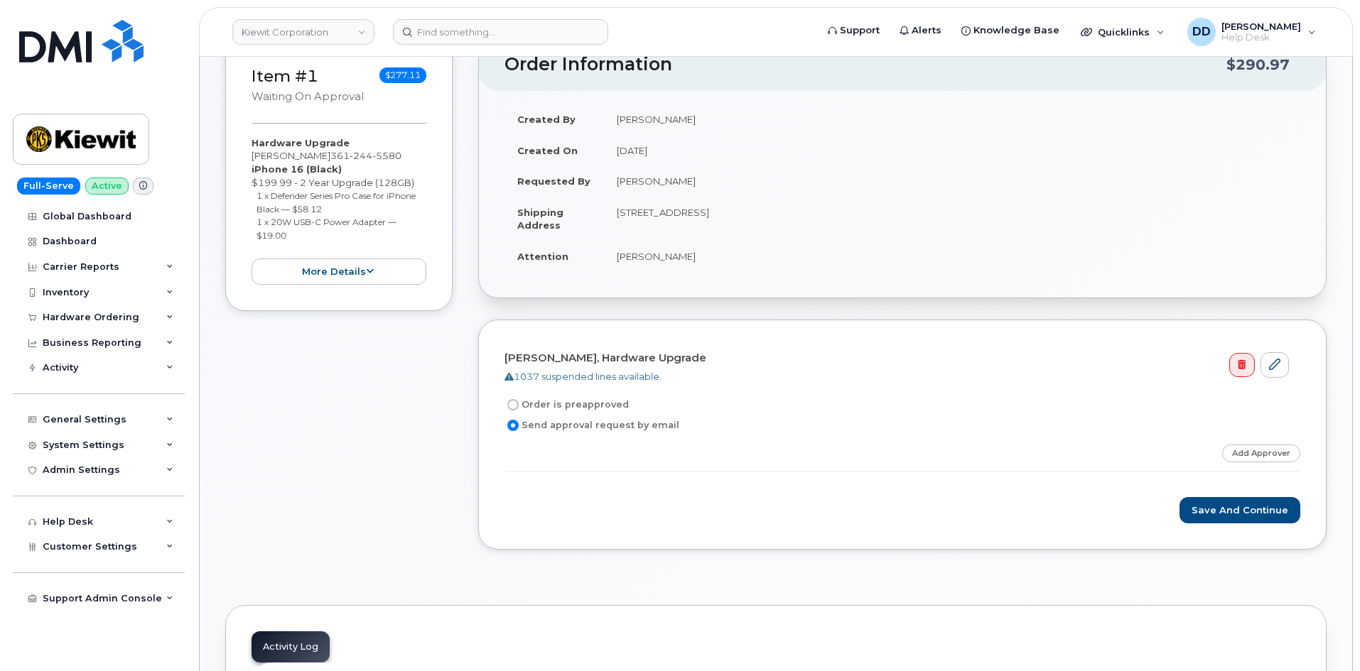
scroll to position [249, 0]
click at [342, 270] on button "more details" at bounding box center [338, 271] width 175 height 26
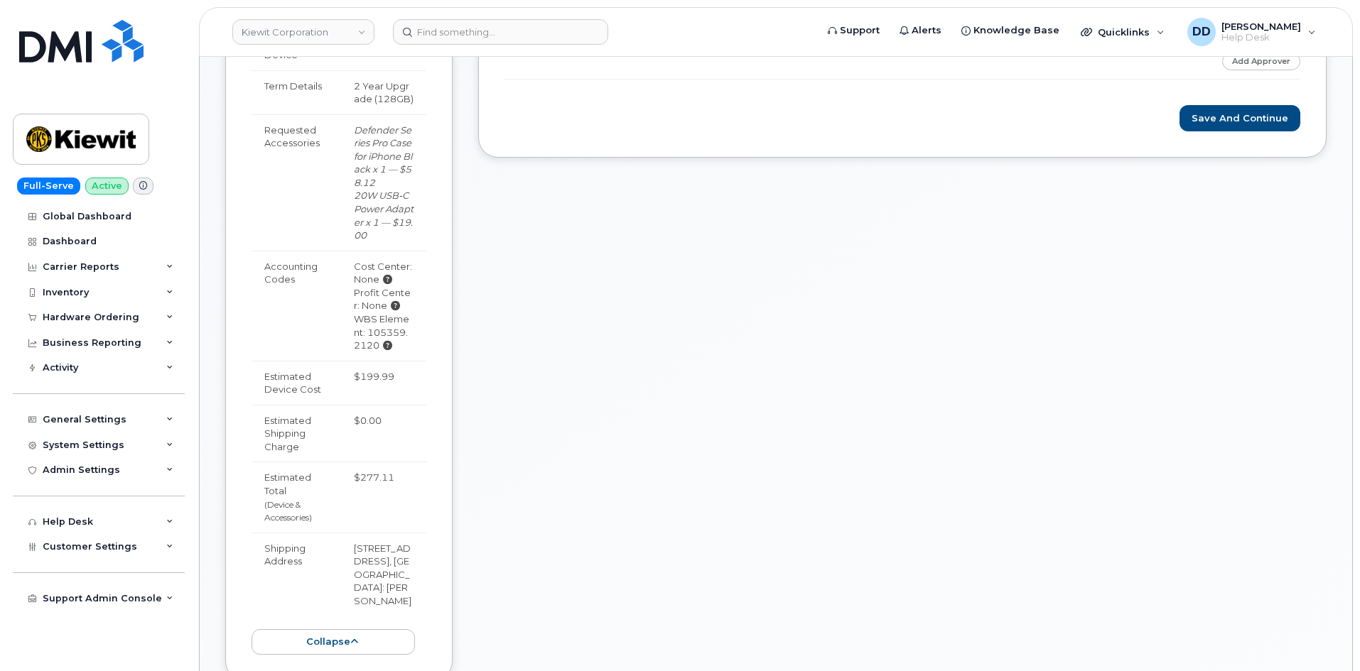
scroll to position [639, 0]
click at [383, 342] on icon at bounding box center [387, 346] width 9 height 9
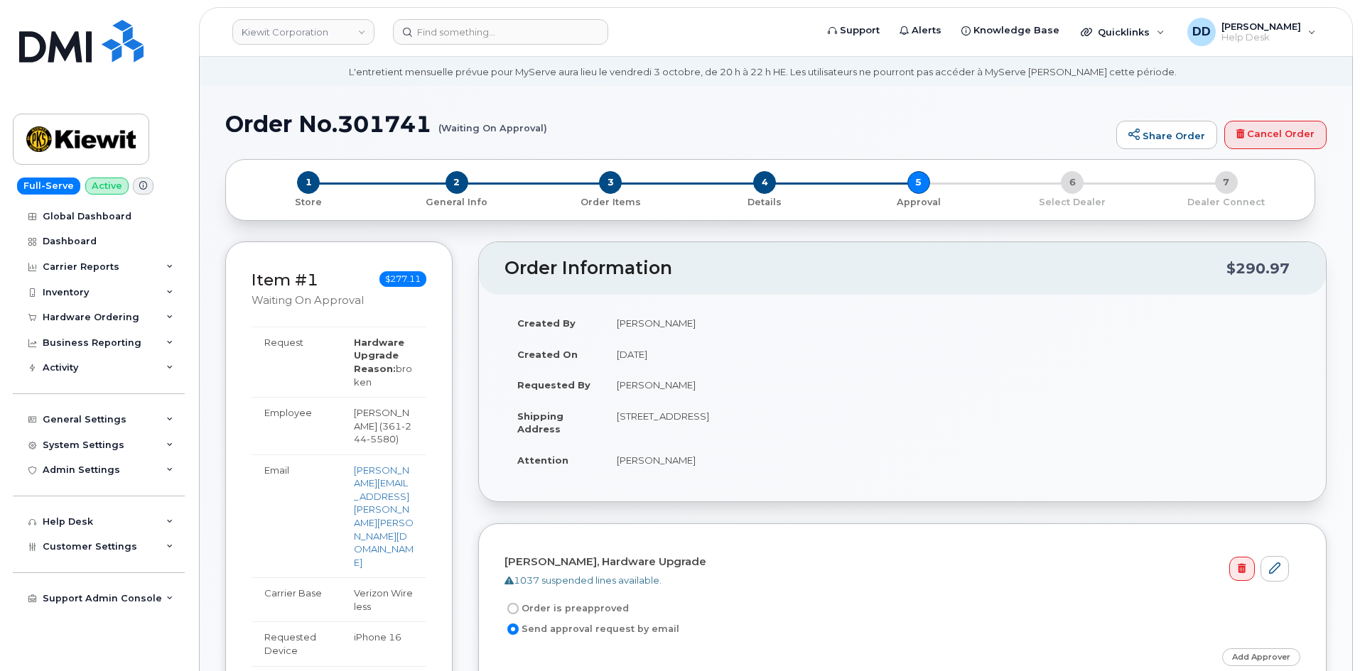
scroll to position [37, 0]
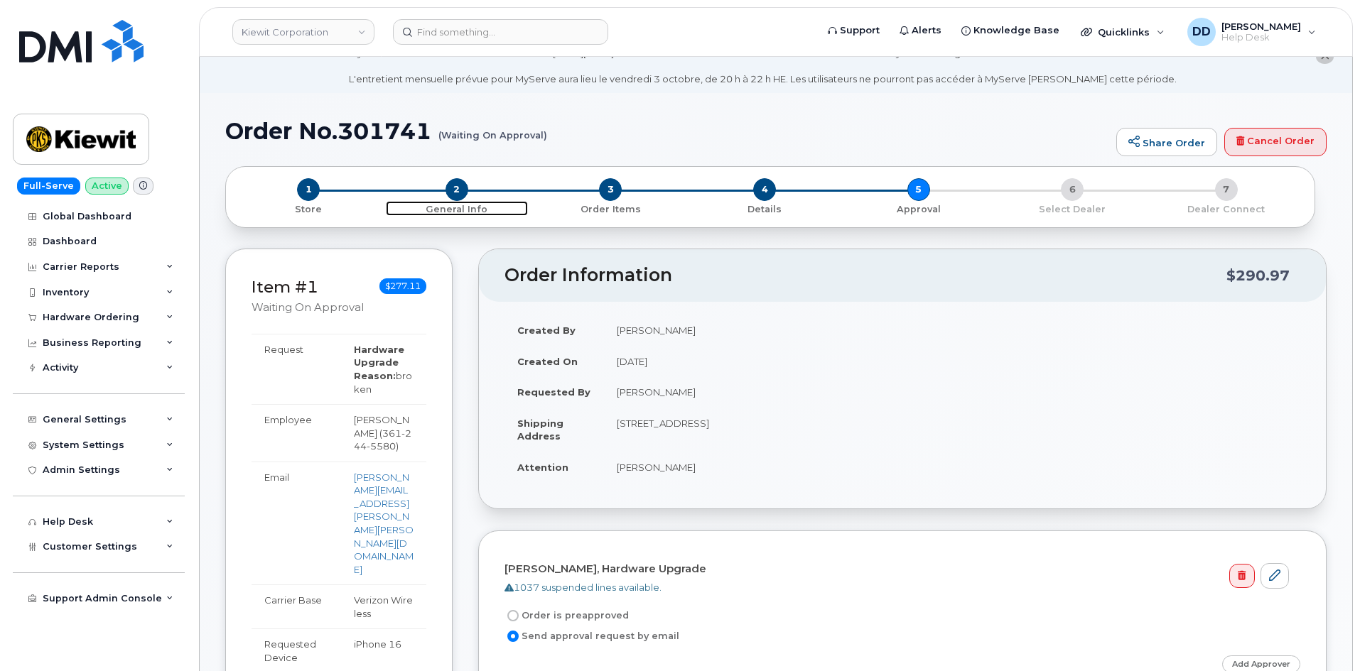
click at [457, 188] on span "2" at bounding box center [456, 189] width 23 height 23
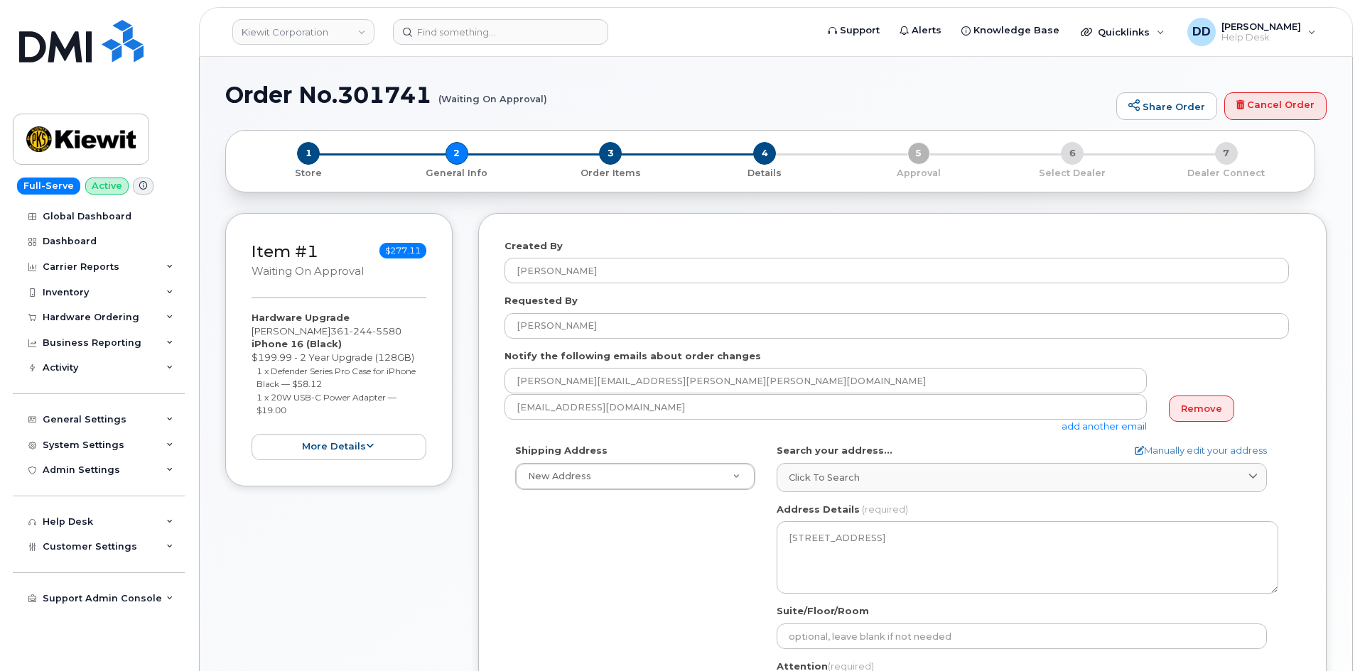
select select
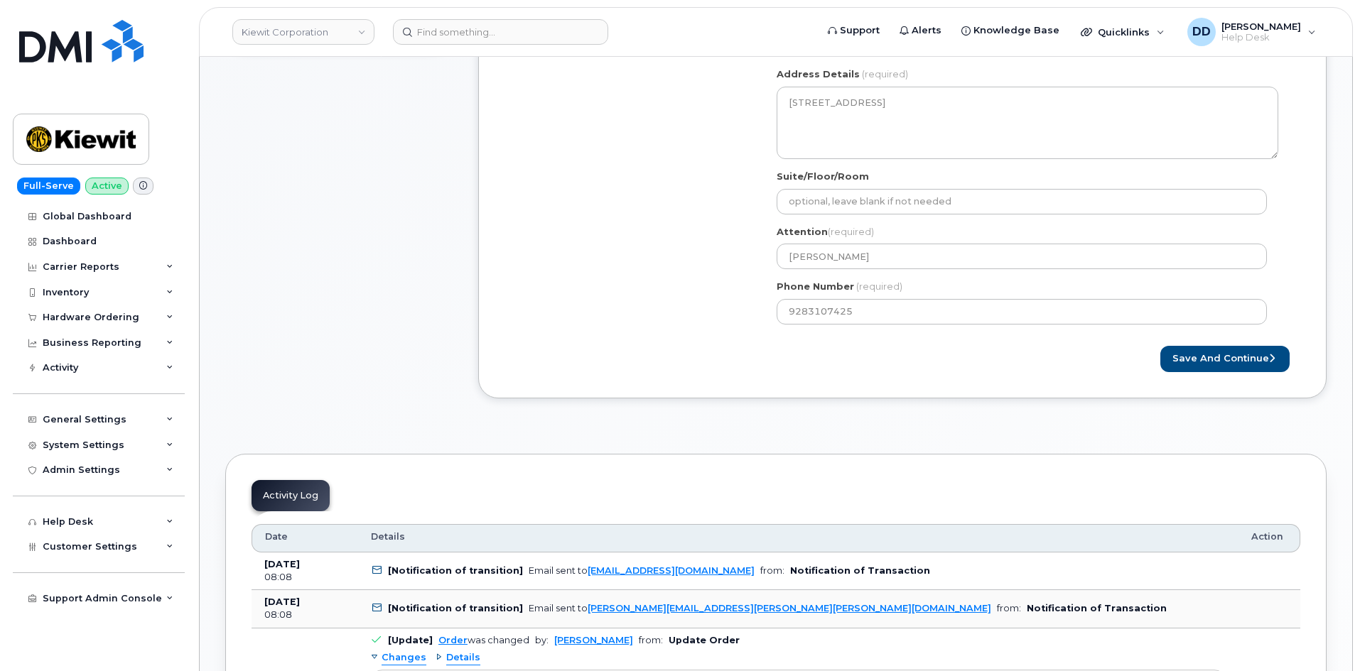
scroll to position [509, 0]
click at [1221, 355] on button "Save and Continue" at bounding box center [1224, 358] width 129 height 26
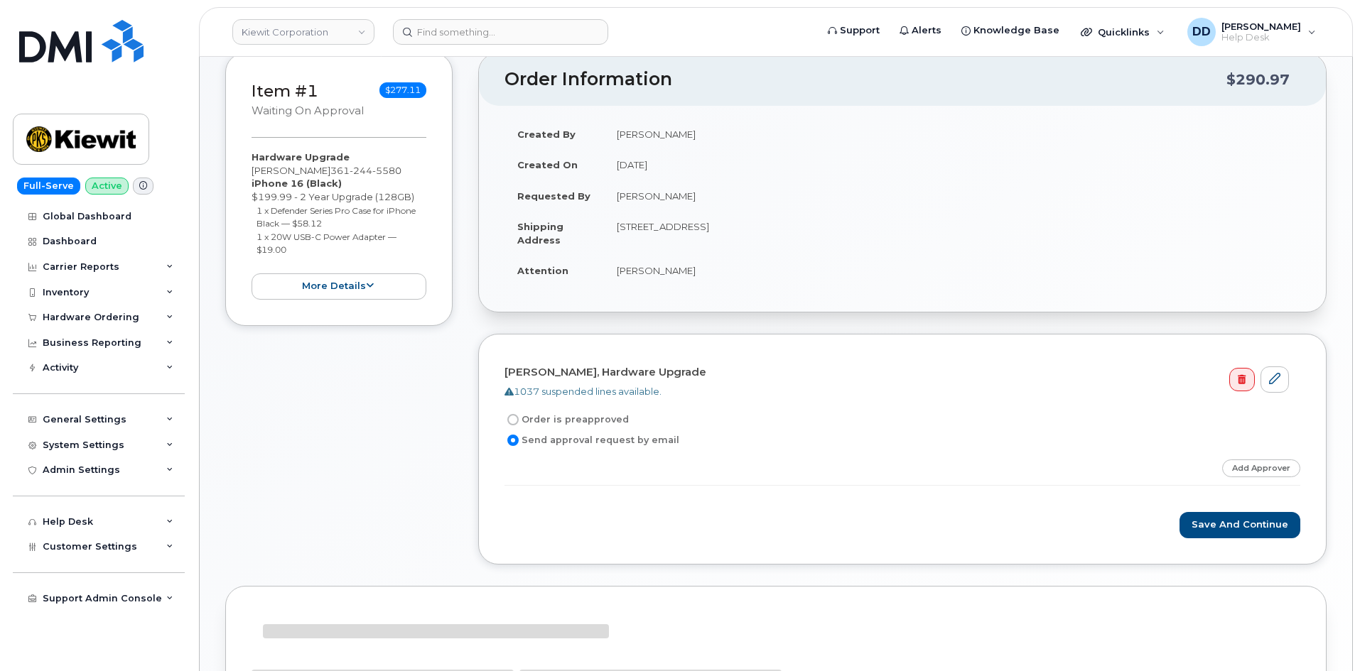
scroll to position [234, 0]
click at [1274, 381] on icon at bounding box center [1274, 378] width 11 height 11
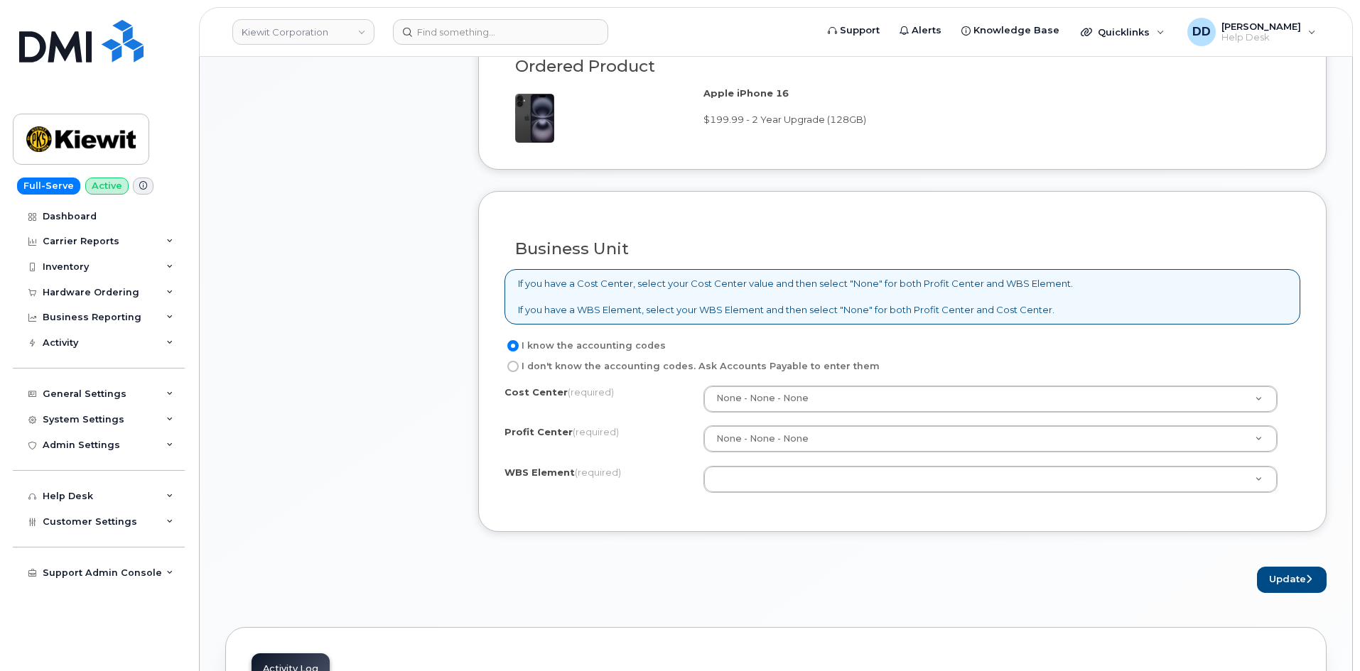
scroll to position [1090, 0]
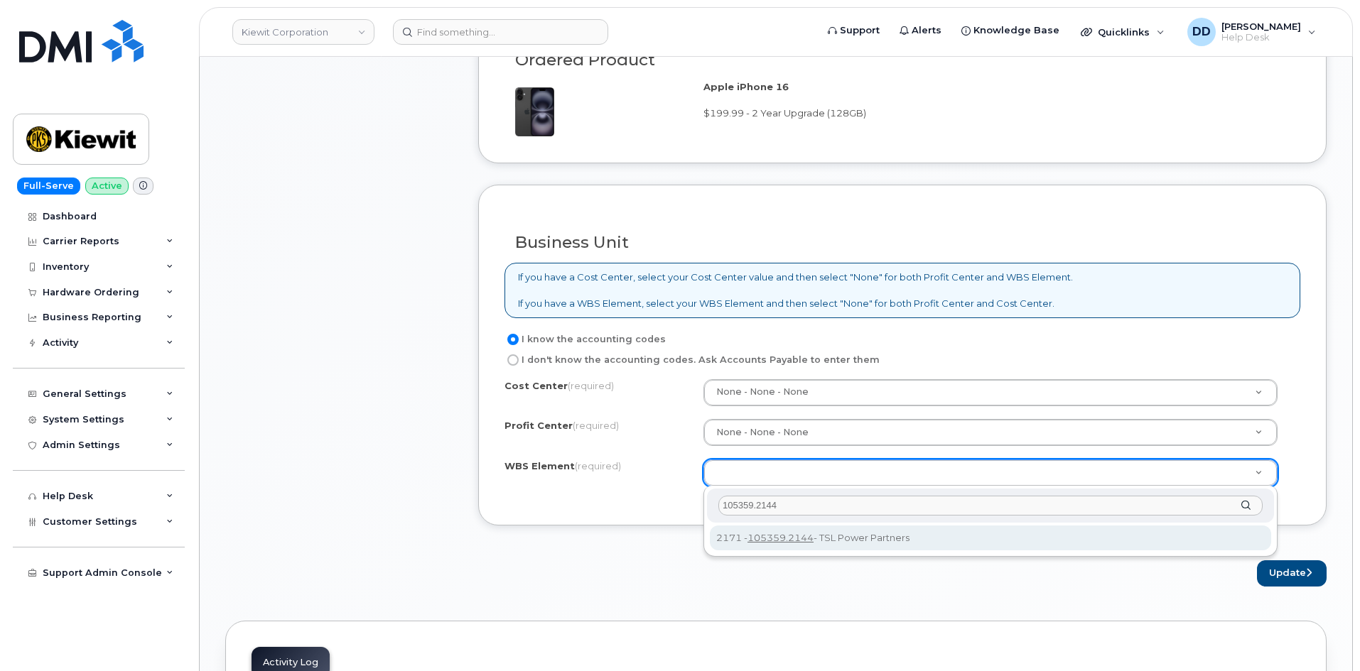
type input "105359.2144"
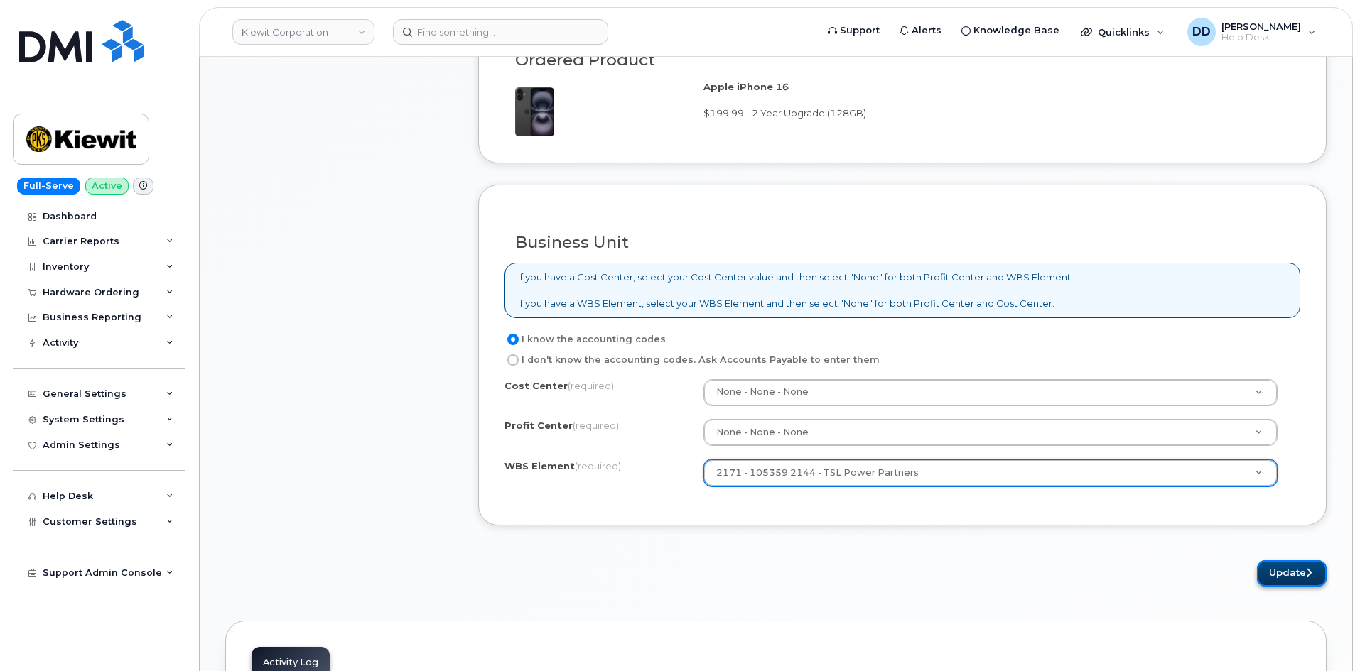
click at [1289, 580] on button "Update" at bounding box center [1292, 573] width 70 height 26
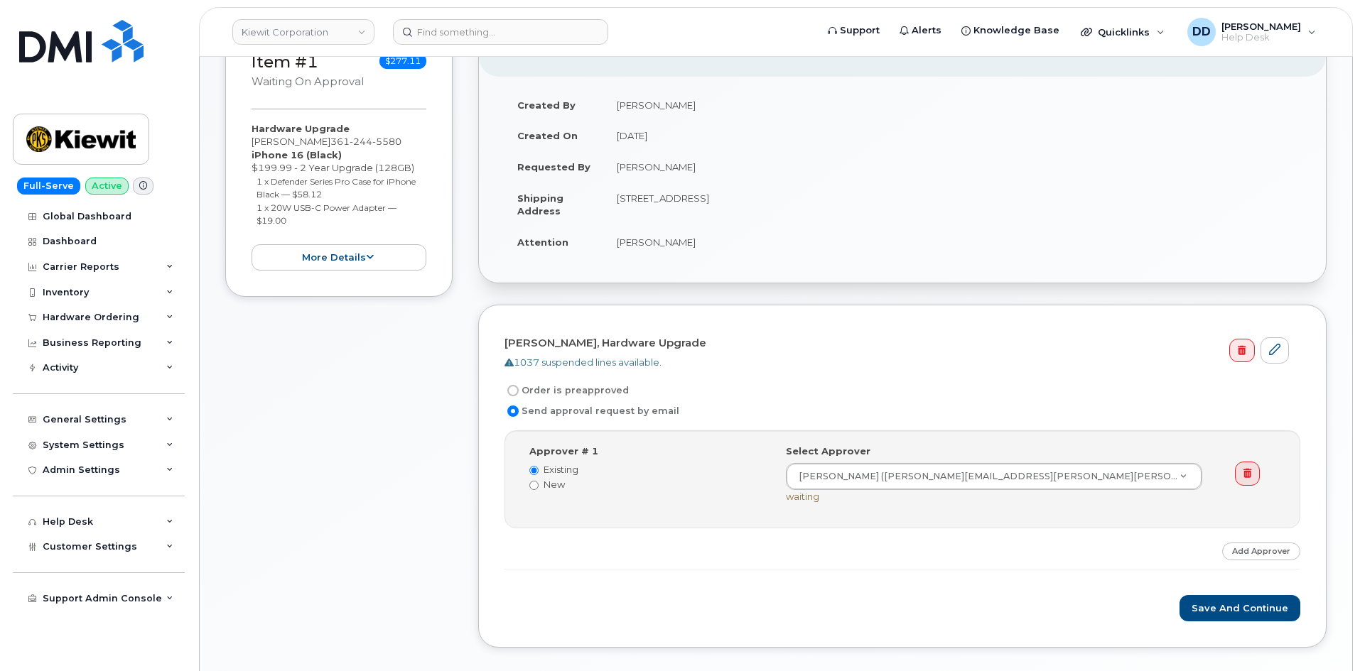
scroll to position [324, 0]
click at [1238, 606] on button "Save and Continue" at bounding box center [1239, 608] width 121 height 26
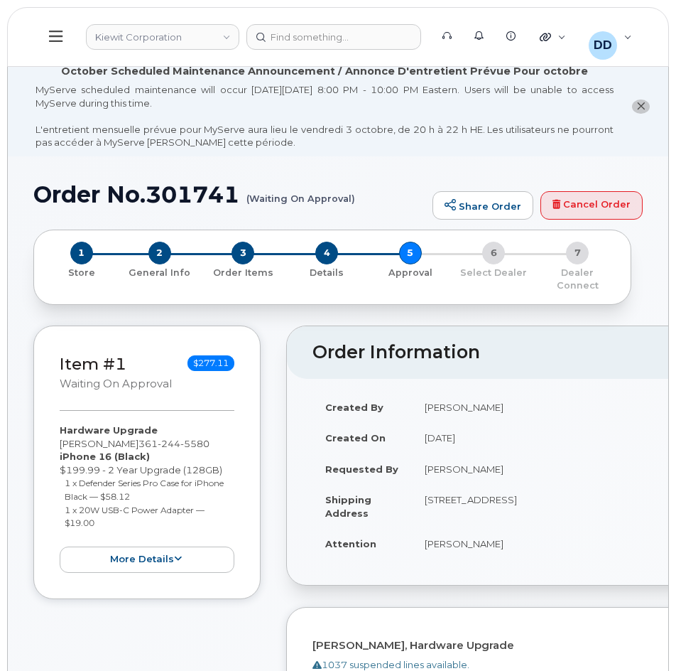
click at [54, 38] on icon at bounding box center [55, 36] width 13 height 16
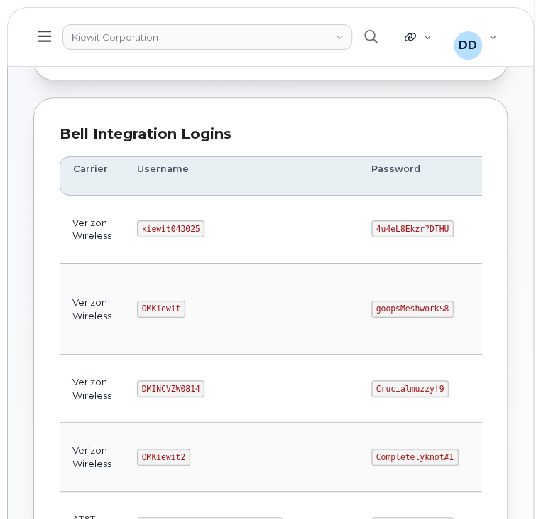
scroll to position [146, 0]
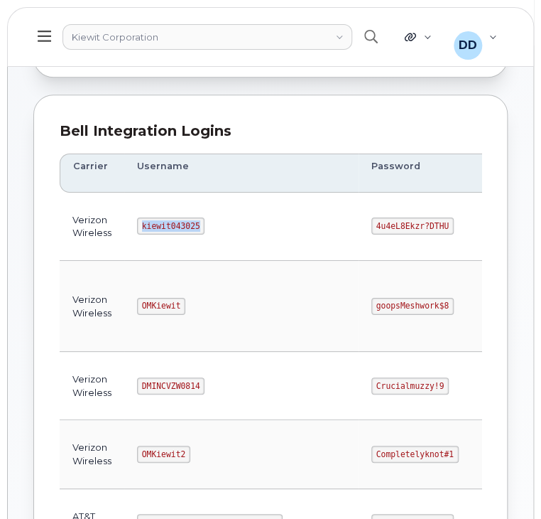
drag, startPoint x: 194, startPoint y: 221, endPoint x: 134, endPoint y: 222, distance: 59.7
click at [133, 222] on td "kiewit043025" at bounding box center [241, 226] width 234 height 68
copy code "kiewit043025"
drag, startPoint x: 378, startPoint y: 222, endPoint x: 299, endPoint y: 224, distance: 78.9
click at [359, 224] on td "4u4eL8Ekzr?DTHU" at bounding box center [427, 226] width 137 height 68
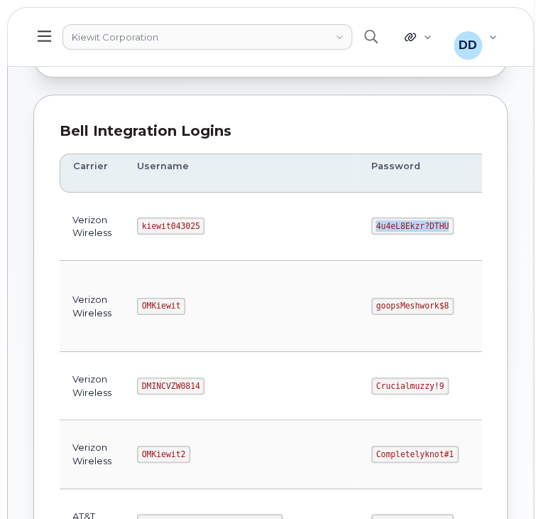
copy code "4u4eL8Ekzr?DTHU"
